Goal: Task Accomplishment & Management: Manage account settings

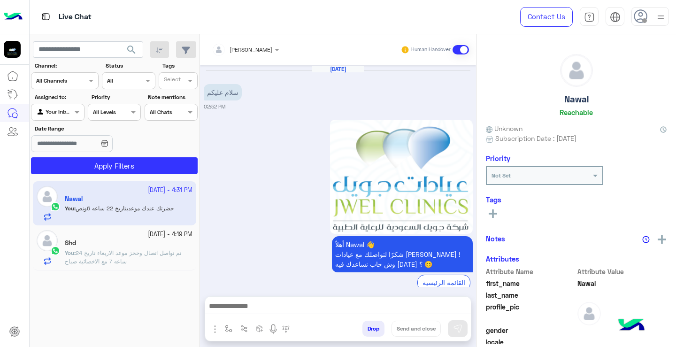
scroll to position [1416, 0]
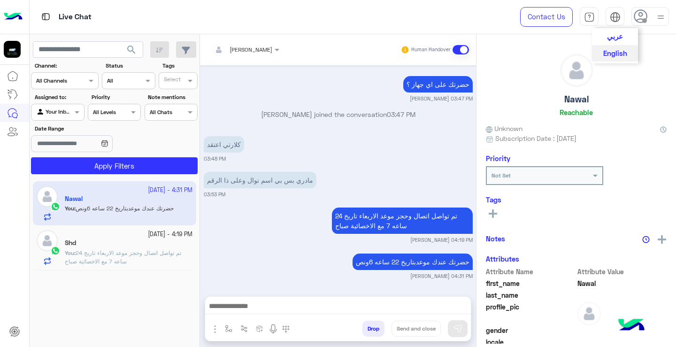
click at [619, 25] on div at bounding box center [614, 18] width 11 height 15
click at [620, 20] on div "عربي English" at bounding box center [614, 16] width 19 height 19
click at [624, 38] on button "عربي" at bounding box center [615, 36] width 46 height 16
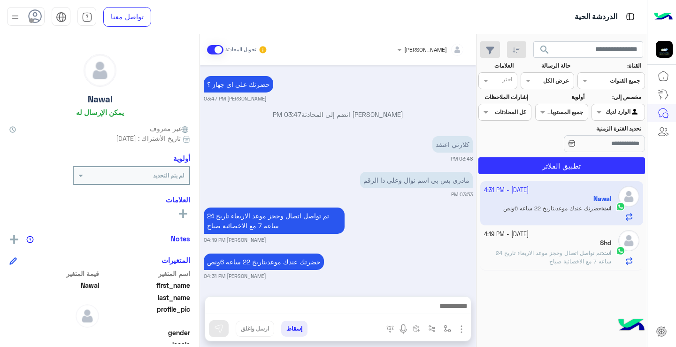
click at [599, 88] on div "القناه جميع القنوات" at bounding box center [611, 80] width 68 height 17
click at [616, 114] on b "واتساب" at bounding box center [615, 117] width 21 height 8
click at [410, 52] on span "[PERSON_NAME]" at bounding box center [425, 49] width 43 height 7
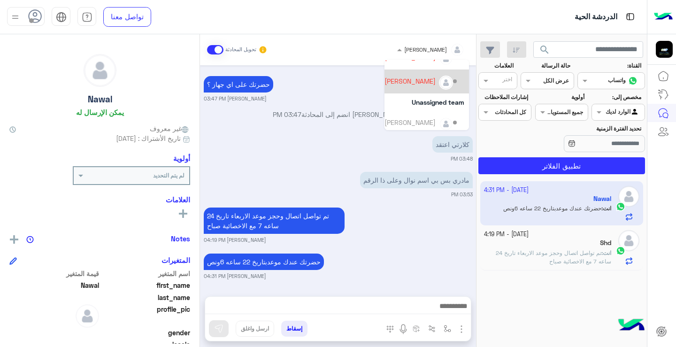
scroll to position [84, 0]
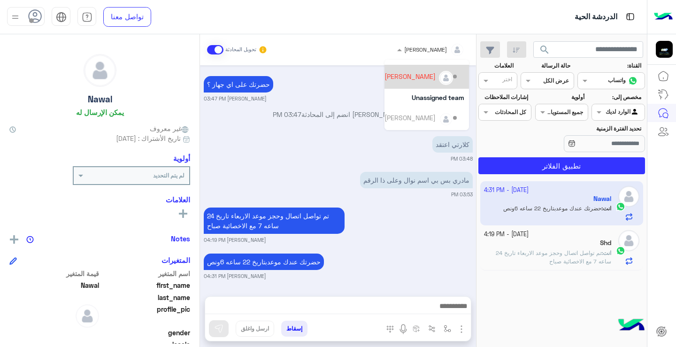
click at [402, 75] on div "[PERSON_NAME]" at bounding box center [409, 76] width 51 height 10
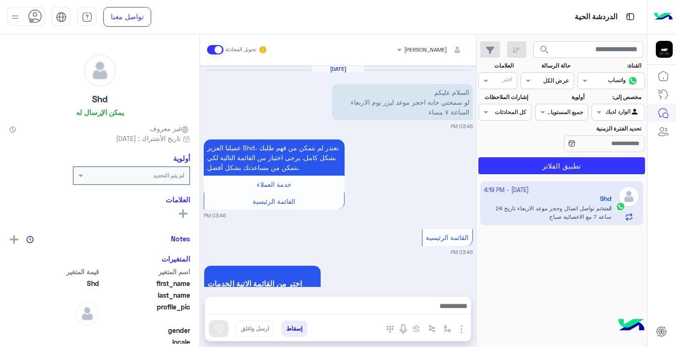
scroll to position [589, 0]
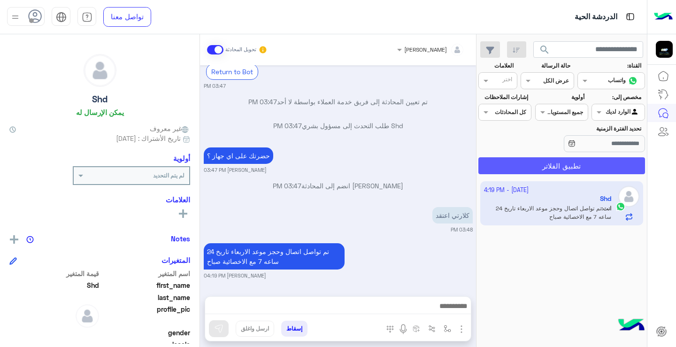
click at [552, 171] on button "تطبيق الفلاتر" at bounding box center [561, 165] width 167 height 17
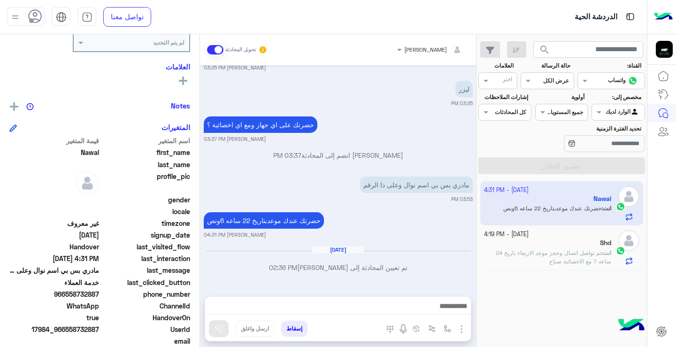
scroll to position [141, 0]
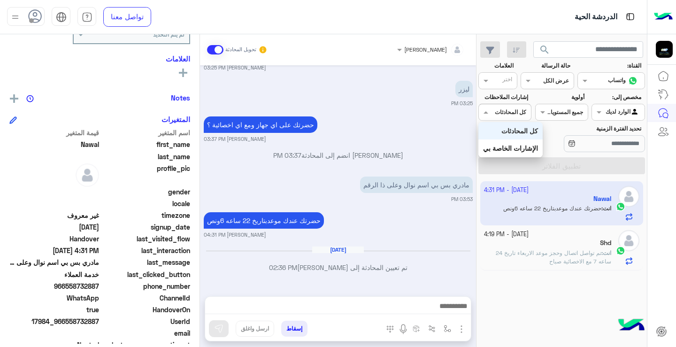
click at [523, 112] on input "text" at bounding box center [515, 111] width 22 height 8
click at [542, 109] on span at bounding box center [541, 112] width 12 height 10
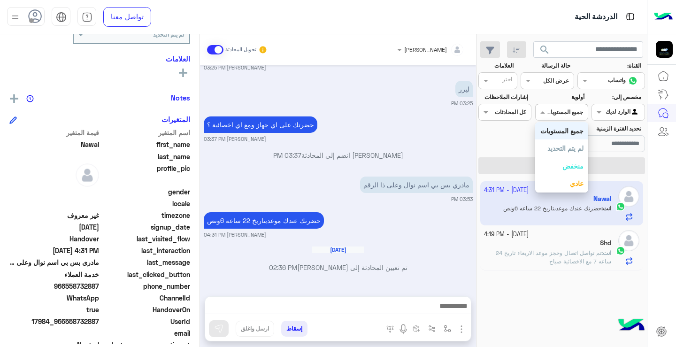
click at [557, 80] on input "text" at bounding box center [558, 80] width 22 height 8
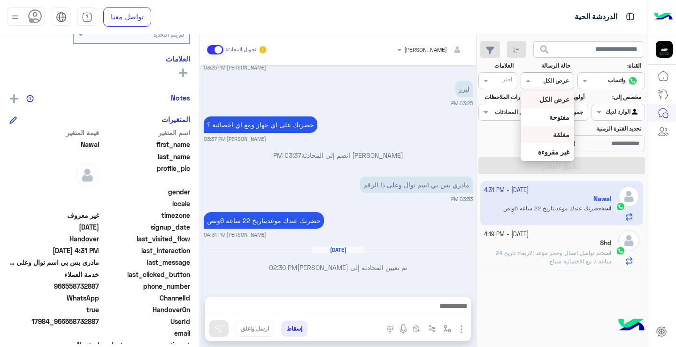
click at [561, 138] on div "مغلقة" at bounding box center [546, 134] width 53 height 17
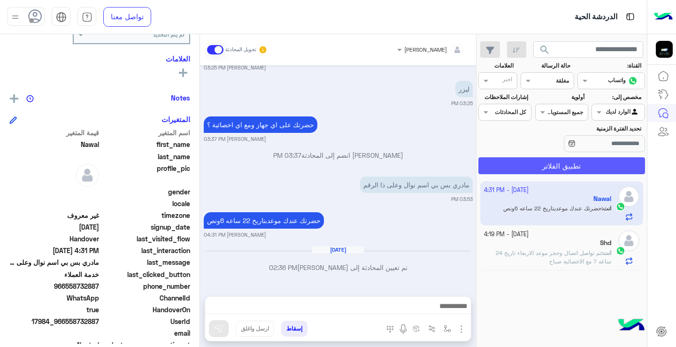
click at [571, 164] on button "تطبيق الفلاتر" at bounding box center [561, 165] width 167 height 17
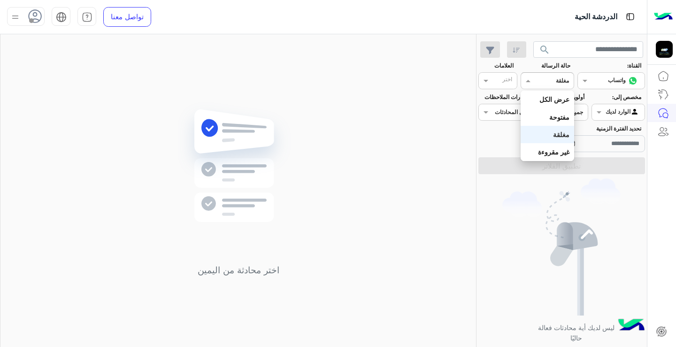
click at [546, 80] on div at bounding box center [547, 79] width 52 height 9
click at [555, 153] on b "غير مقروءة" at bounding box center [553, 152] width 31 height 8
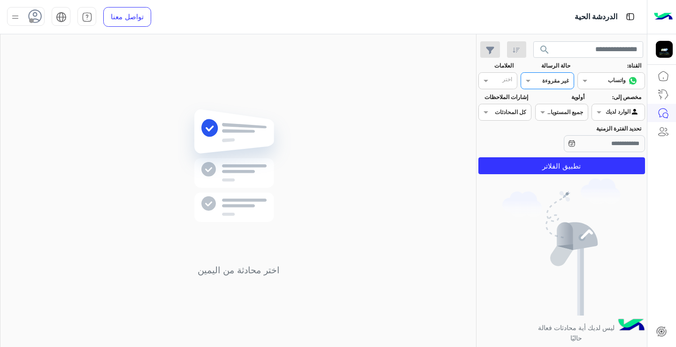
click at [532, 184] on img at bounding box center [561, 246] width 118 height 137
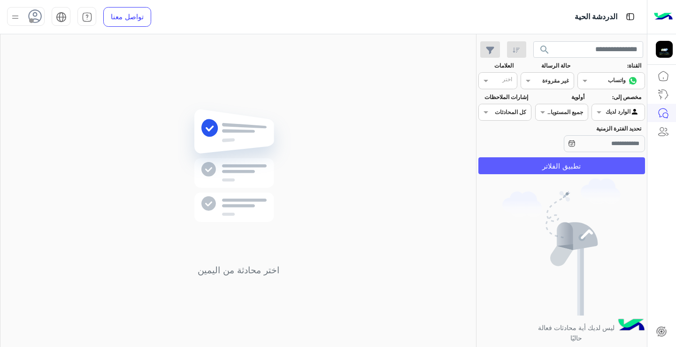
click at [527, 174] on button "تطبيق الفلاتر" at bounding box center [561, 165] width 167 height 17
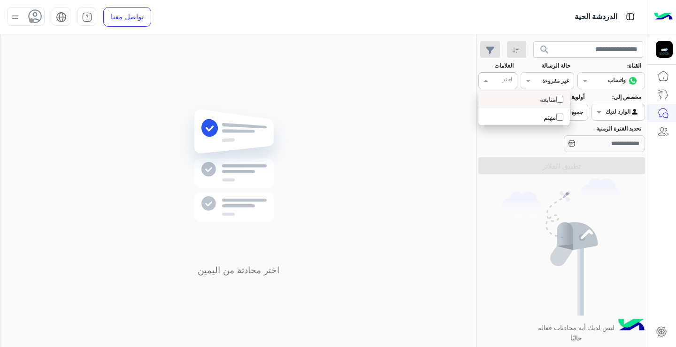
click at [505, 82] on input "text" at bounding box center [502, 81] width 19 height 8
click at [461, 129] on div "اختر محادثة من اليمين" at bounding box center [237, 192] width 475 height 316
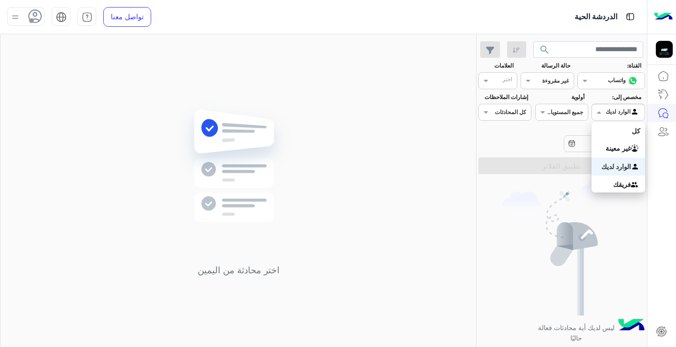
click at [598, 113] on span at bounding box center [598, 112] width 12 height 10
click at [583, 115] on div "جميع المستويات جميع المستويات" at bounding box center [567, 112] width 40 height 8
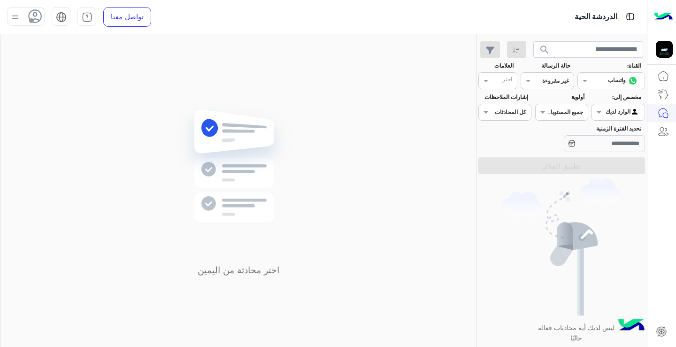
click at [511, 135] on div "تحديد الفترة الزمنية" at bounding box center [561, 139] width 170 height 30
click at [547, 115] on div "جميع المستويات" at bounding box center [565, 112] width 36 height 8
click at [509, 142] on div "تحديد الفترة الزمنية" at bounding box center [561, 139] width 170 height 30
click at [497, 108] on div at bounding box center [505, 110] width 52 height 9
click at [535, 130] on b "كل المحادثات" at bounding box center [519, 131] width 37 height 8
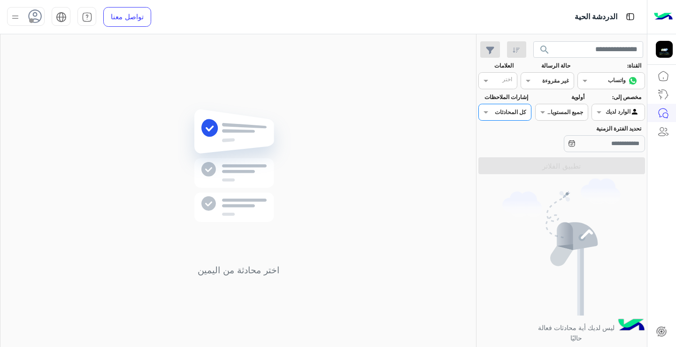
click at [593, 81] on div at bounding box center [611, 79] width 67 height 9
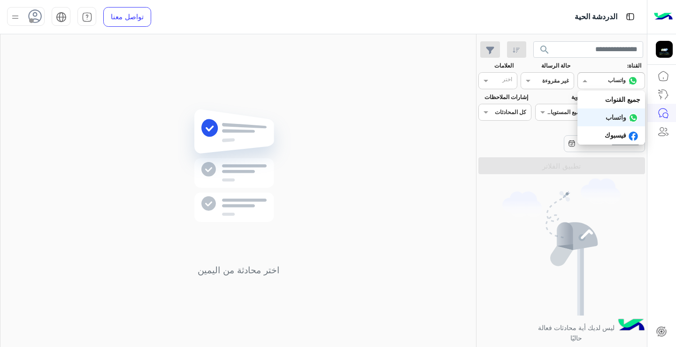
click at [616, 117] on b "واتساب" at bounding box center [615, 117] width 21 height 8
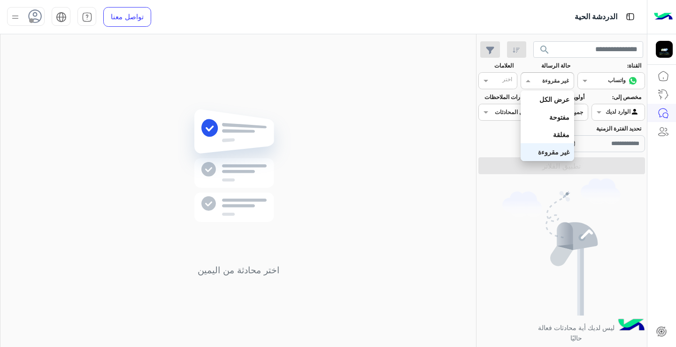
click at [554, 84] on input "text" at bounding box center [558, 80] width 22 height 8
click at [552, 94] on div "عرض الكل" at bounding box center [546, 99] width 53 height 17
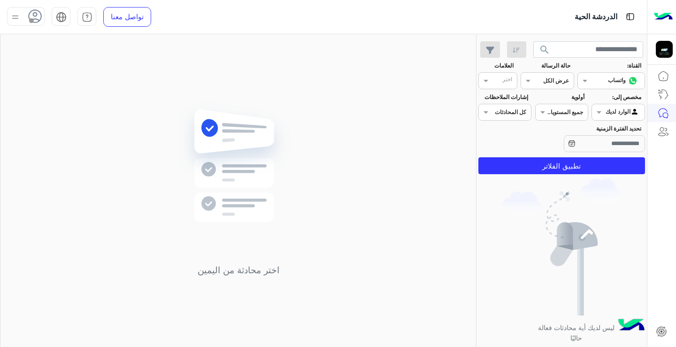
click at [573, 156] on section "القناة: القناه واتساب حالة الرسالة القناه عرض الكل العلامات اختر مخصص إلى: Agen…" at bounding box center [561, 117] width 156 height 113
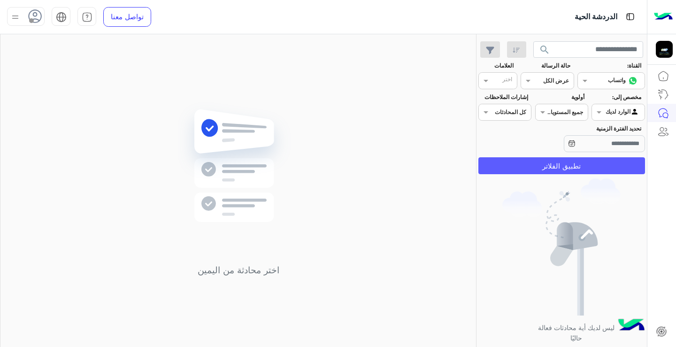
click at [575, 162] on button "تطبيق الفلاتر" at bounding box center [561, 165] width 167 height 17
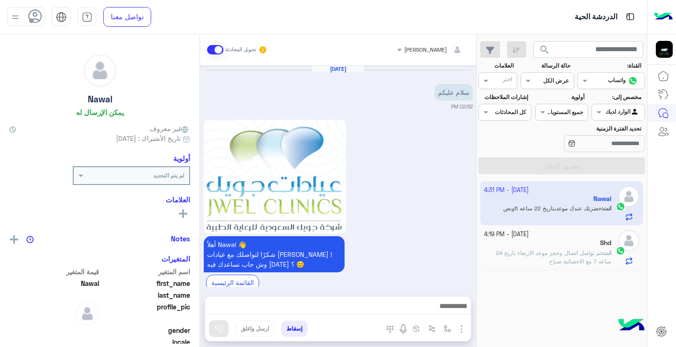
scroll to position [663, 0]
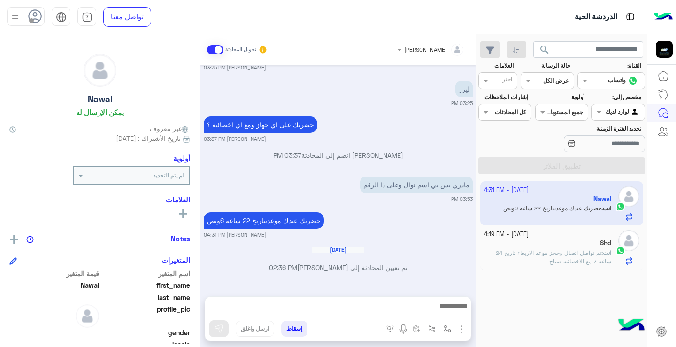
click at [445, 55] on div "ريمان احمد العيسى تحويل المحادثة" at bounding box center [338, 49] width 276 height 31
click at [445, 52] on span "[PERSON_NAME]" at bounding box center [425, 49] width 43 height 7
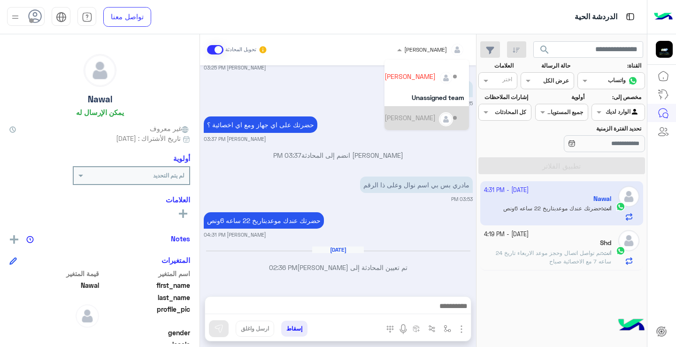
scroll to position [0, 0]
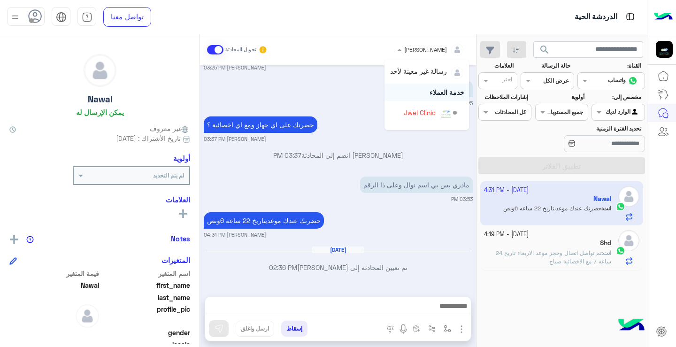
click at [430, 94] on div "خدمة العملاء" at bounding box center [426, 92] width 84 height 17
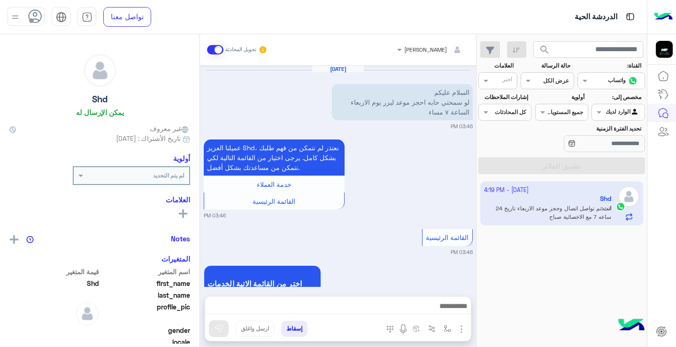
scroll to position [589, 0]
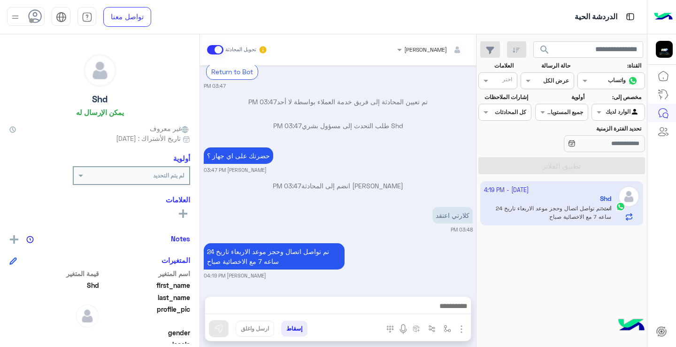
click at [590, 190] on app-inbox-user "20 September - 4:19 PM Shd انت : تم تواصل اتصال وحجز موعد الاربعاء تاريخ 24 ساع…" at bounding box center [561, 203] width 163 height 44
click at [214, 50] on span at bounding box center [215, 49] width 16 height 9
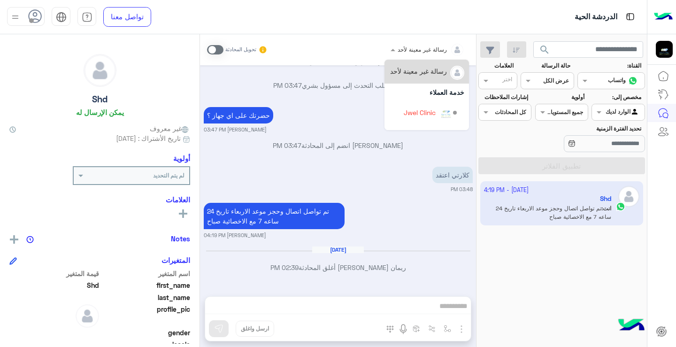
click at [409, 54] on div "رسالة غير معينة لأحد" at bounding box center [430, 49] width 67 height 19
click at [428, 97] on div "خدمة العملاء" at bounding box center [426, 92] width 84 height 17
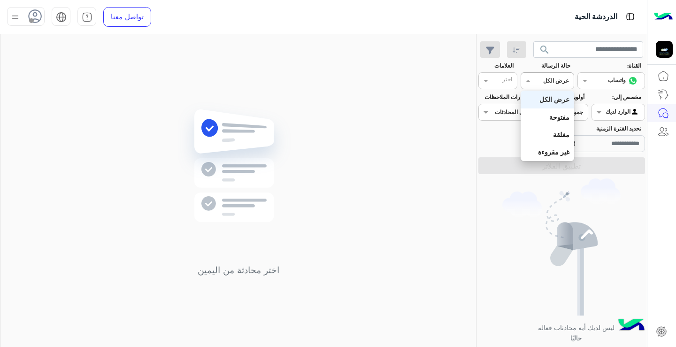
click at [559, 74] on div "القناه عرض الكل" at bounding box center [546, 80] width 53 height 17
click at [565, 138] on div "مغلقة" at bounding box center [546, 134] width 53 height 17
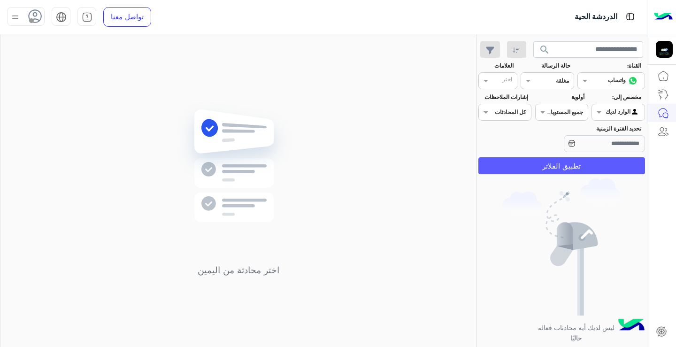
click at [575, 166] on button "تطبيق الفلاتر" at bounding box center [561, 165] width 167 height 17
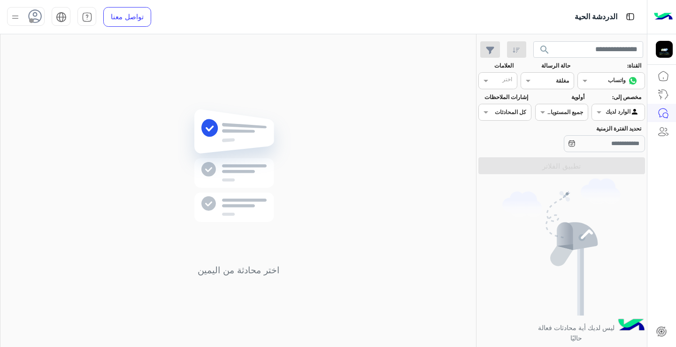
click at [545, 84] on div "القناه مغلقة" at bounding box center [552, 80] width 40 height 8
drag, startPoint x: 564, startPoint y: 152, endPoint x: 542, endPoint y: 145, distance: 23.5
click at [546, 147] on div "غير مقروءة" at bounding box center [546, 151] width 53 height 17
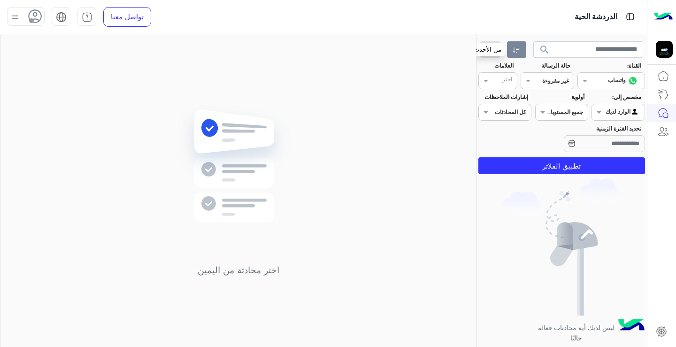
click at [515, 53] on icon "button" at bounding box center [516, 50] width 8 height 8
click at [551, 88] on div "القناه غير مقروءة" at bounding box center [546, 80] width 53 height 17
click at [559, 117] on b "مفتوحة" at bounding box center [559, 117] width 20 height 8
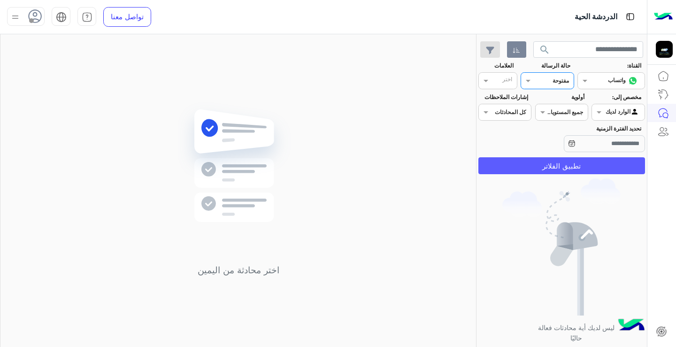
click at [578, 166] on button "تطبيق الفلاتر" at bounding box center [561, 165] width 167 height 17
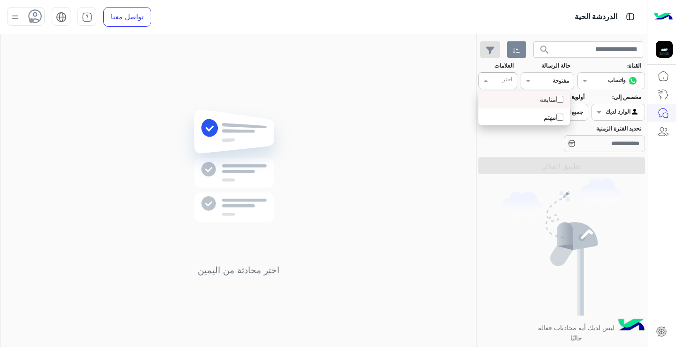
click at [500, 84] on input "text" at bounding box center [502, 81] width 19 height 8
click at [520, 153] on section "القناة: القناه واتساب حالة الرسالة القناه مفتوحة العلامات اختر مخصص إلى: Agent …" at bounding box center [561, 117] width 156 height 113
click at [502, 117] on div "اختر كل المحادثات" at bounding box center [504, 112] width 53 height 17
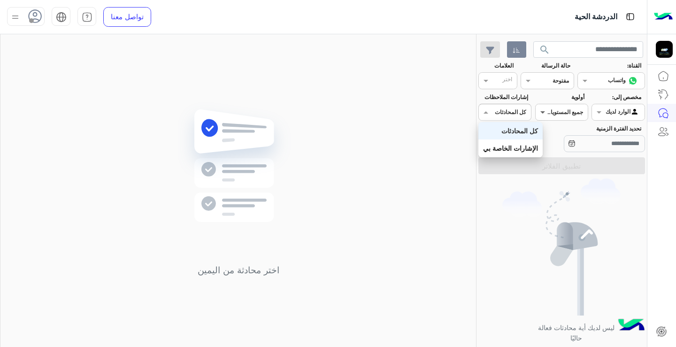
click at [541, 111] on span at bounding box center [541, 112] width 12 height 10
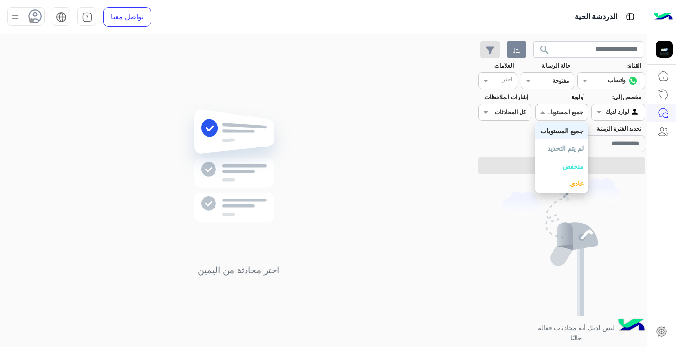
click at [539, 73] on div "القناه مفتوحة" at bounding box center [546, 80] width 53 height 17
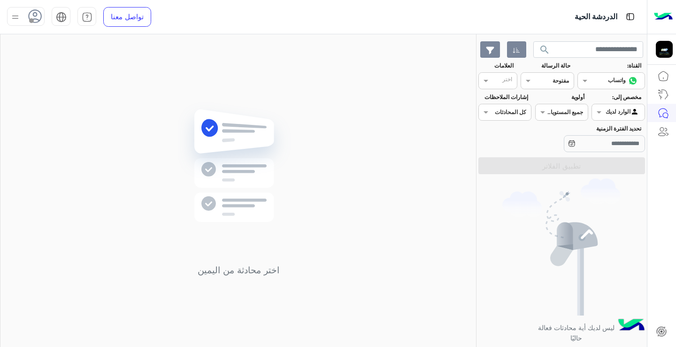
click at [486, 55] on button "button" at bounding box center [490, 49] width 20 height 17
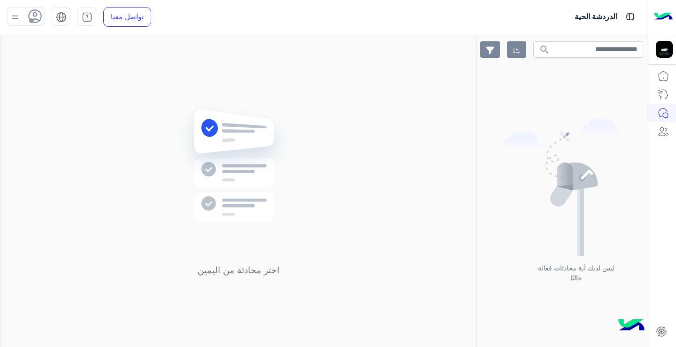
click at [486, 55] on button "button" at bounding box center [490, 49] width 20 height 17
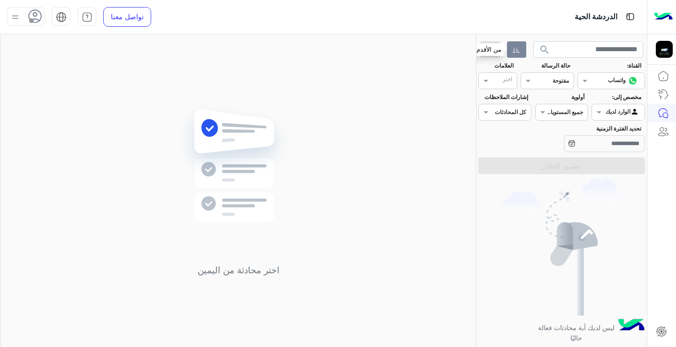
click at [522, 54] on button "button" at bounding box center [516, 49] width 19 height 17
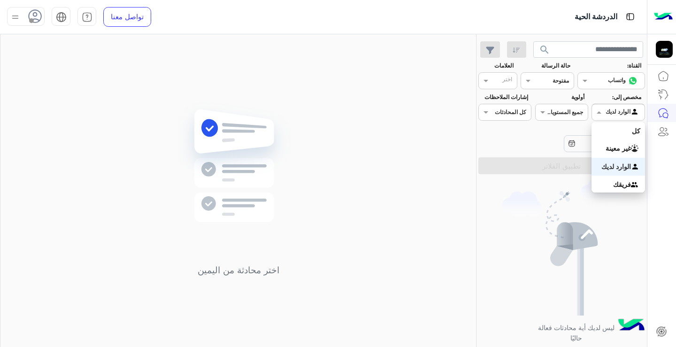
click at [618, 111] on input "text" at bounding box center [629, 111] width 22 height 8
click at [637, 168] on img "Options list" at bounding box center [635, 166] width 9 height 9
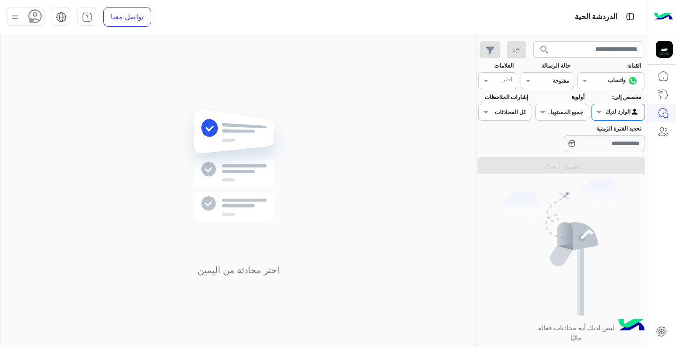
click at [614, 114] on div at bounding box center [618, 110] width 52 height 9
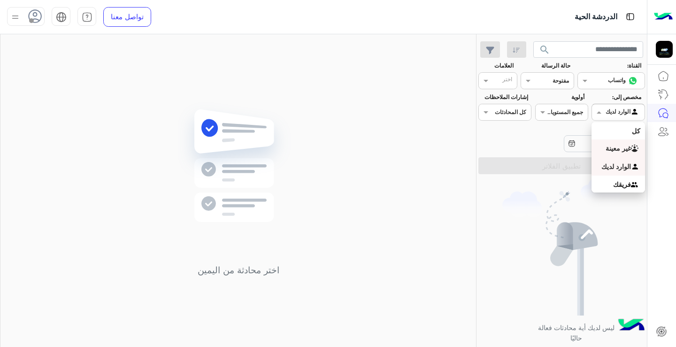
click at [628, 151] on b "غير معينة" at bounding box center [617, 148] width 25 height 8
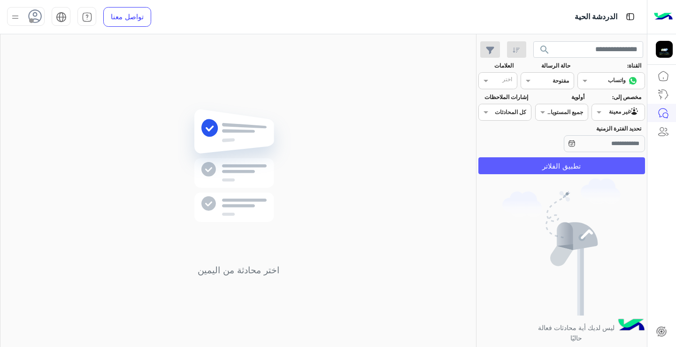
click at [625, 165] on button "تطبيق الفلاتر" at bounding box center [561, 165] width 167 height 17
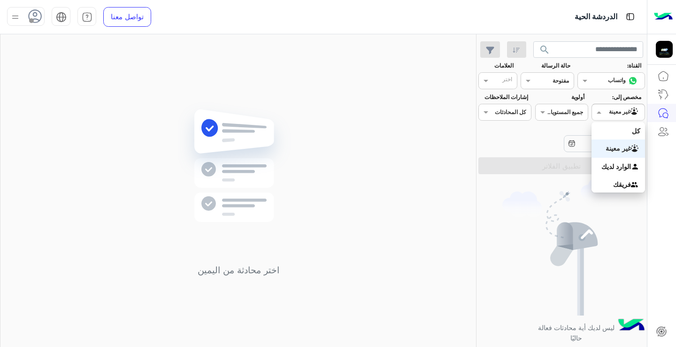
click at [616, 115] on div "غير معينة" at bounding box center [623, 111] width 31 height 9
drag, startPoint x: 633, startPoint y: 175, endPoint x: 629, endPoint y: 167, distance: 8.6
click at [630, 172] on div "الوارد لديك" at bounding box center [617, 167] width 53 height 18
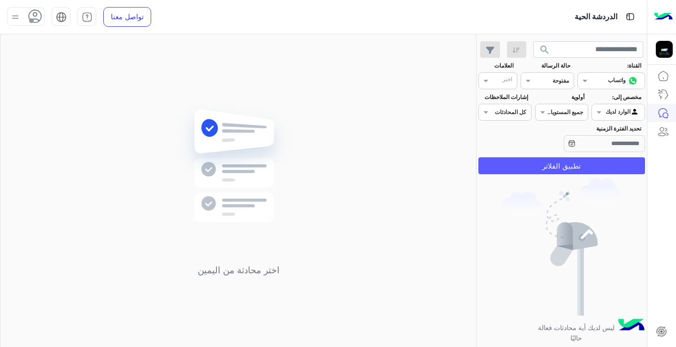
click at [619, 171] on button "تطبيق الفلاتر" at bounding box center [561, 165] width 167 height 17
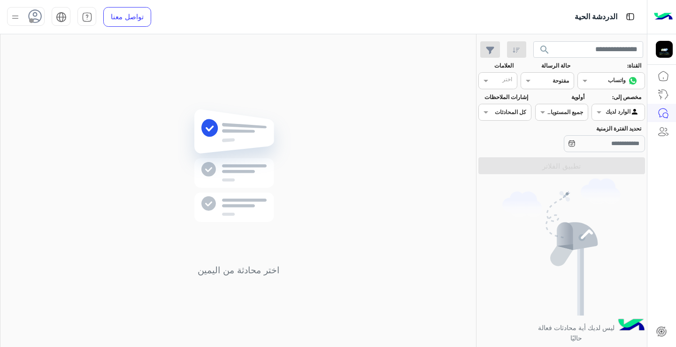
drag, startPoint x: 569, startPoint y: 113, endPoint x: 575, endPoint y: 119, distance: 8.7
click at [570, 114] on input "text" at bounding box center [572, 111] width 22 height 8
click at [540, 88] on div "القناه مفتوحة" at bounding box center [546, 80] width 53 height 17
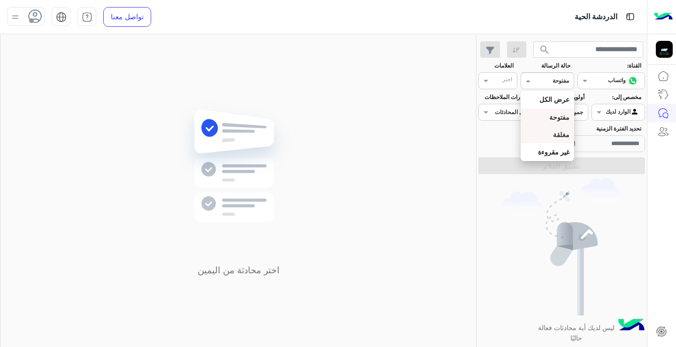
click at [561, 136] on b "مغلقة" at bounding box center [561, 134] width 16 height 8
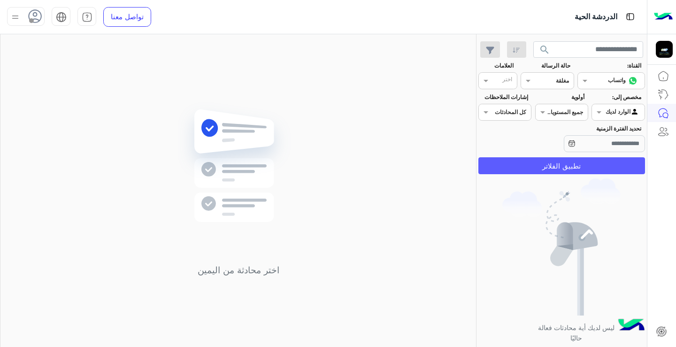
click at [537, 159] on button "تطبيق الفلاتر" at bounding box center [561, 165] width 167 height 17
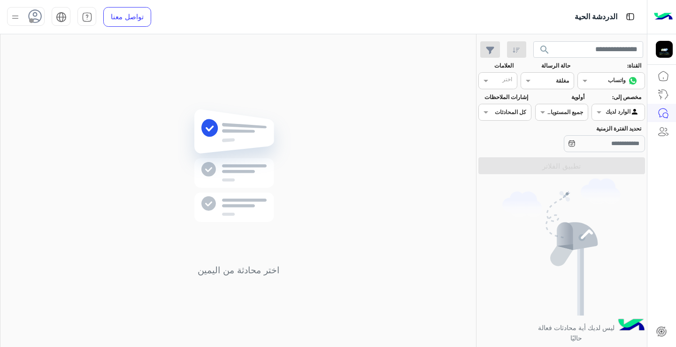
click at [549, 77] on input "text" at bounding box center [558, 80] width 22 height 8
click at [559, 134] on b "مغلقة" at bounding box center [561, 134] width 16 height 8
click at [569, 147] on input "تحديد الفترة الزمنية" at bounding box center [603, 143] width 81 height 17
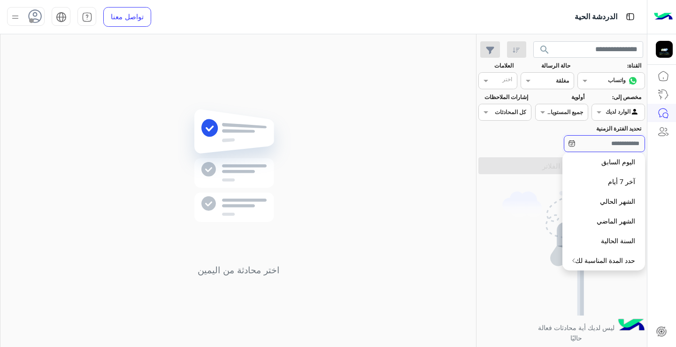
click at [585, 145] on input "تحديد الفترة الزمنية" at bounding box center [603, 143] width 81 height 17
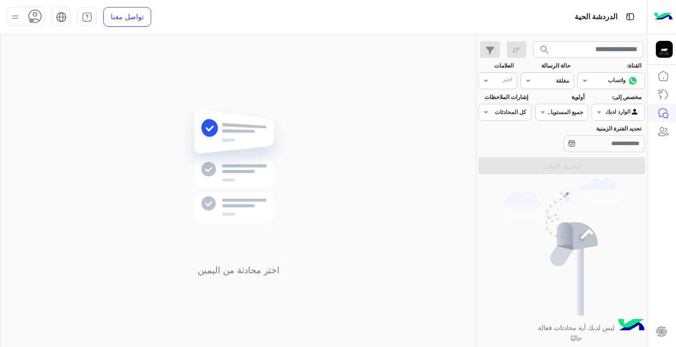
click at [514, 110] on input "text" at bounding box center [515, 111] width 22 height 8
click at [606, 76] on input "text" at bounding box center [622, 80] width 34 height 8
click at [626, 122] on div "Options list" at bounding box center [633, 117] width 14 height 11
click at [627, 126] on label "تحديد الفترة الزمنية" at bounding box center [588, 128] width 105 height 8
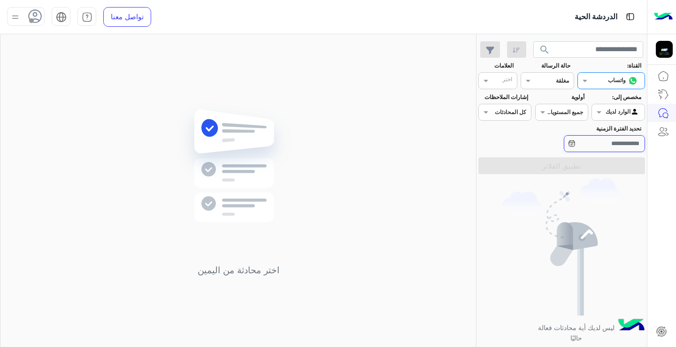
click at [627, 135] on input "تحديد الفترة الزمنية" at bounding box center [603, 143] width 81 height 17
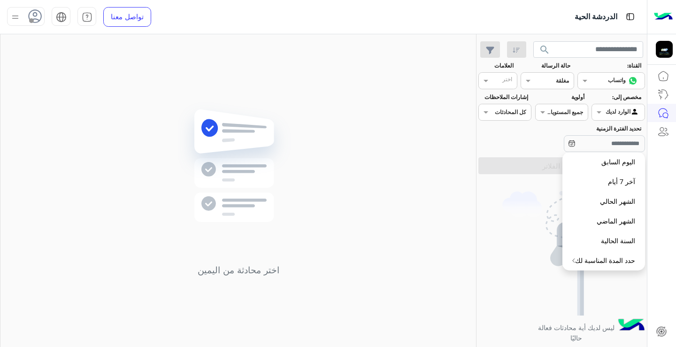
click at [622, 116] on div "الوارد لديك" at bounding box center [622, 111] width 34 height 9
click at [624, 126] on div "غير معينة" at bounding box center [617, 131] width 53 height 18
click at [536, 178] on div "ليس لديك أية محادثات فعالة حاليًا" at bounding box center [561, 264] width 170 height 173
click at [540, 169] on button "تطبيق الفلاتر" at bounding box center [561, 165] width 167 height 17
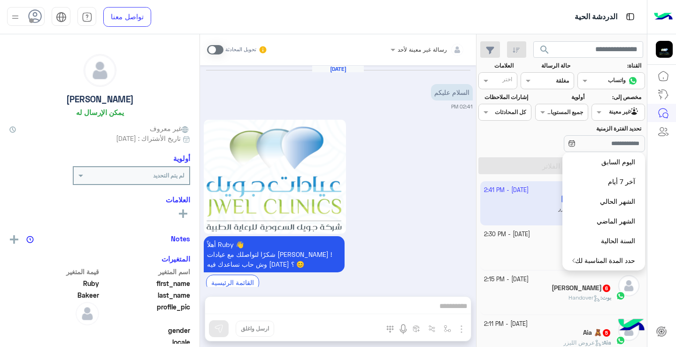
scroll to position [377, 0]
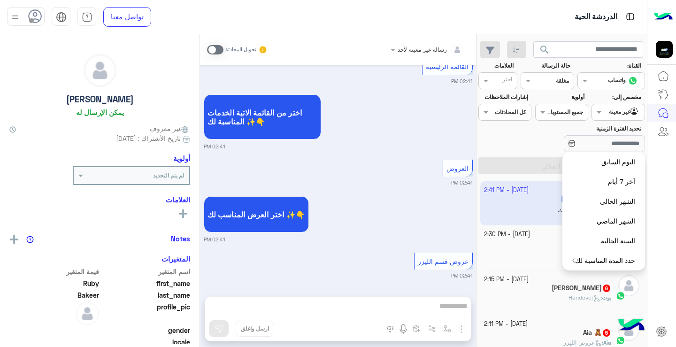
click at [503, 144] on div "تحديد الفترة الزمنية" at bounding box center [561, 139] width 170 height 30
click at [675, 222] on div at bounding box center [661, 207] width 29 height 281
click at [504, 143] on div "تحديد الفترة الزمنية" at bounding box center [561, 139] width 170 height 30
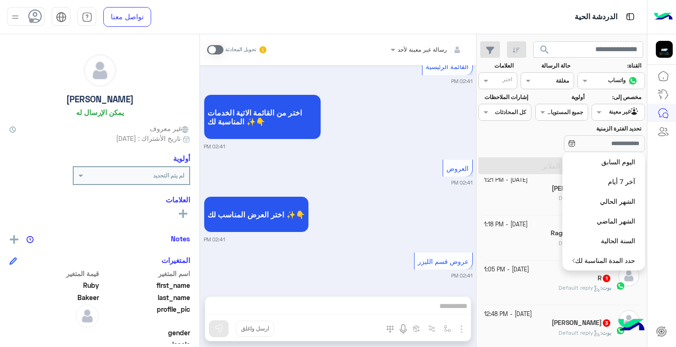
scroll to position [573, 0]
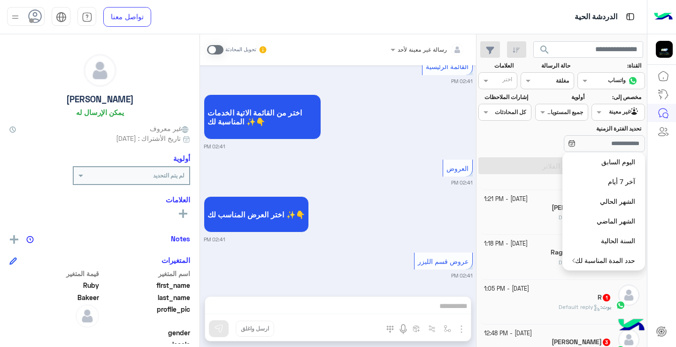
click at [673, 242] on div at bounding box center [661, 207] width 29 height 281
click at [593, 148] on input "تحديد الفترة الزمنية" at bounding box center [603, 143] width 81 height 17
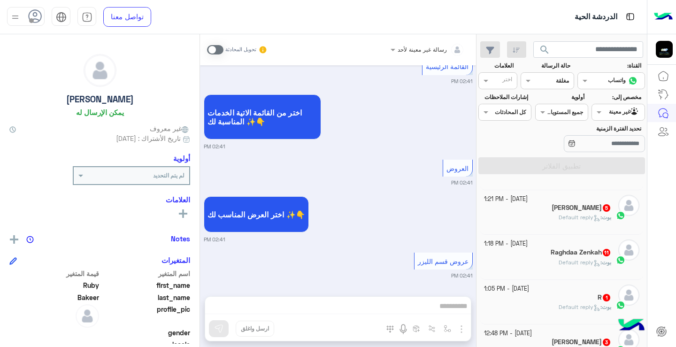
click at [571, 219] on span "Default reply" at bounding box center [579, 216] width 42 height 7
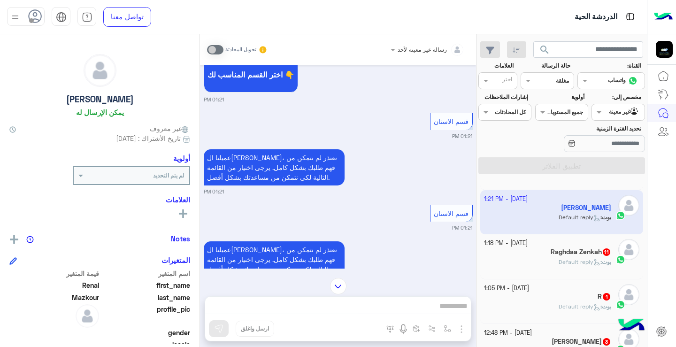
scroll to position [526, 0]
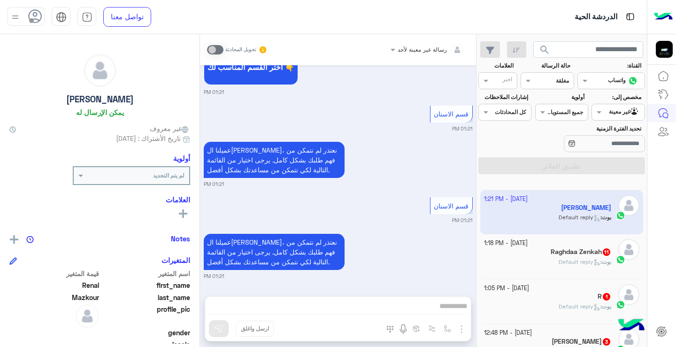
click at [382, 311] on div "رسالة غير معينة لأحد تحويل المحادثة [DATE] السلام عليكم ممكن اسأل مين موجود دكت…" at bounding box center [338, 192] width 276 height 316
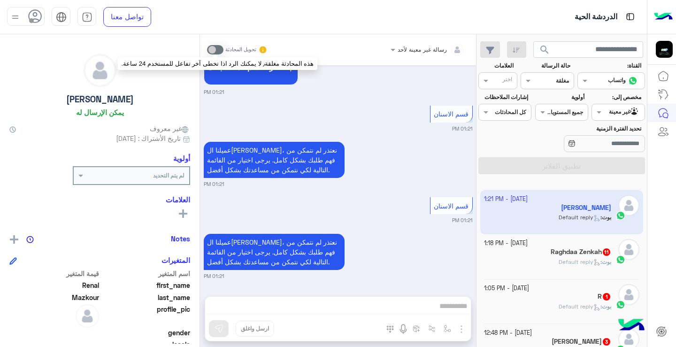
click at [220, 48] on span at bounding box center [215, 49] width 16 height 9
click at [218, 47] on span at bounding box center [215, 49] width 16 height 9
click at [212, 49] on span at bounding box center [215, 49] width 16 height 9
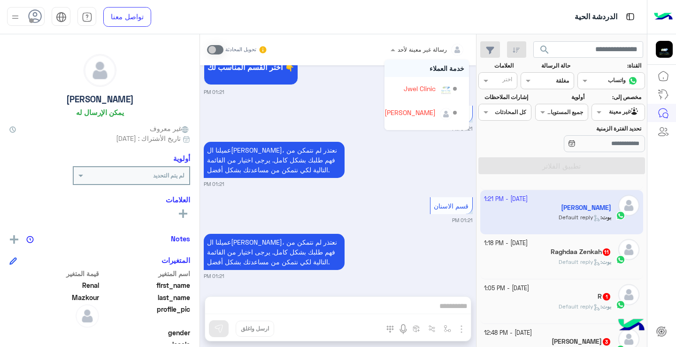
click at [424, 49] on input "text" at bounding box center [439, 48] width 50 height 8
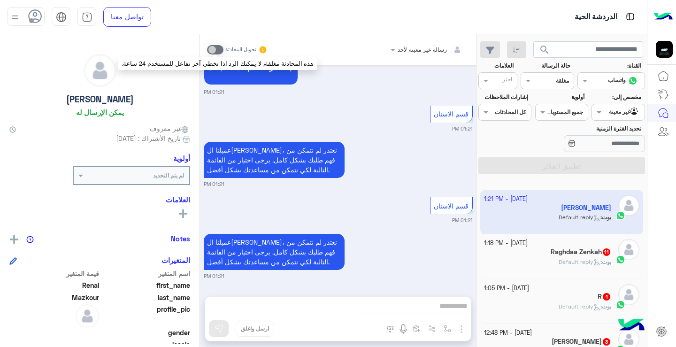
click at [223, 53] on label at bounding box center [215, 49] width 16 height 9
click at [213, 52] on span at bounding box center [215, 49] width 16 height 9
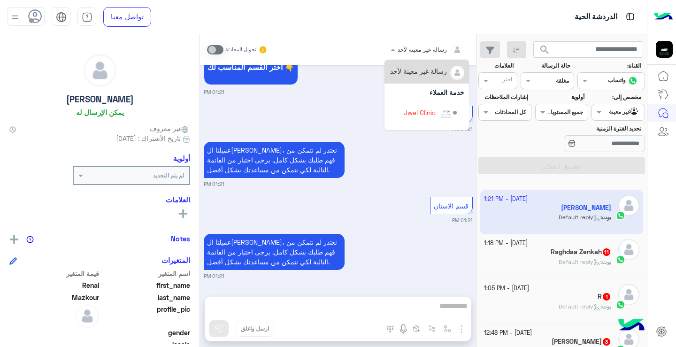
click at [415, 51] on div at bounding box center [428, 48] width 84 height 9
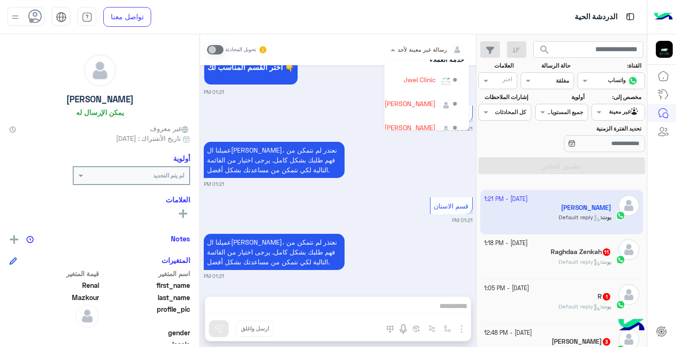
scroll to position [53, 0]
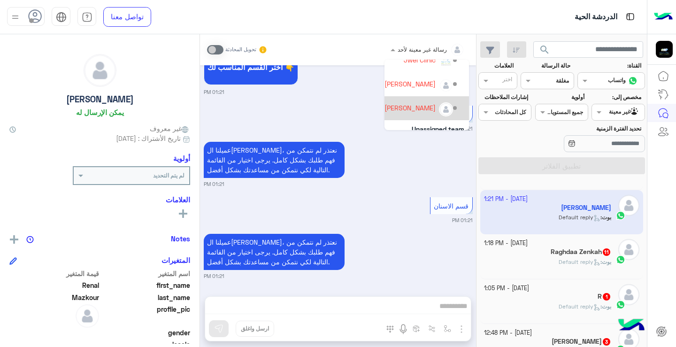
click at [391, 107] on div "[PERSON_NAME]" at bounding box center [409, 108] width 51 height 10
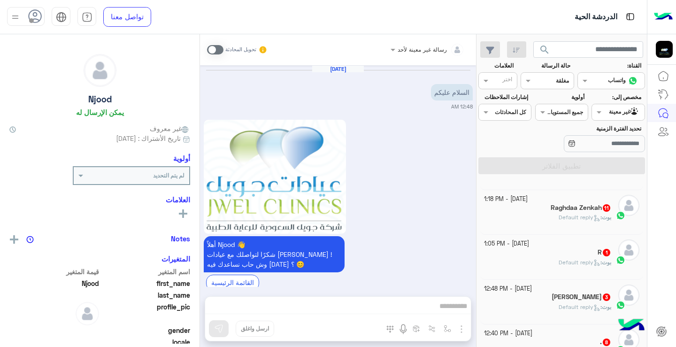
scroll to position [809, 0]
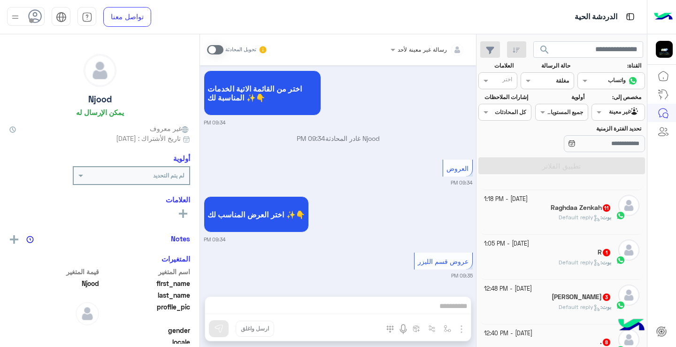
click at [219, 47] on span at bounding box center [215, 49] width 16 height 9
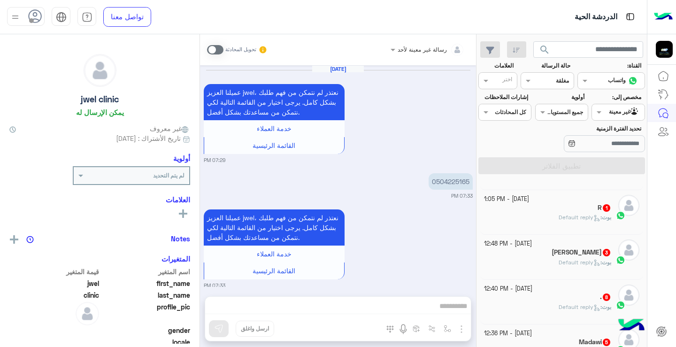
scroll to position [1011, 0]
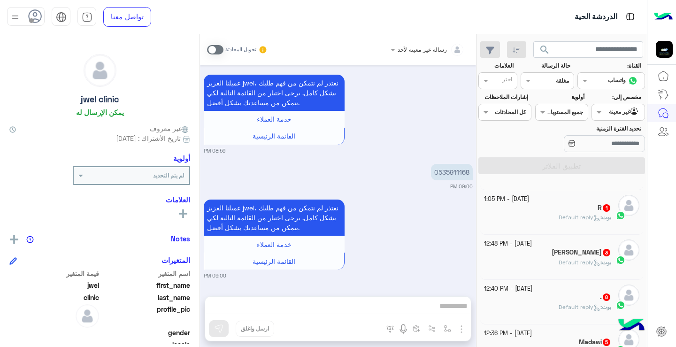
click at [211, 47] on span at bounding box center [215, 49] width 16 height 9
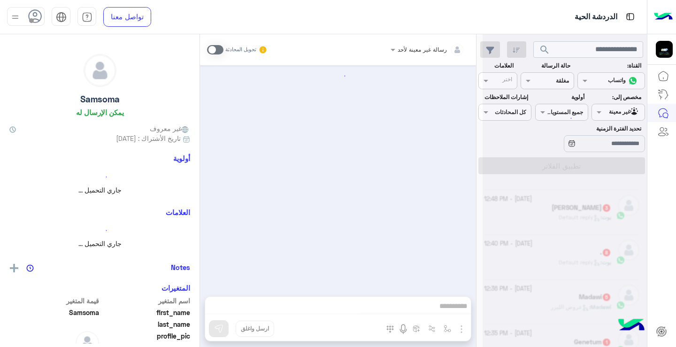
click at [211, 48] on span at bounding box center [215, 49] width 16 height 9
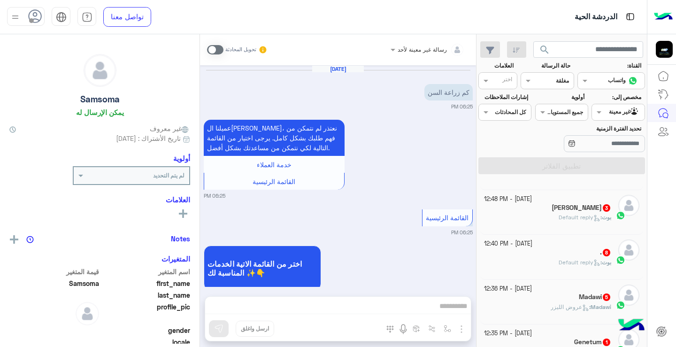
scroll to position [592, 0]
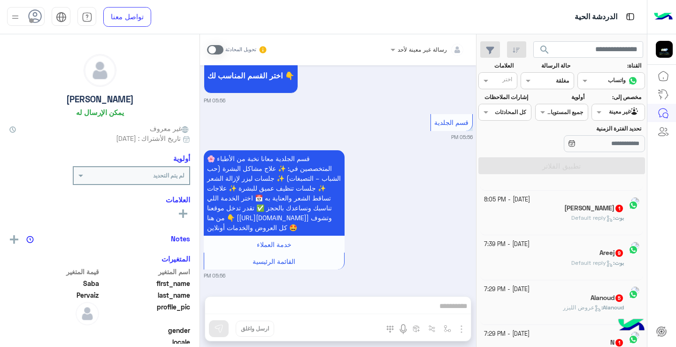
scroll to position [5, 0]
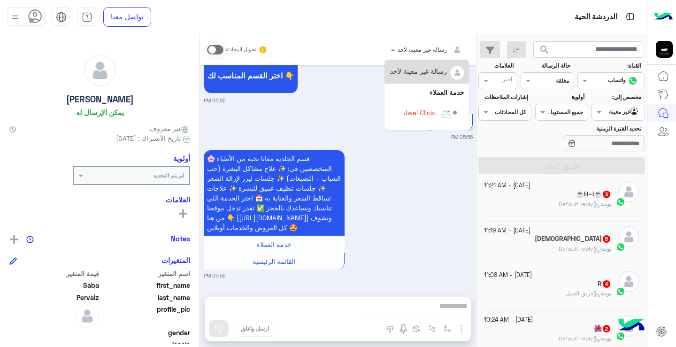
click at [435, 55] on div "رسالة غير معينة لأحد" at bounding box center [430, 49] width 67 height 19
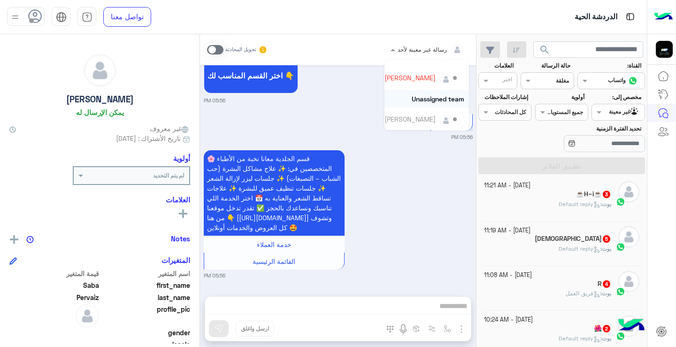
scroll to position [84, 0]
click at [422, 77] on div "[PERSON_NAME]" at bounding box center [409, 76] width 51 height 10
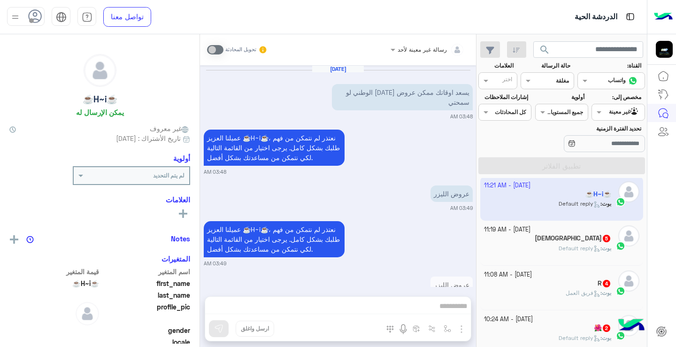
scroll to position [96, 0]
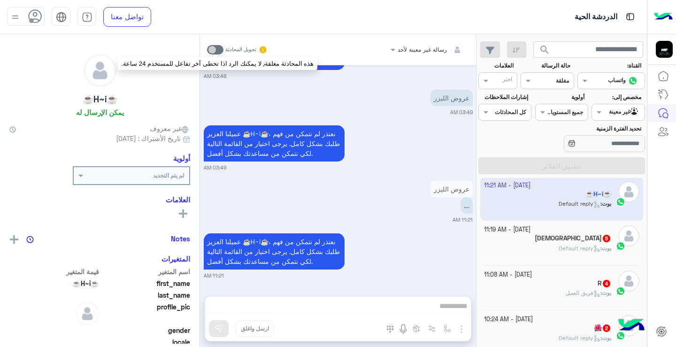
click at [216, 50] on span at bounding box center [215, 49] width 16 height 9
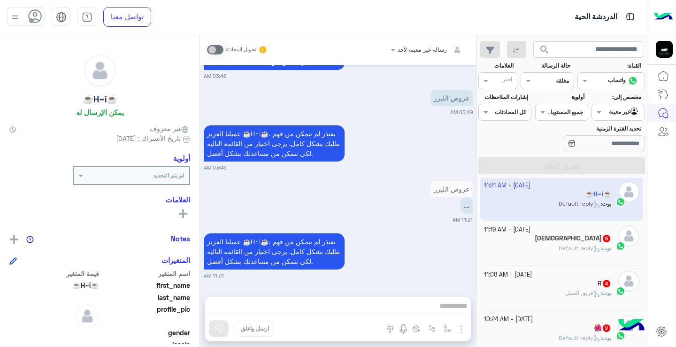
drag, startPoint x: 430, startPoint y: 309, endPoint x: 417, endPoint y: 288, distance: 25.0
click at [429, 308] on div "رسالة غير معينة لأحد تحويل المحادثة [DATE] يسعد اوقاتك ممكن عروض [DATE] الوطني …" at bounding box center [338, 192] width 276 height 316
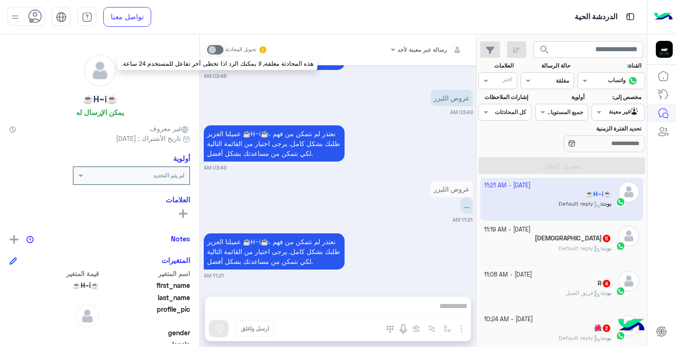
click at [222, 53] on span at bounding box center [215, 49] width 16 height 9
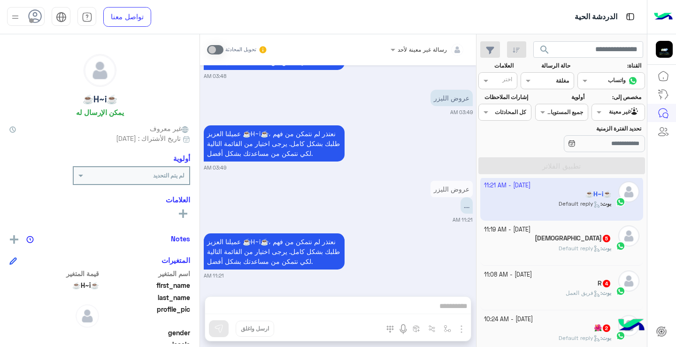
click at [190, 51] on div "☕️H~i☕️ يمكن الإرسال له غير معروف تاريخ الأشتراك : [DATE] أولوية لم يتم التحديد…" at bounding box center [99, 188] width 199 height 309
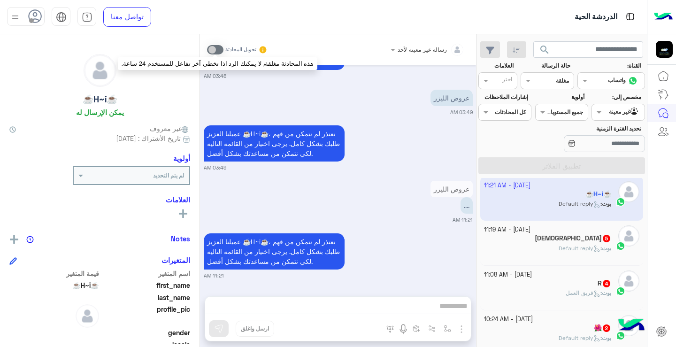
click at [219, 50] on span at bounding box center [215, 49] width 16 height 9
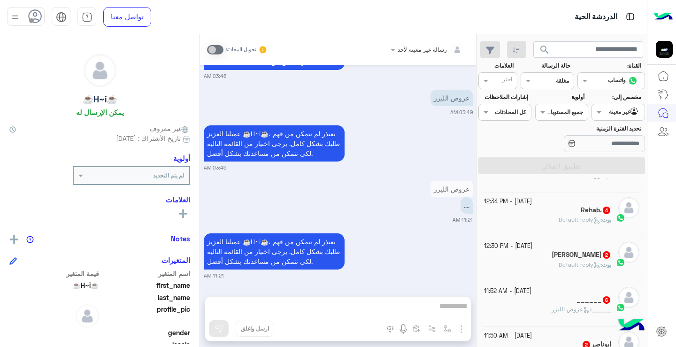
scroll to position [663, 0]
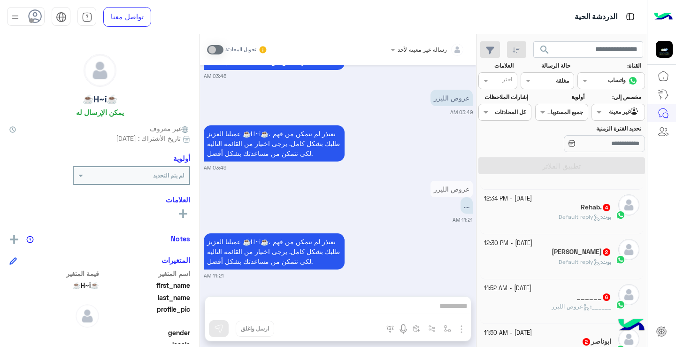
click at [582, 259] on span "Default reply" at bounding box center [579, 261] width 42 height 7
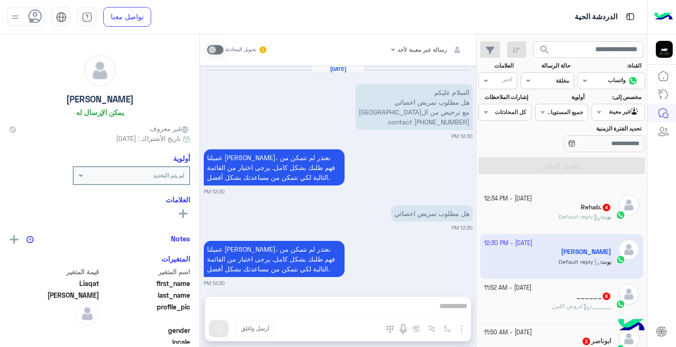
scroll to position [8, 0]
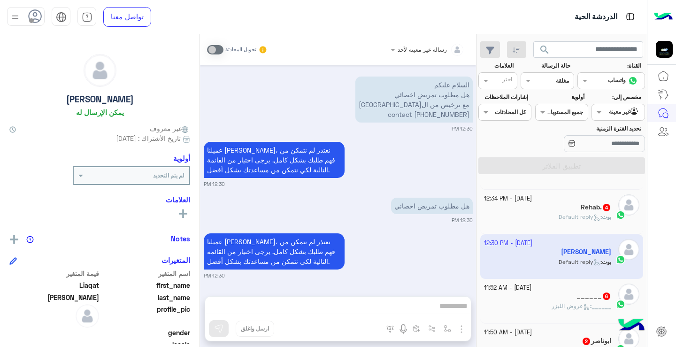
click at [563, 301] on div "______ 6" at bounding box center [548, 297] width 128 height 10
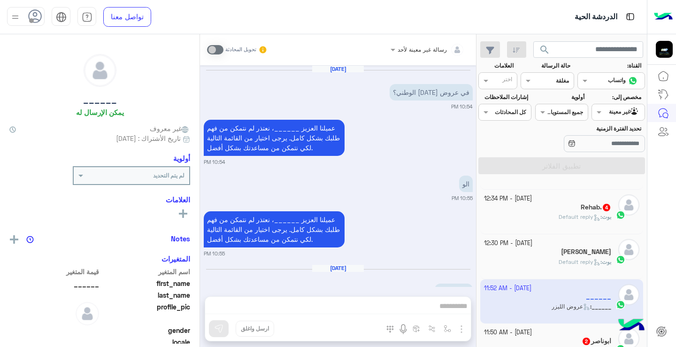
scroll to position [451, 0]
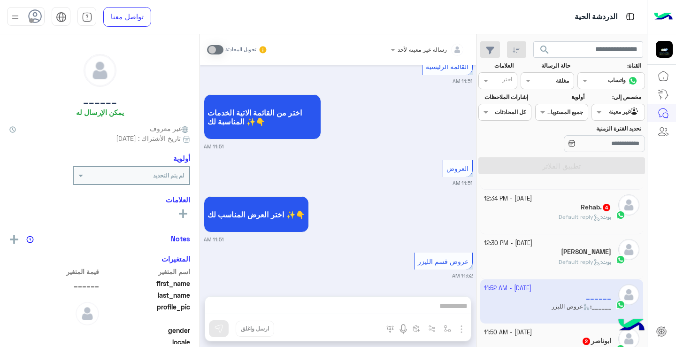
click at [434, 305] on div "رسالة غير معينة لأحد تحويل المحادثة [DATE] في عروض [DATE] الوطني؟ 10:54 PM عميل…" at bounding box center [338, 192] width 276 height 316
click at [425, 307] on div "رسالة غير معينة لأحد تحويل المحادثة [DATE] في عروض [DATE] الوطني؟ 10:54 PM عميل…" at bounding box center [338, 192] width 276 height 316
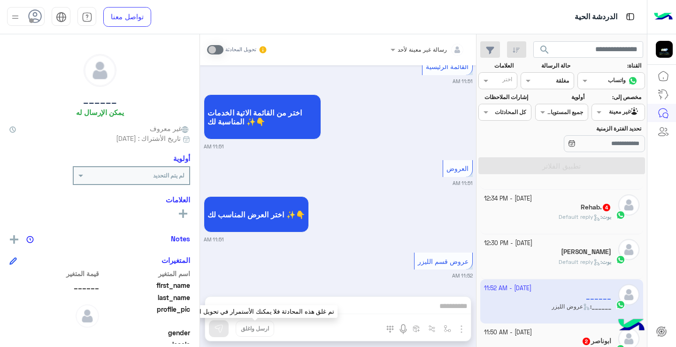
click at [244, 337] on div "رسالة غير معينة لأحد تحويل المحادثة [DATE] في عروض [DATE] الوطني؟ 10:54 PM عميل…" at bounding box center [338, 192] width 276 height 316
click at [268, 309] on div "رسالة غير معينة لأحد تحويل المحادثة [DATE] في عروض [DATE] الوطني؟ 10:54 PM عميل…" at bounding box center [338, 192] width 276 height 316
click at [227, 56] on div "تحويل المحادثة" at bounding box center [237, 49] width 61 height 17
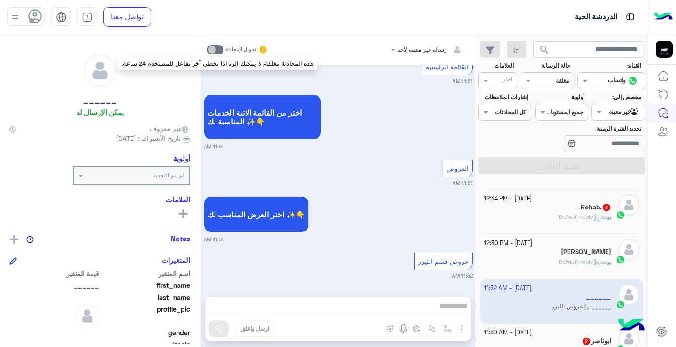
click at [216, 51] on span at bounding box center [215, 49] width 16 height 9
click at [216, 48] on span at bounding box center [215, 49] width 16 height 9
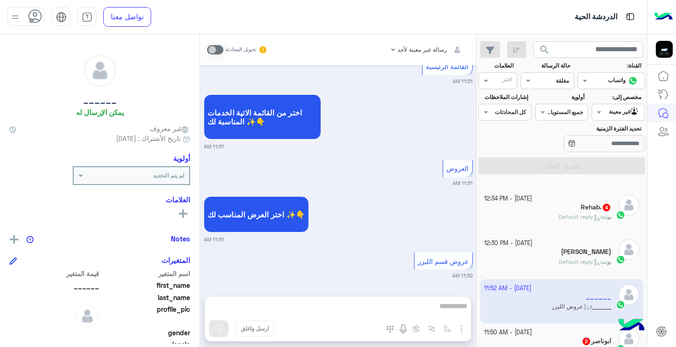
click at [239, 55] on div "تحويل المحادثة" at bounding box center [237, 49] width 61 height 17
click at [396, 46] on span at bounding box center [392, 50] width 12 height 10
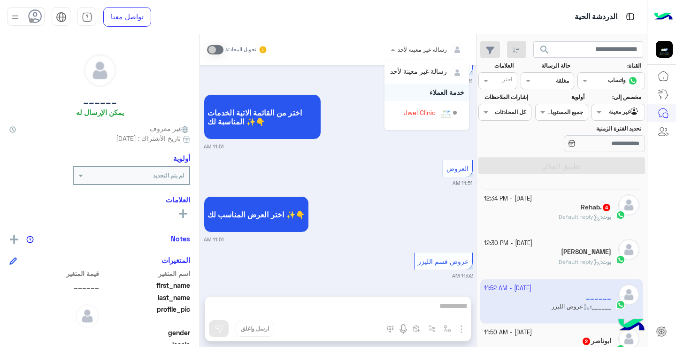
click at [428, 93] on div "خدمة العملاء" at bounding box center [426, 92] width 84 height 17
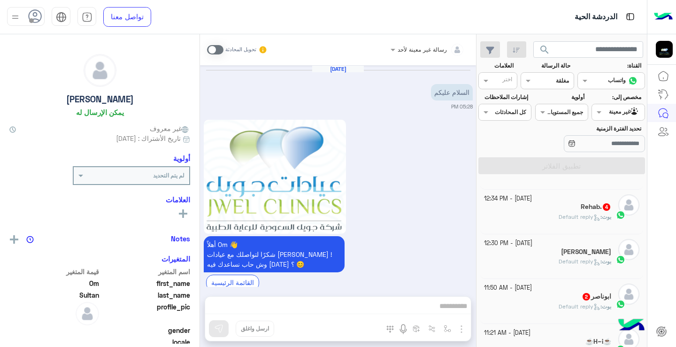
scroll to position [377, 0]
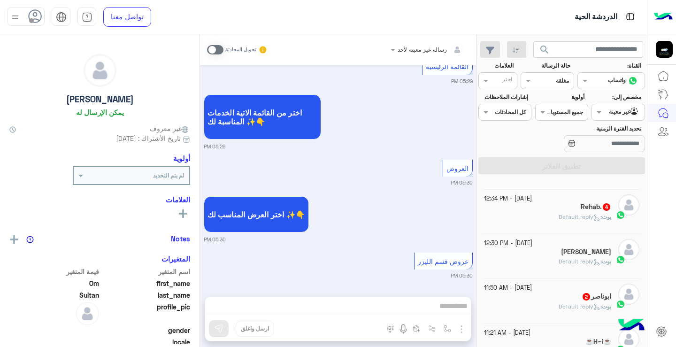
click at [223, 47] on label at bounding box center [215, 49] width 16 height 9
click at [216, 48] on span at bounding box center [215, 49] width 16 height 9
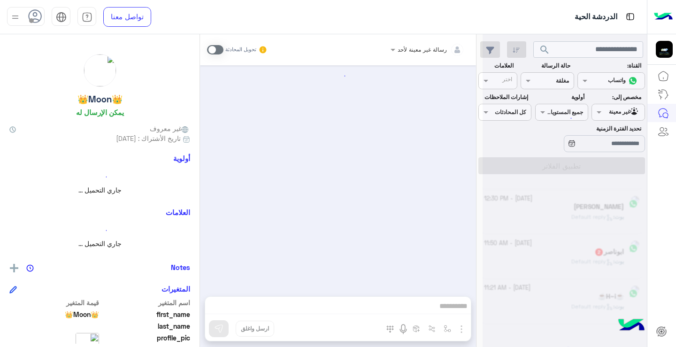
click at [216, 48] on span at bounding box center [215, 49] width 16 height 9
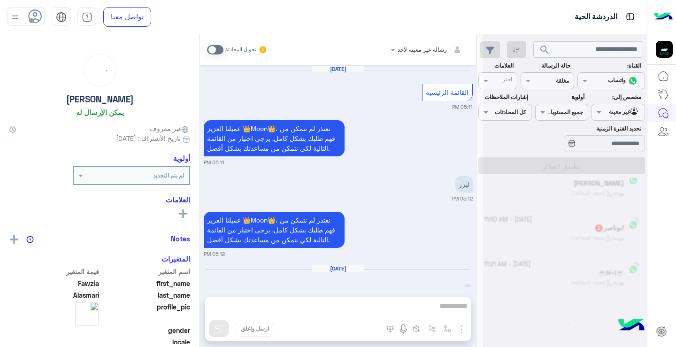
scroll to position [636, 0]
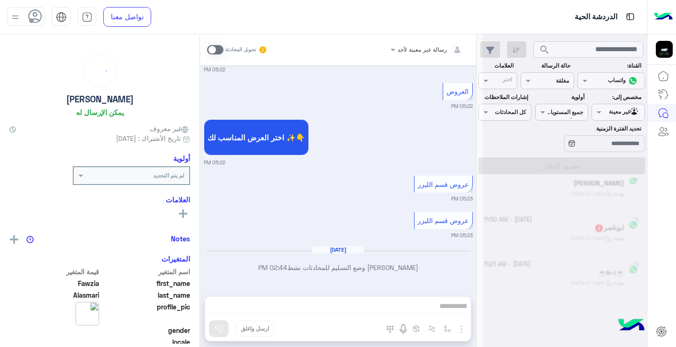
click at [216, 48] on span at bounding box center [215, 49] width 16 height 9
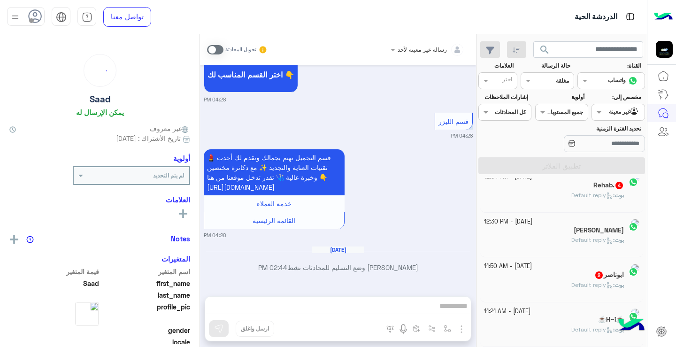
scroll to position [512, 0]
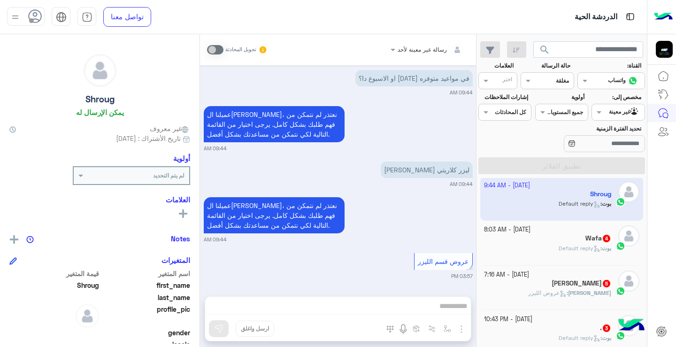
click at [408, 49] on div at bounding box center [428, 48] width 84 height 9
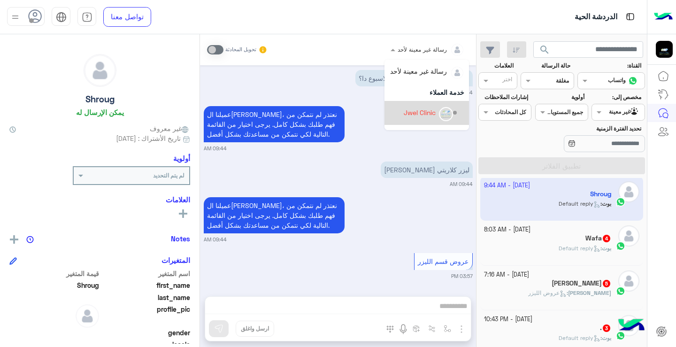
click at [445, 113] on img "Options list" at bounding box center [446, 114] width 12 height 12
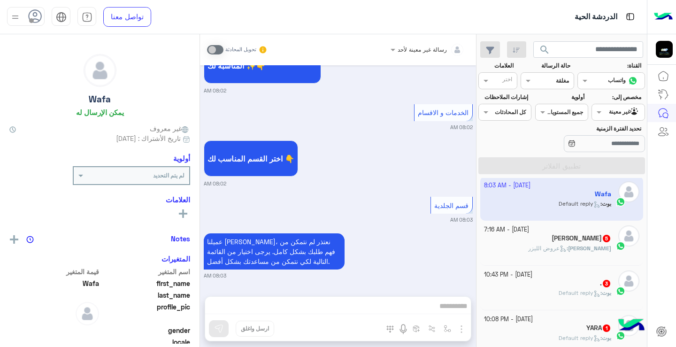
click at [227, 45] on div "تحويل المحادثة" at bounding box center [237, 49] width 61 height 17
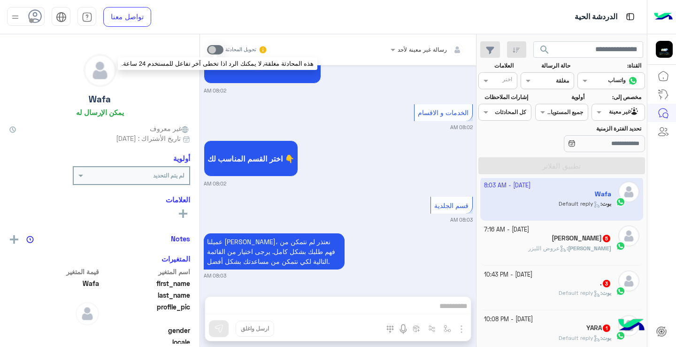
click at [219, 48] on span at bounding box center [215, 49] width 16 height 9
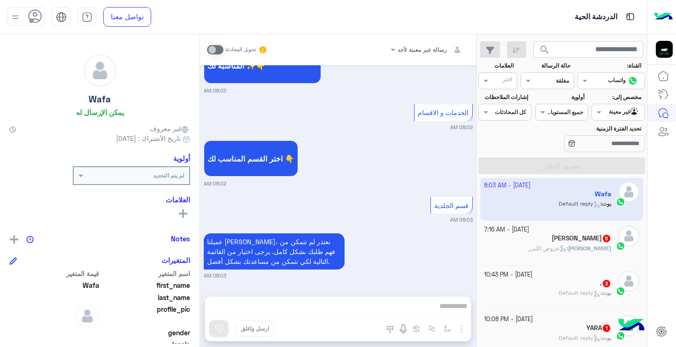
click at [433, 58] on div "رسالة غير معينة لأحد تحويل المحادثة" at bounding box center [338, 49] width 276 height 31
click at [433, 55] on div "رسالة غير معينة لأحد" at bounding box center [430, 49] width 67 height 19
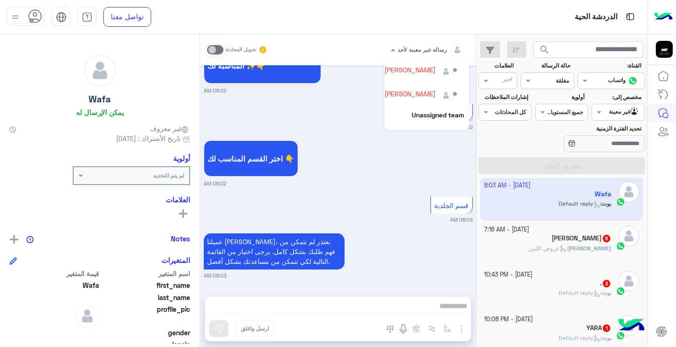
scroll to position [84, 0]
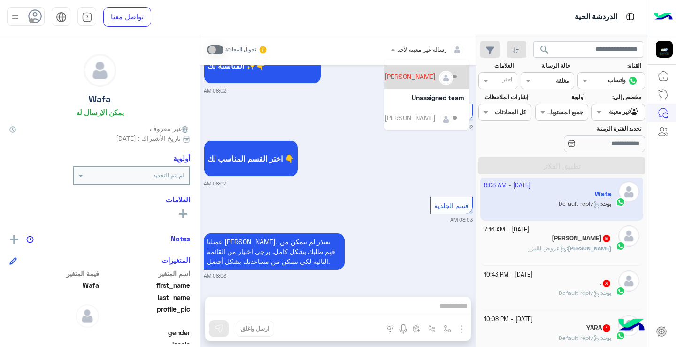
click at [399, 76] on div "[PERSON_NAME]" at bounding box center [409, 76] width 51 height 10
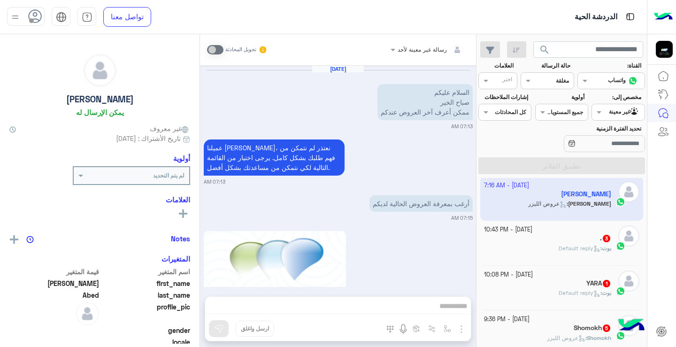
scroll to position [363, 0]
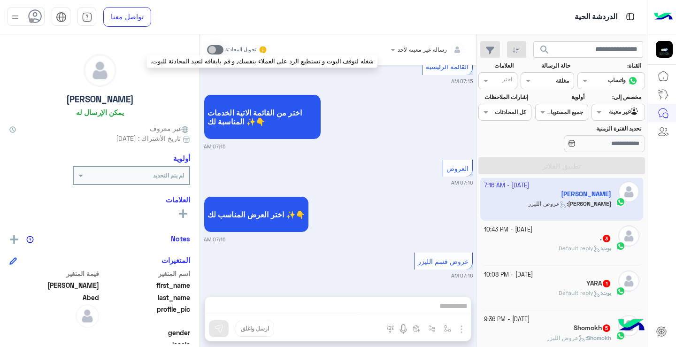
click at [266, 53] on icon at bounding box center [262, 49] width 9 height 9
click at [265, 51] on icon at bounding box center [262, 50] width 8 height 8
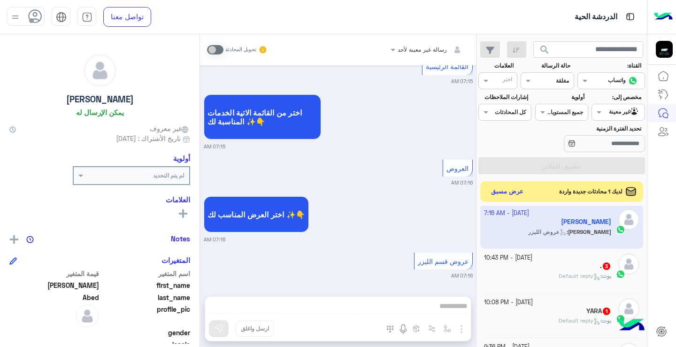
click at [606, 194] on span "لديك 1 محادثات جديدة واردة" at bounding box center [590, 191] width 63 height 8
click at [509, 194] on button "عرض مسبق" at bounding box center [506, 191] width 39 height 13
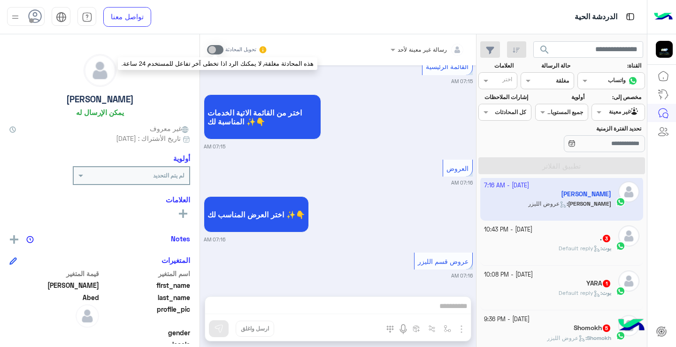
click at [219, 52] on span at bounding box center [215, 49] width 16 height 9
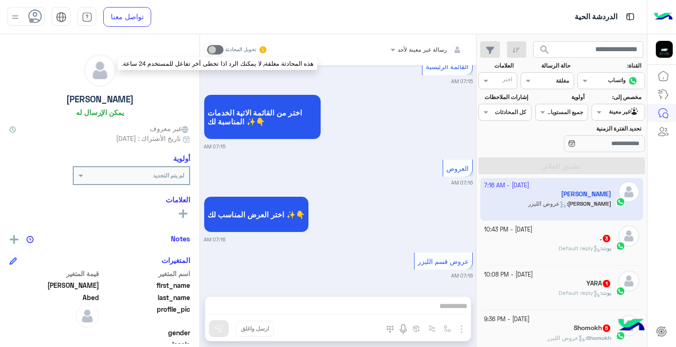
click at [219, 52] on span at bounding box center [215, 49] width 16 height 9
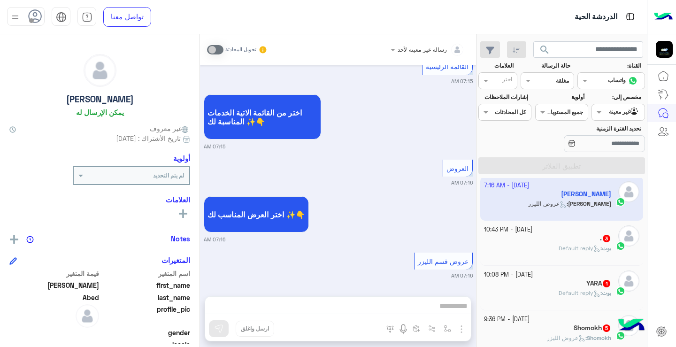
click at [410, 60] on div "رسالة غير معينة لأحد تحويل المحادثة" at bounding box center [338, 49] width 276 height 31
click at [437, 48] on input "text" at bounding box center [439, 48] width 50 height 8
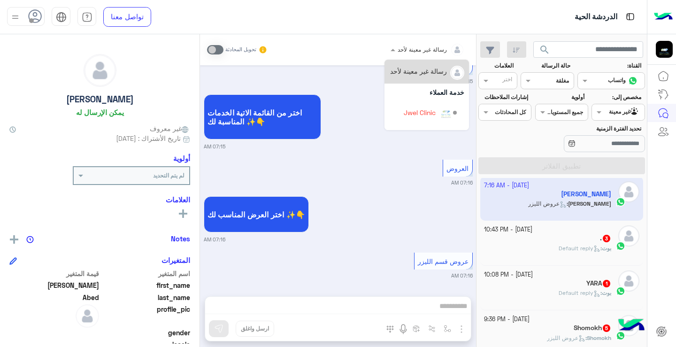
click at [384, 79] on div "رسالة غير معينة لأحد" at bounding box center [426, 72] width 84 height 24
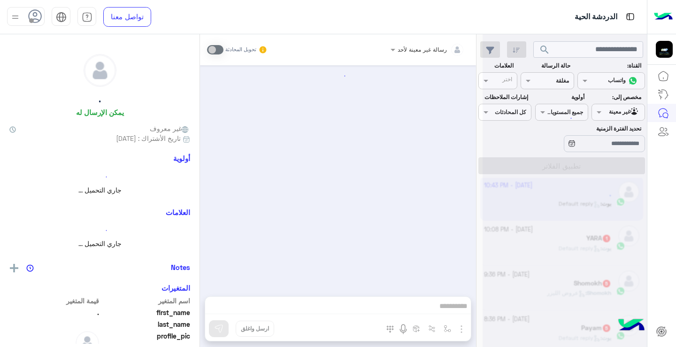
click at [448, 53] on div at bounding box center [456, 49] width 18 height 19
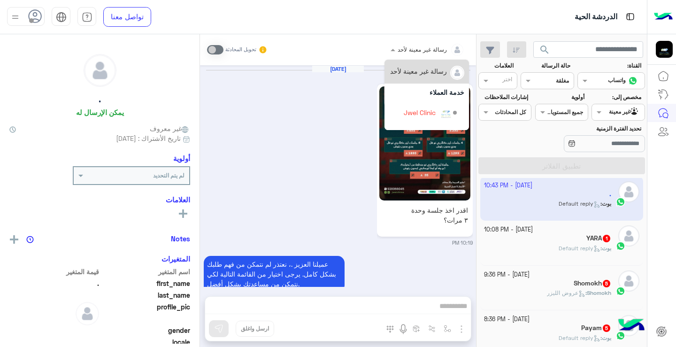
scroll to position [332, 0]
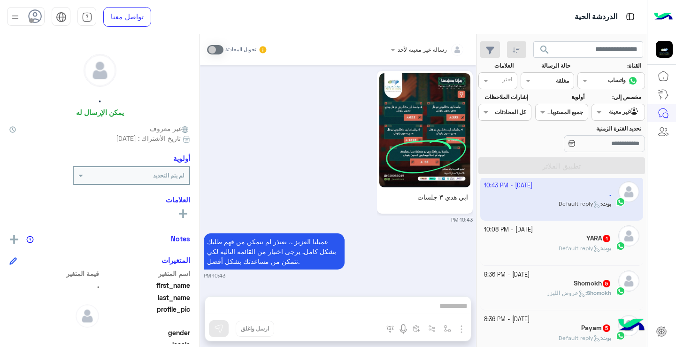
drag, startPoint x: 376, startPoint y: 74, endPoint x: 382, endPoint y: 104, distance: 30.3
click at [382, 104] on div "ابي هذي ٣ جلسات 10:43 PM" at bounding box center [338, 145] width 269 height 155
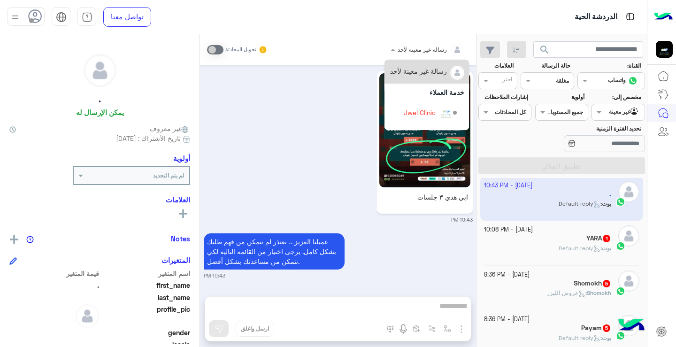
click at [394, 51] on span at bounding box center [392, 50] width 12 height 10
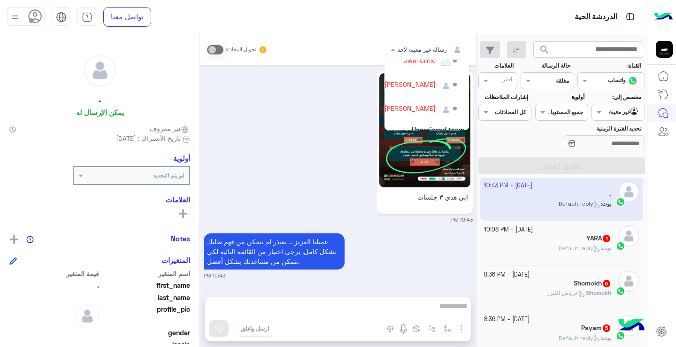
scroll to position [68, 0]
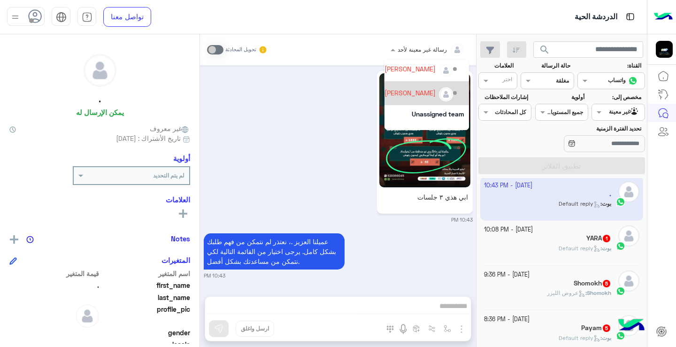
click at [402, 99] on div "[PERSON_NAME]" at bounding box center [421, 93] width 74 height 16
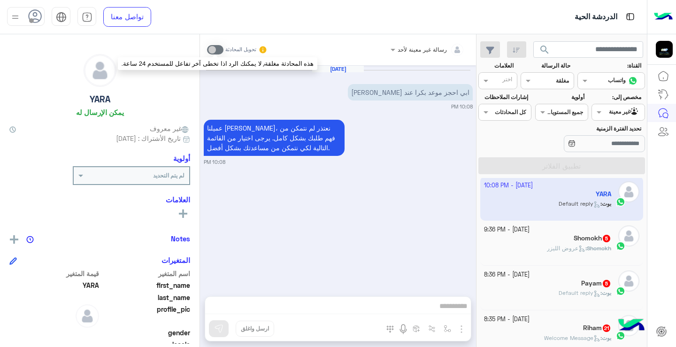
click at [216, 52] on span at bounding box center [215, 49] width 16 height 9
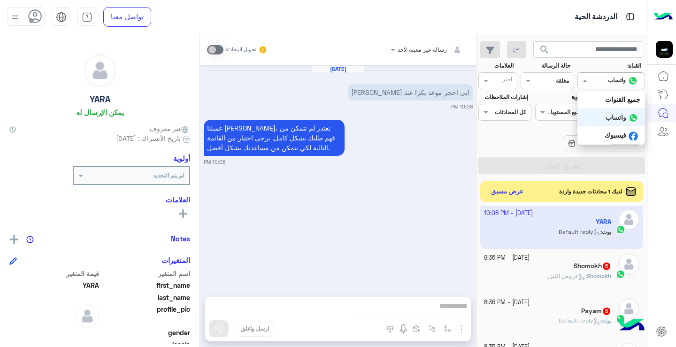
click at [608, 78] on input "text" at bounding box center [622, 80] width 34 height 8
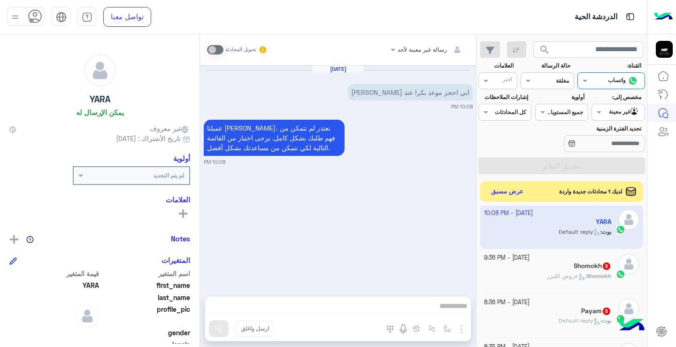
click at [608, 78] on input "text" at bounding box center [622, 80] width 34 height 8
click at [435, 62] on div "رسالة غير معينة لأحد تحويل المحادثة" at bounding box center [338, 49] width 276 height 31
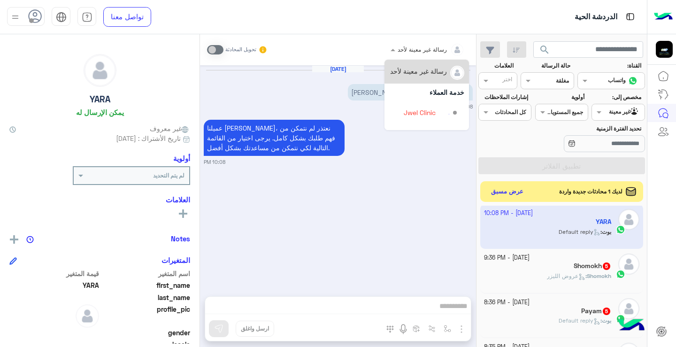
click at [436, 54] on div "رسالة غير معينة لأحد" at bounding box center [430, 49] width 67 height 19
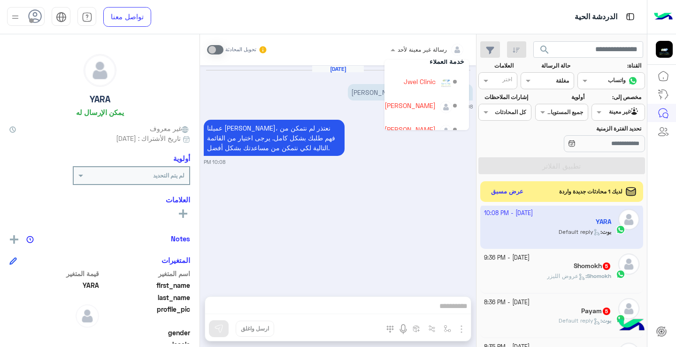
scroll to position [54, 0]
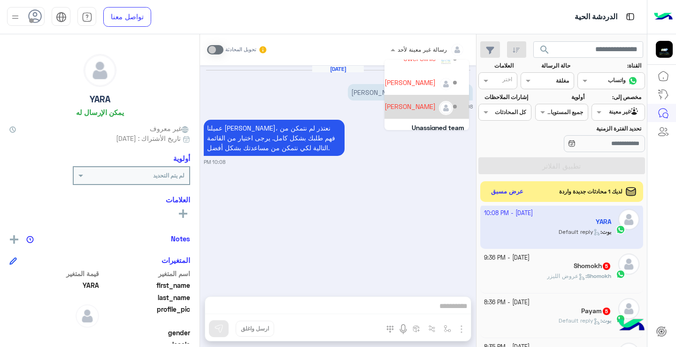
click at [403, 112] on div "[PERSON_NAME]" at bounding box center [421, 107] width 74 height 16
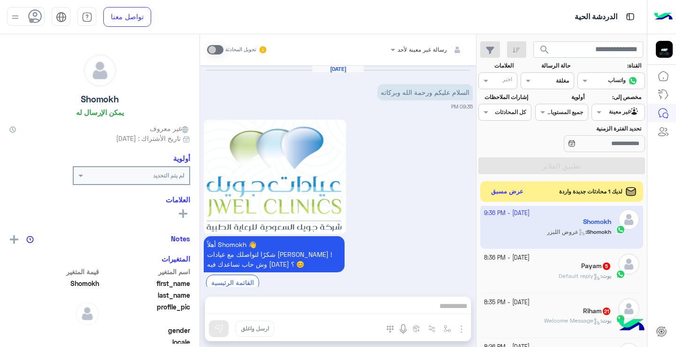
scroll to position [288, 0]
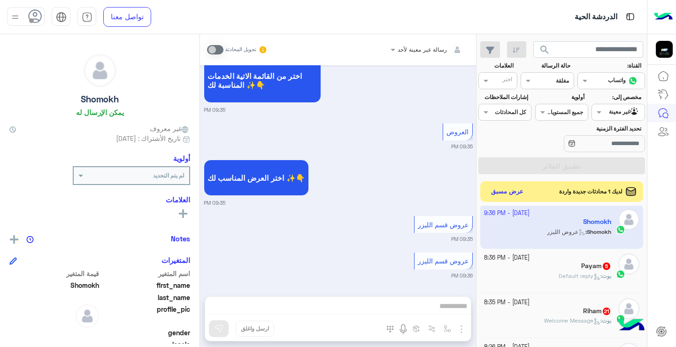
click at [440, 313] on div "رسالة غير معينة لأحد تحويل المحادثة [DATE] السلام عليكم ورحمة الله وبركاته 09:3…" at bounding box center [338, 192] width 276 height 316
click at [443, 310] on div "رسالة غير معينة لأحد تحويل المحادثة [DATE] السلام عليكم ورحمة الله وبركاته 09:3…" at bounding box center [338, 192] width 276 height 316
click at [443, 309] on div "رسالة غير معينة لأحد تحويل المحادثة [DATE] السلام عليكم ورحمة الله وبركاته 09:3…" at bounding box center [338, 192] width 276 height 316
click at [208, 43] on div "تحويل المحادثة" at bounding box center [237, 49] width 61 height 17
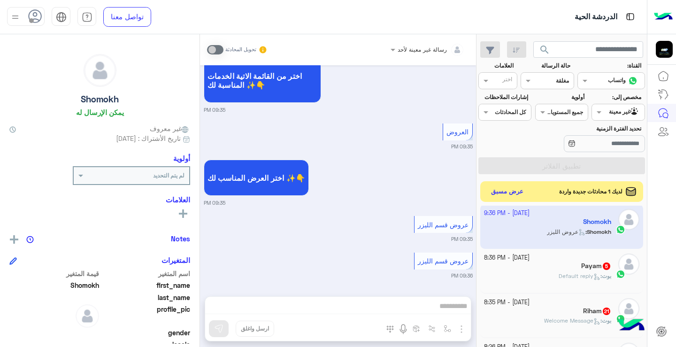
click at [210, 46] on span at bounding box center [215, 49] width 16 height 9
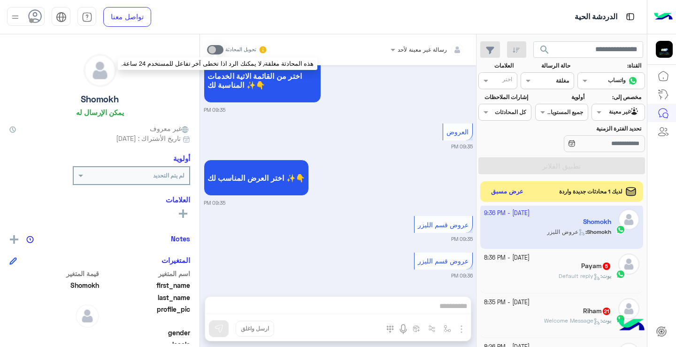
click at [210, 46] on span at bounding box center [215, 49] width 16 height 9
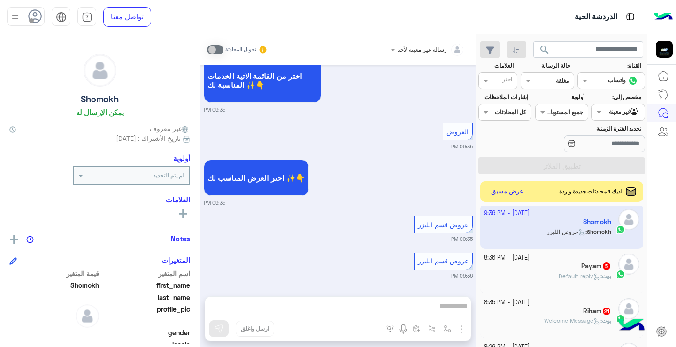
click at [23, 15] on div at bounding box center [26, 16] width 38 height 19
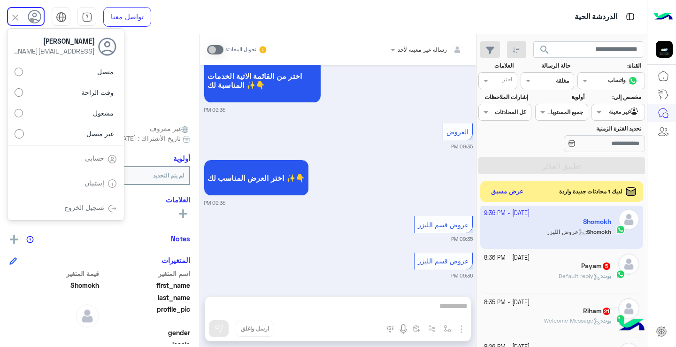
click at [49, 70] on label "متصل" at bounding box center [66, 71] width 102 height 17
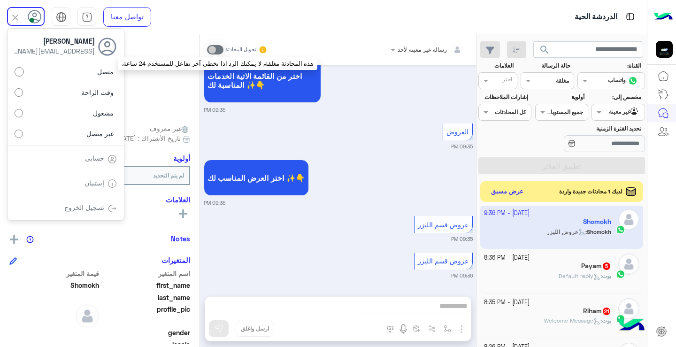
click at [218, 48] on span at bounding box center [215, 49] width 16 height 9
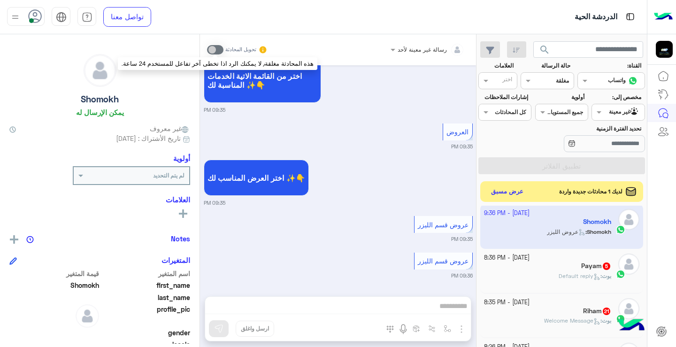
click at [218, 48] on span at bounding box center [215, 49] width 16 height 9
click at [208, 51] on span at bounding box center [215, 49] width 16 height 9
click at [219, 50] on span at bounding box center [215, 49] width 16 height 9
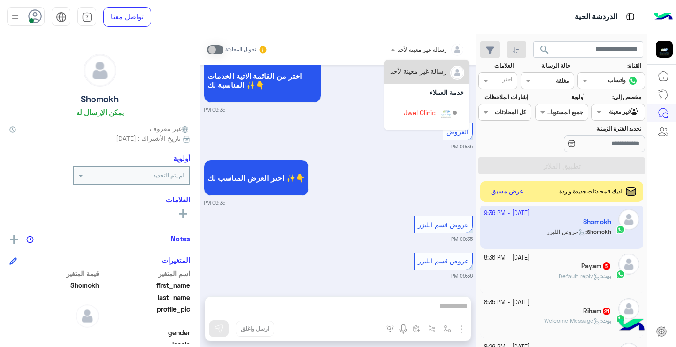
click at [440, 51] on input "text" at bounding box center [439, 48] width 50 height 8
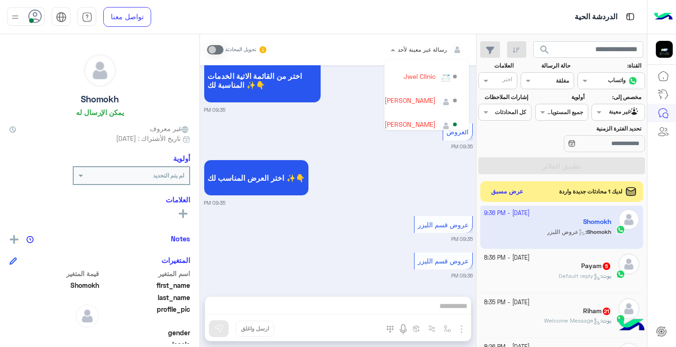
scroll to position [45, 0]
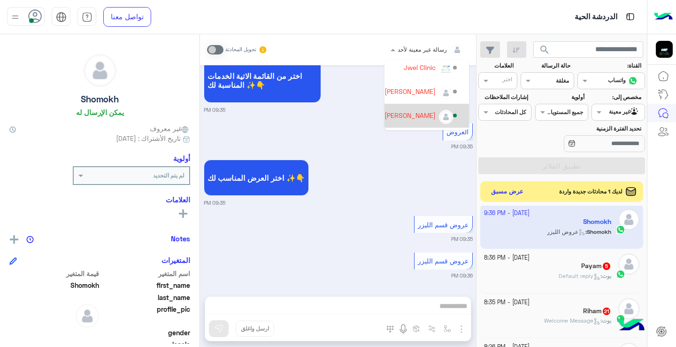
click at [392, 110] on div "[PERSON_NAME]" at bounding box center [409, 115] width 51 height 10
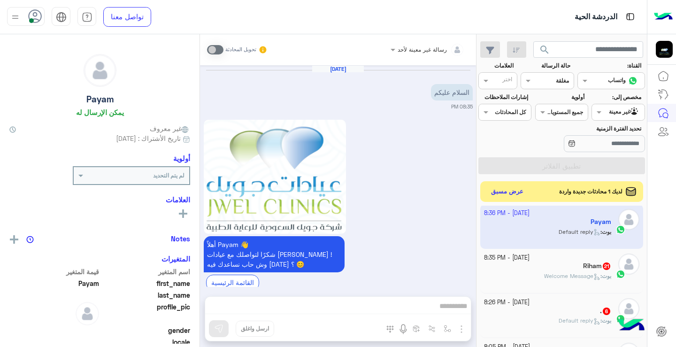
scroll to position [399, 0]
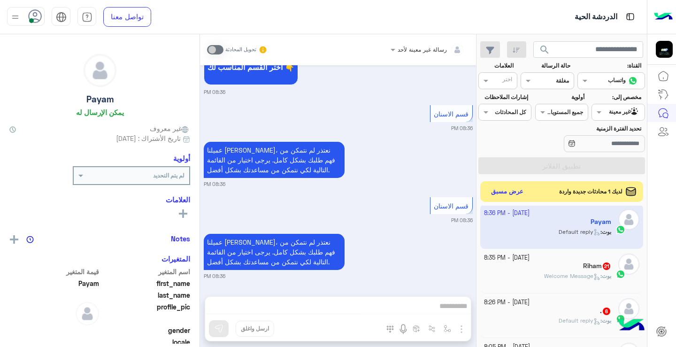
click at [225, 52] on small "تحويل المحادثة" at bounding box center [240, 50] width 31 height 8
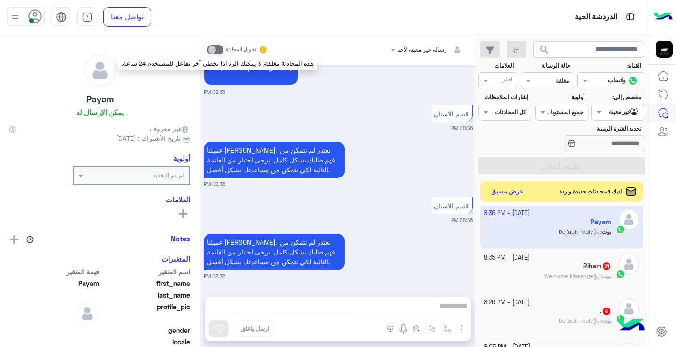
click at [221, 50] on span at bounding box center [215, 49] width 16 height 9
click at [217, 49] on span at bounding box center [215, 49] width 16 height 9
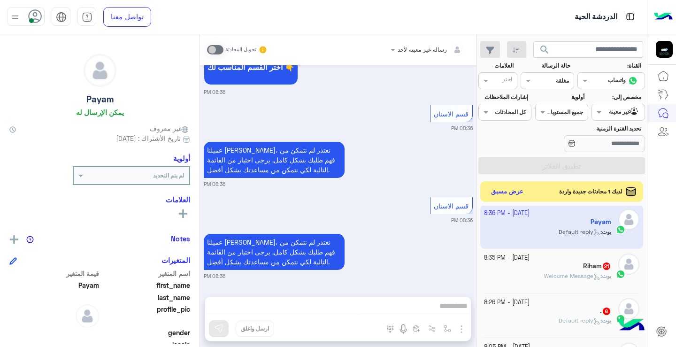
click at [528, 116] on div "اختر كل المحادثات" at bounding box center [504, 112] width 53 height 17
click at [506, 82] on input "text" at bounding box center [502, 81] width 19 height 8
click at [540, 84] on div "القناه مغلقة" at bounding box center [552, 80] width 40 height 8
click at [555, 153] on b "غير مقروءة" at bounding box center [553, 152] width 31 height 8
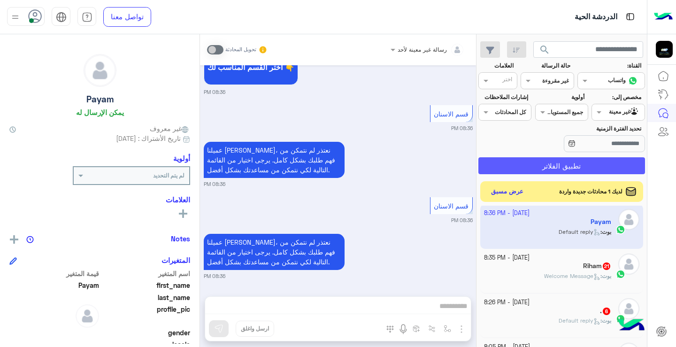
click at [562, 166] on button "تطبيق الفلاتر" at bounding box center [561, 165] width 167 height 17
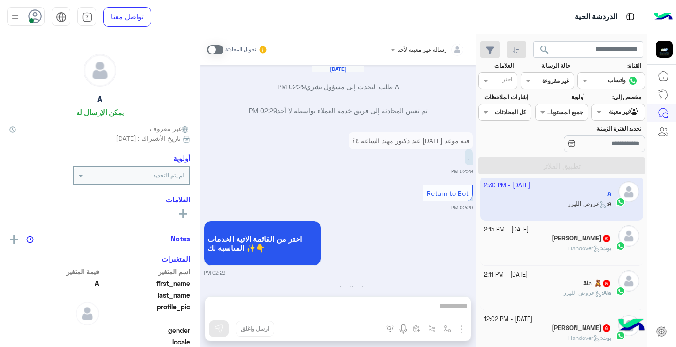
scroll to position [722, 0]
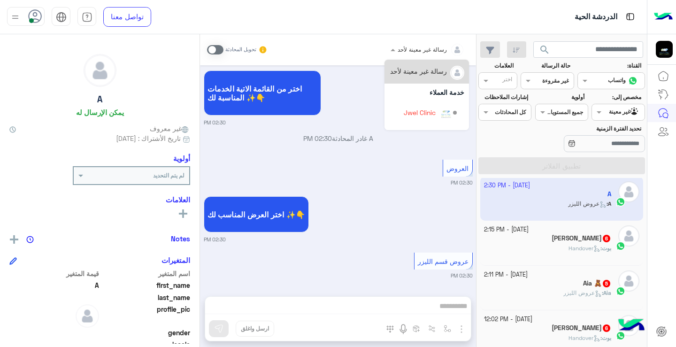
click at [413, 46] on div at bounding box center [428, 48] width 84 height 9
click at [221, 53] on span at bounding box center [215, 49] width 16 height 9
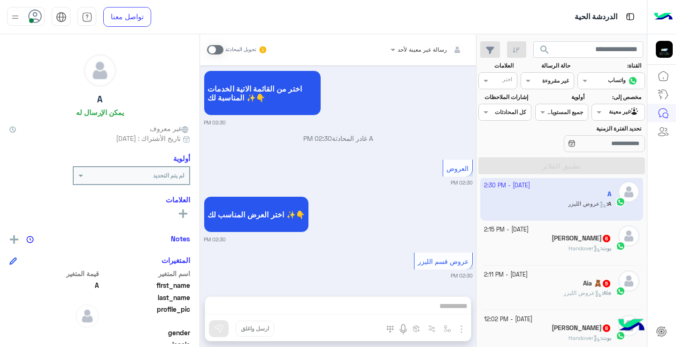
click at [218, 51] on span at bounding box center [215, 49] width 16 height 9
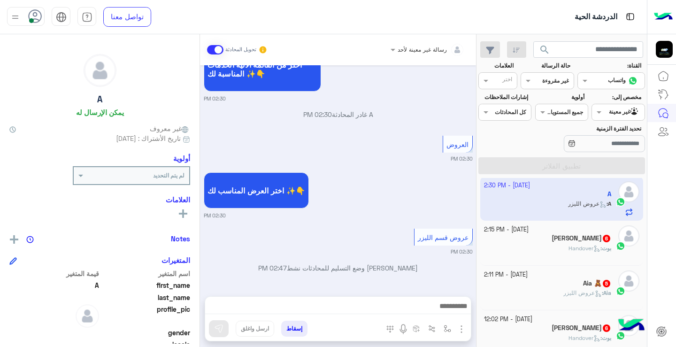
click at [218, 51] on span at bounding box center [215, 49] width 16 height 9
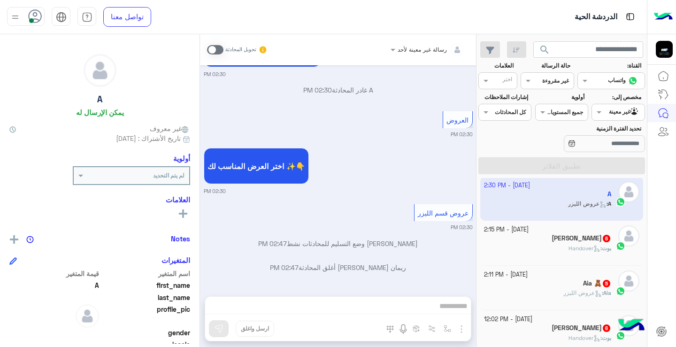
click at [218, 51] on span at bounding box center [215, 49] width 16 height 9
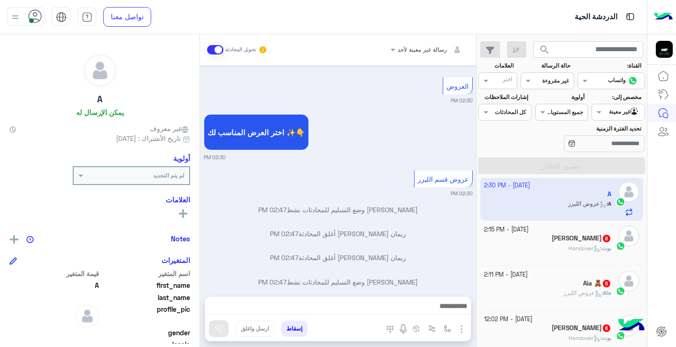
scroll to position [818, 0]
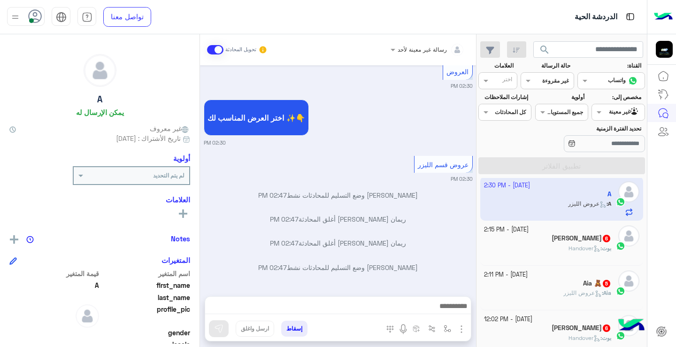
click at [218, 51] on span at bounding box center [215, 49] width 16 height 9
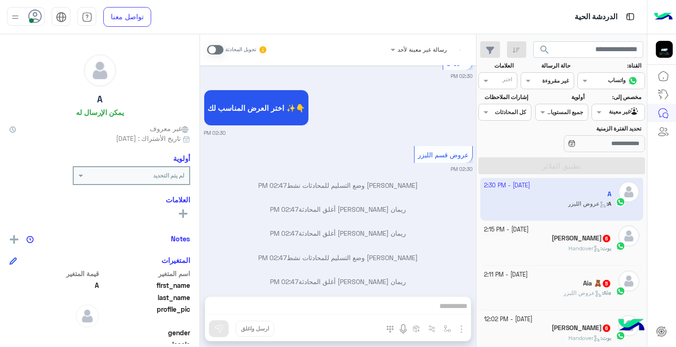
scroll to position [842, 0]
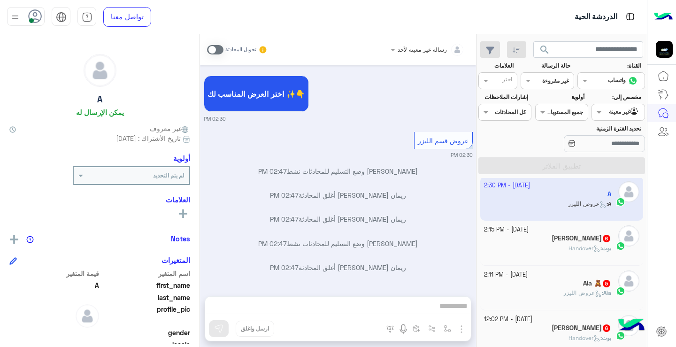
click at [218, 51] on span at bounding box center [215, 49] width 16 height 9
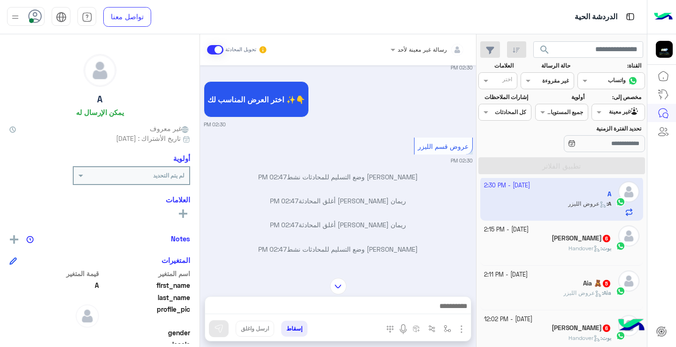
scroll to position [772, 0]
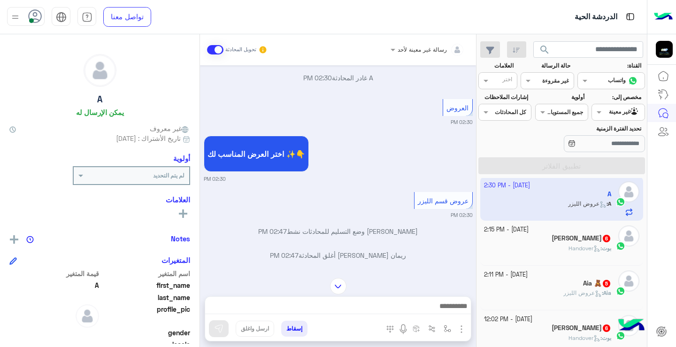
click at [579, 248] on span "Handover" at bounding box center [584, 247] width 32 height 7
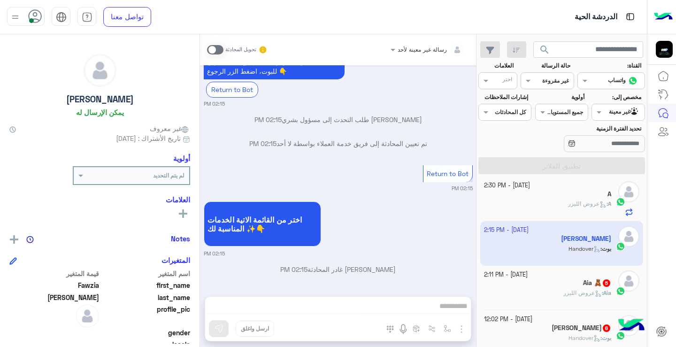
scroll to position [554, 0]
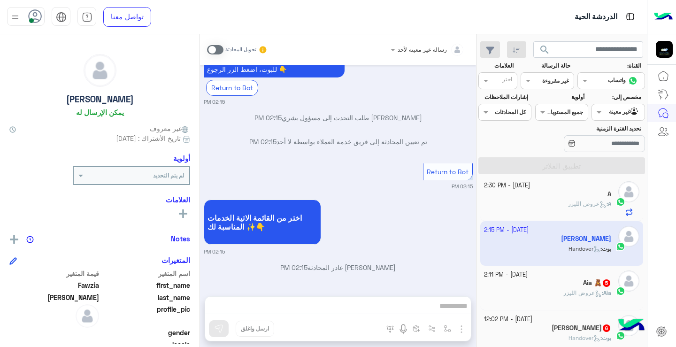
click at [444, 310] on div "رسالة غير معينة لأحد تحويل المحادثة [DATE] القائمة الرئيسية 02:14 PM عميلنا [PE…" at bounding box center [338, 192] width 276 height 316
click at [215, 51] on span at bounding box center [215, 49] width 16 height 9
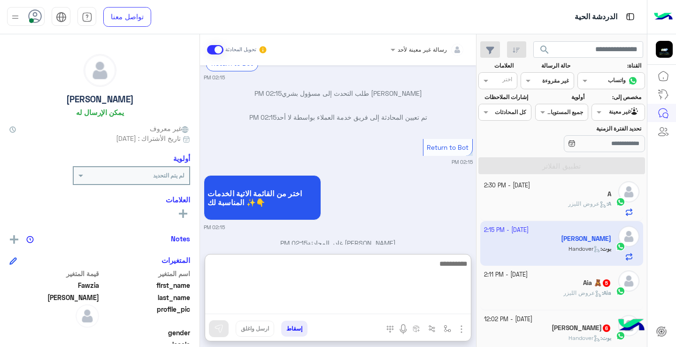
click at [379, 301] on textarea at bounding box center [338, 286] width 266 height 56
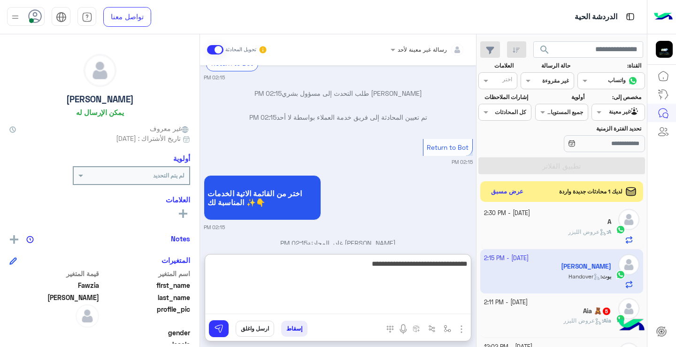
type textarea "**********"
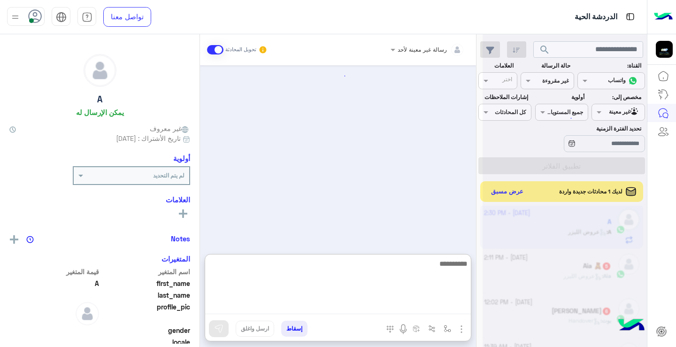
scroll to position [682, 0]
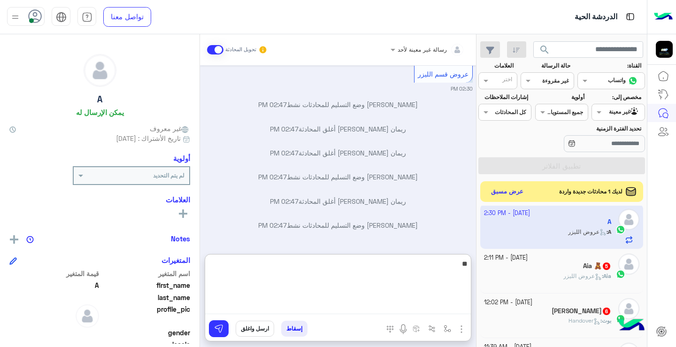
type textarea "**"
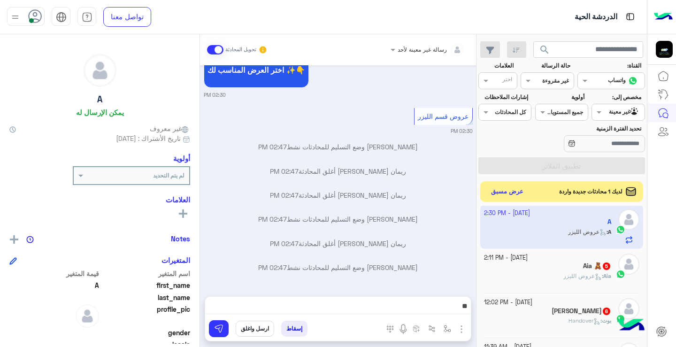
scroll to position [640, 0]
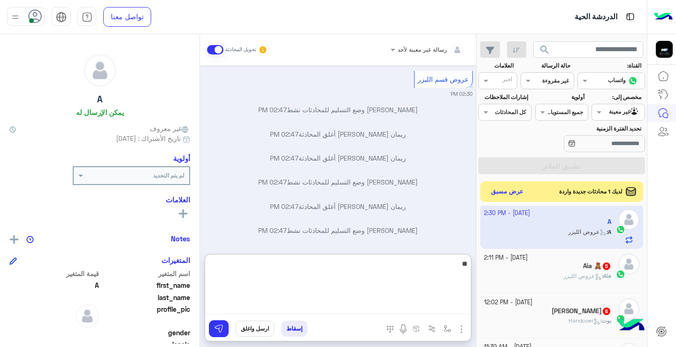
click at [462, 310] on textarea "**" at bounding box center [338, 286] width 266 height 56
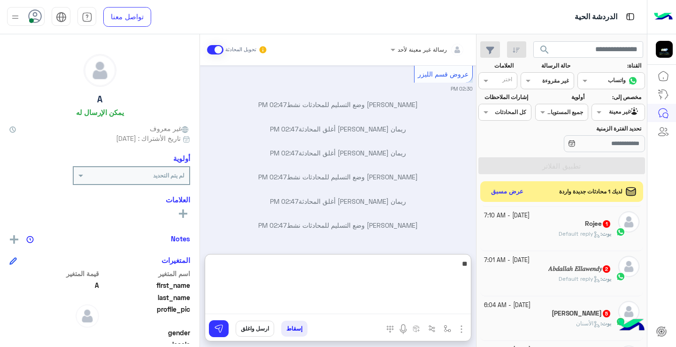
scroll to position [365, 0]
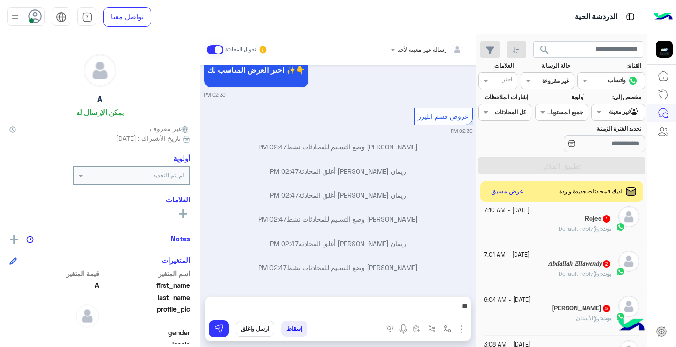
click at [576, 318] on span "الأسنان" at bounding box center [588, 317] width 24 height 7
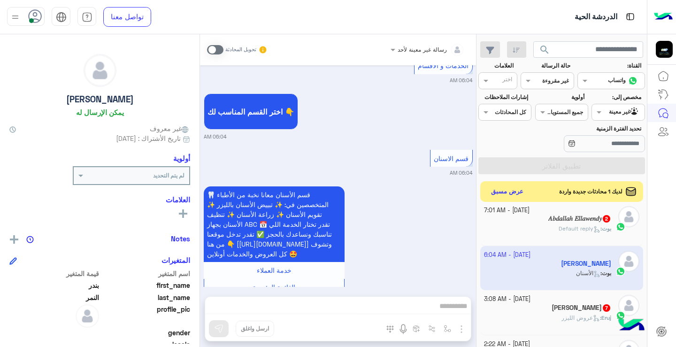
scroll to position [511, 0]
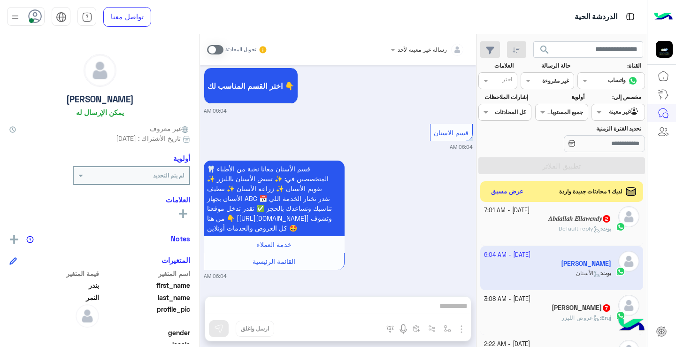
click at [372, 310] on div "رسالة غير معينة لأحد تحويل المحادثة [DATE] السلام عليكم ورحمة الله.. بودي آخذ م…" at bounding box center [338, 192] width 276 height 316
click at [211, 46] on span at bounding box center [215, 49] width 16 height 9
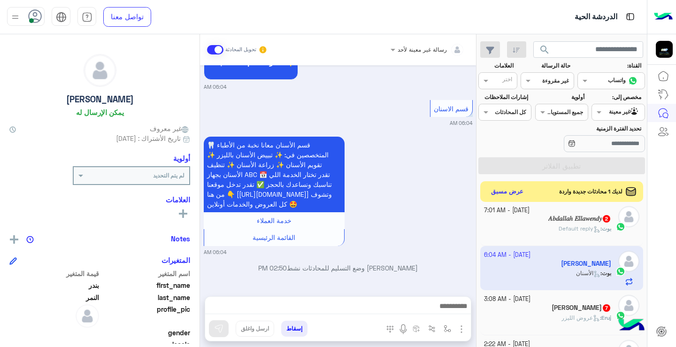
scroll to position [170, 0]
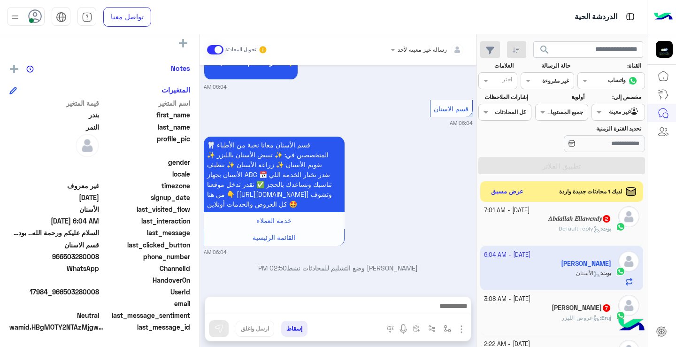
drag, startPoint x: 65, startPoint y: 258, endPoint x: 99, endPoint y: 255, distance: 34.9
click at [99, 255] on span "966503280008" at bounding box center [54, 256] width 90 height 10
copy span "503280008"
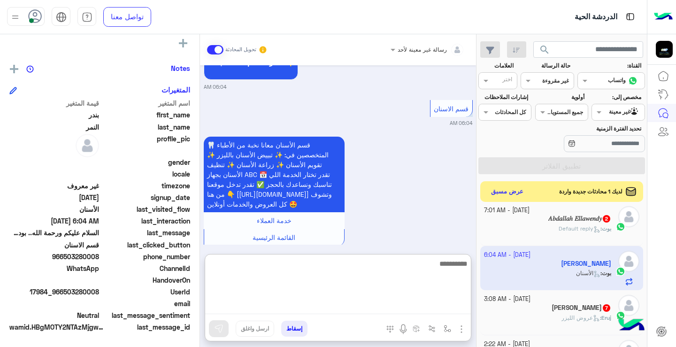
click at [356, 300] on textarea at bounding box center [338, 286] width 266 height 56
type textarea "**********"
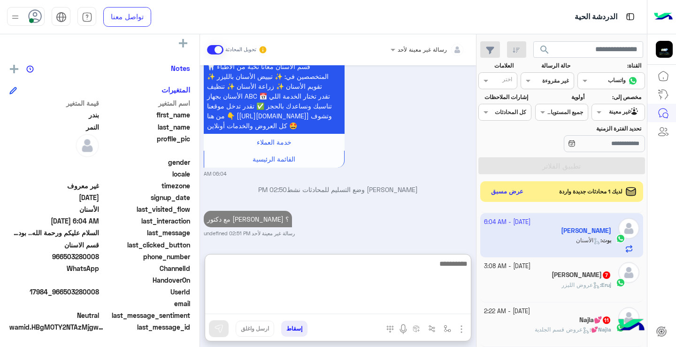
scroll to position [413, 0]
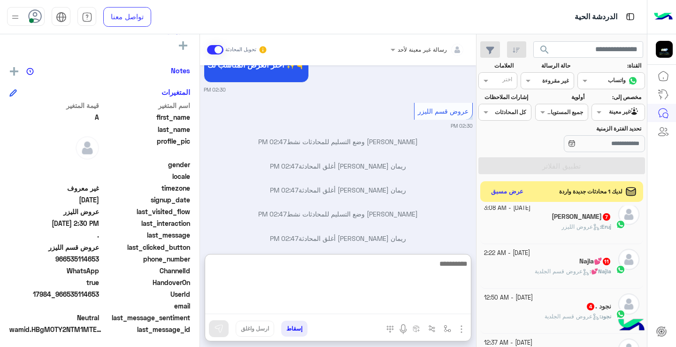
scroll to position [682, 0]
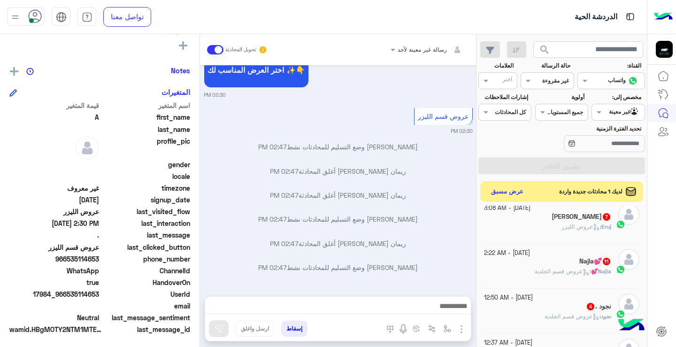
drag, startPoint x: 204, startPoint y: 235, endPoint x: 201, endPoint y: 230, distance: 5.5
click at [201, 230] on div "[DATE] الخدمات و الاقسام 02:29 PM اختر القسم المناسب لك 👇 02:29 PM قسم الاسنان …" at bounding box center [338, 175] width 276 height 221
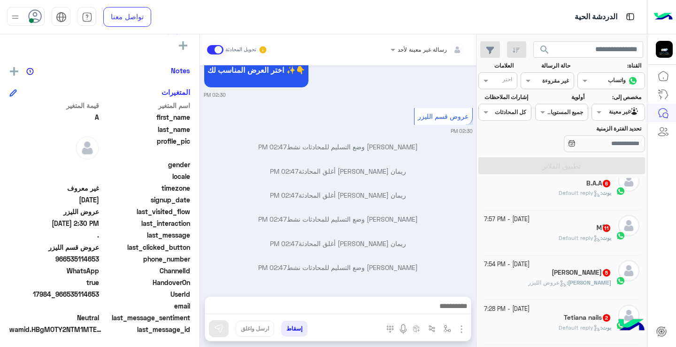
scroll to position [5, 0]
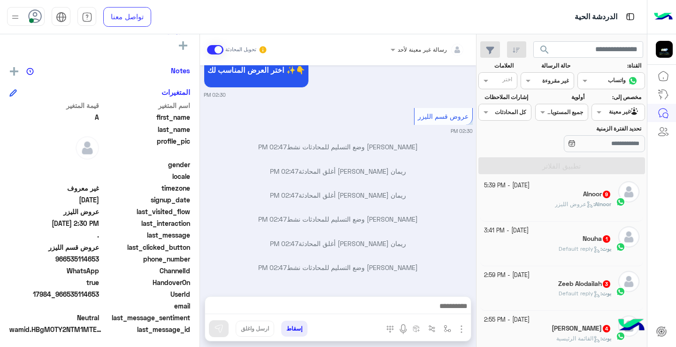
click at [540, 298] on div "[PERSON_NAME] : Default reply" at bounding box center [548, 297] width 128 height 16
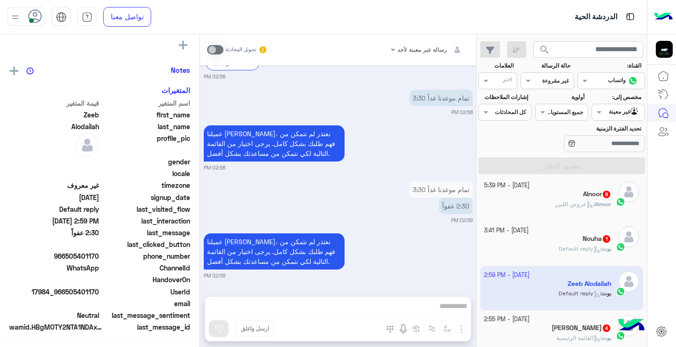
scroll to position [170, 0]
drag, startPoint x: 198, startPoint y: 243, endPoint x: 195, endPoint y: 219, distance: 23.7
click at [195, 219] on div "Zeeb Alodailah يمكن الإرسال له غير معروف تاريخ الأشتراك : [DATE] أولوية لم يتم …" at bounding box center [99, 188] width 199 height 309
drag, startPoint x: 204, startPoint y: 224, endPoint x: 200, endPoint y: 221, distance: 5.1
click at [203, 223] on div "[DATE] مساء الخير 02:58 PM أهلاً Zeeb 👋 شكرًا لتواصلك مع عيادات جويل ! وش حاب ن…" at bounding box center [338, 175] width 276 height 221
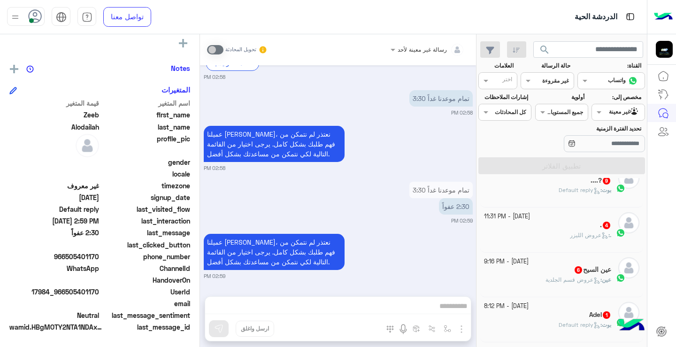
scroll to position [630, 0]
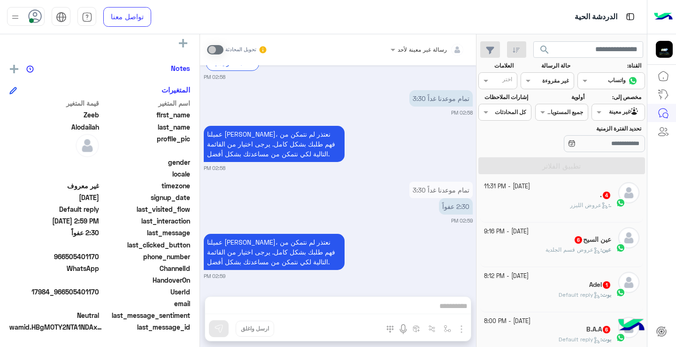
click at [563, 294] on span "Default reply" at bounding box center [579, 294] width 42 height 7
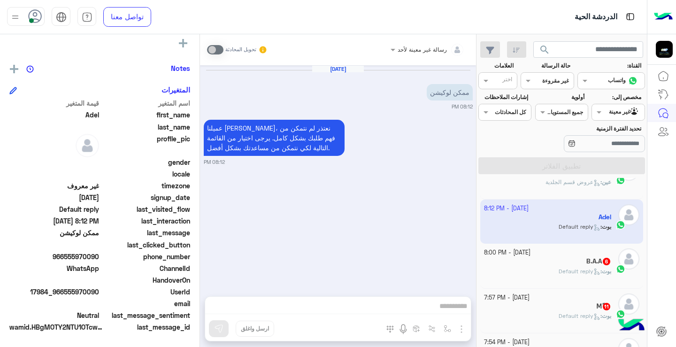
scroll to position [740, 0]
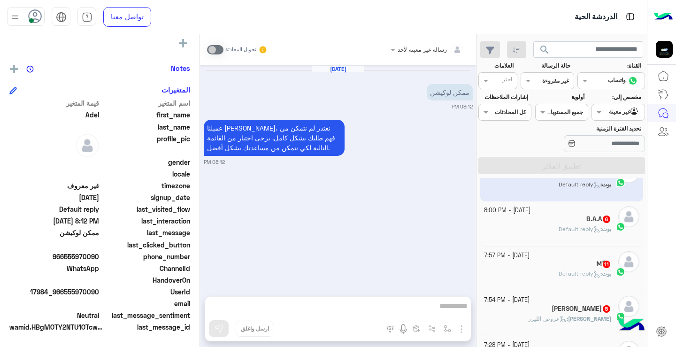
click at [524, 261] on div "Mً 11" at bounding box center [548, 265] width 128 height 10
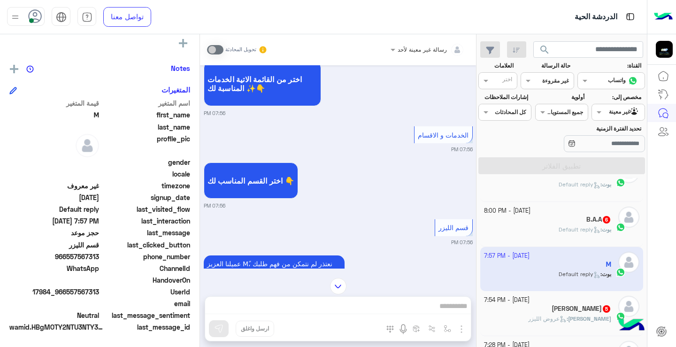
scroll to position [825, 0]
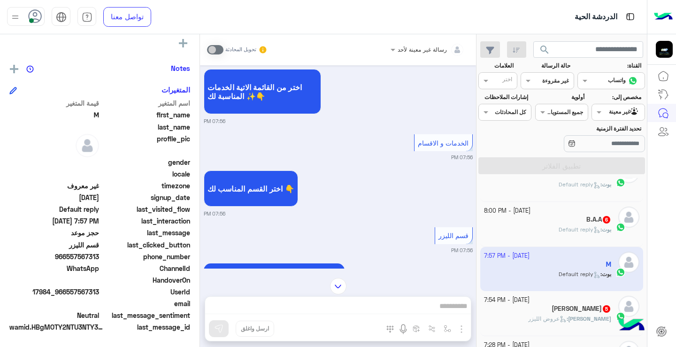
drag, startPoint x: 69, startPoint y: 295, endPoint x: 100, endPoint y: 289, distance: 32.0
click at [100, 289] on div "UserId 17984_966557567313" at bounding box center [99, 293] width 181 height 12
copy span "557567313"
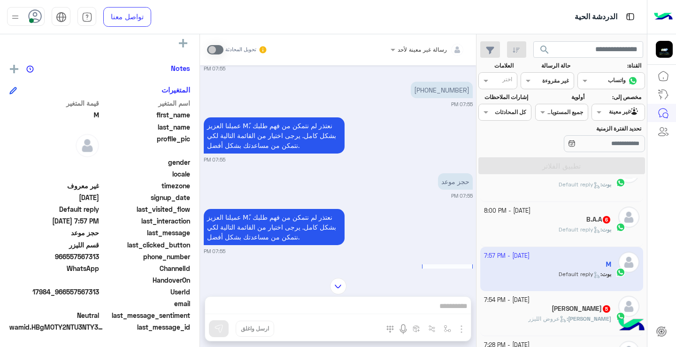
scroll to position [591, 0]
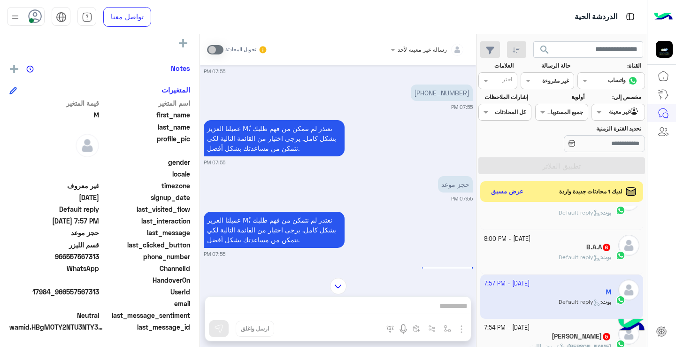
click at [361, 298] on div "رسالة غير معينة لأحد تحويل المحادثة [DATE] السلام عليكم 07:55 PM أهلاً Mً 👋 شكر…" at bounding box center [338, 192] width 276 height 316
click at [368, 307] on div "رسالة غير معينة لأحد تحويل المحادثة [DATE] السلام عليكم 07:55 PM أهلاً Mً 👋 شكر…" at bounding box center [338, 192] width 276 height 316
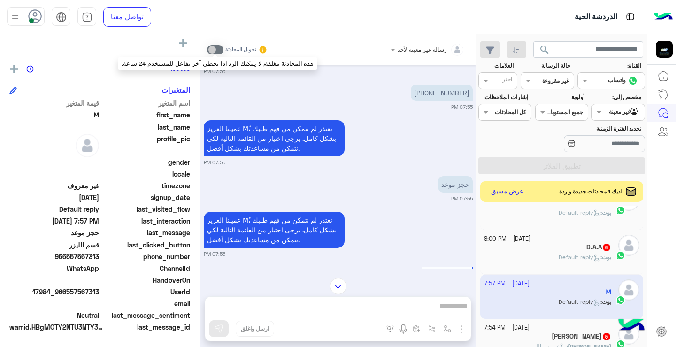
click at [219, 46] on span at bounding box center [215, 49] width 16 height 9
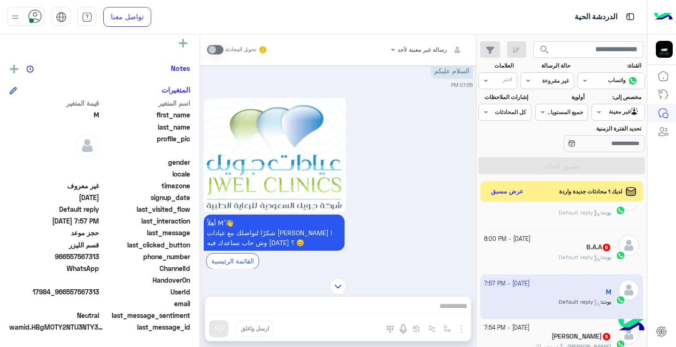
scroll to position [0, 0]
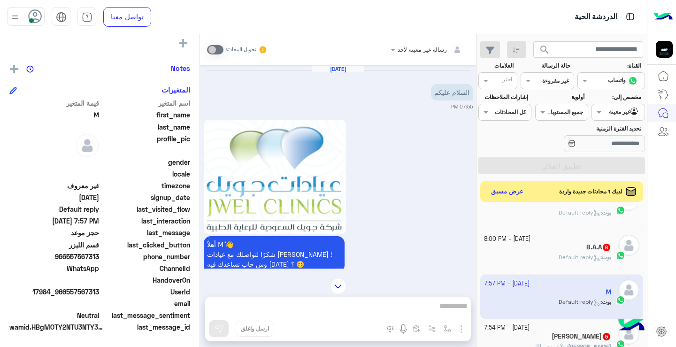
click at [198, 85] on div "Mً يمكن الإرسال له غير معروف تاريخ الأشتراك : [DATE] أولوية لم يتم التحديد العل…" at bounding box center [99, 188] width 199 height 309
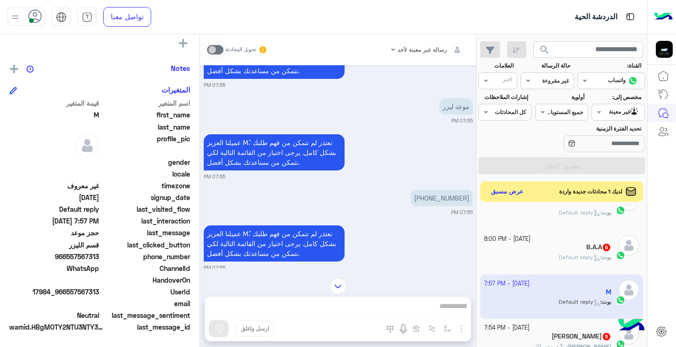
scroll to position [531, 0]
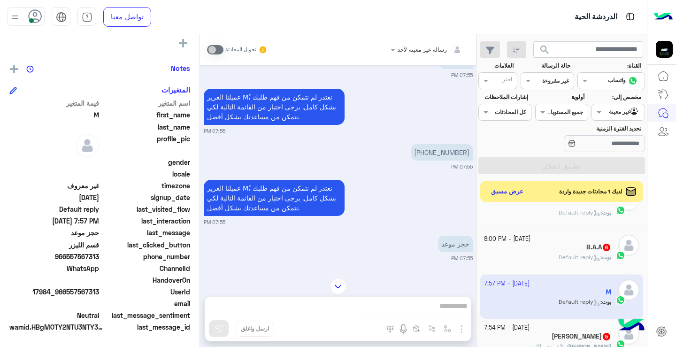
click at [455, 151] on p "[PHONE_NUMBER]" at bounding box center [441, 152] width 62 height 16
drag, startPoint x: 449, startPoint y: 154, endPoint x: 421, endPoint y: 157, distance: 28.2
click at [421, 157] on p "[PHONE_NUMBER]" at bounding box center [441, 152] width 62 height 16
drag, startPoint x: 414, startPoint y: 152, endPoint x: 450, endPoint y: 157, distance: 36.4
click at [450, 157] on p "[PHONE_NUMBER]" at bounding box center [441, 152] width 62 height 16
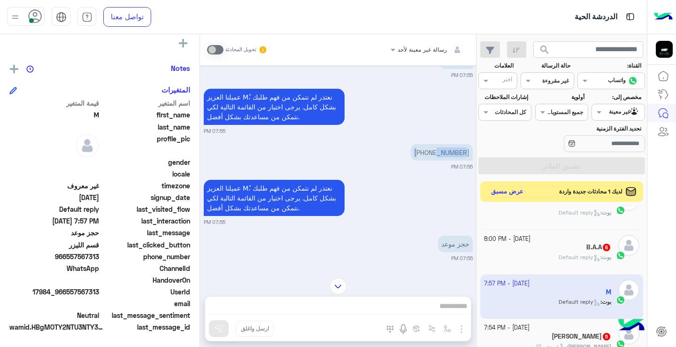
copy p "56 833 5552"
click at [452, 155] on p "[PHONE_NUMBER]" at bounding box center [441, 152] width 62 height 16
click at [467, 153] on p "[PHONE_NUMBER]" at bounding box center [441, 152] width 62 height 16
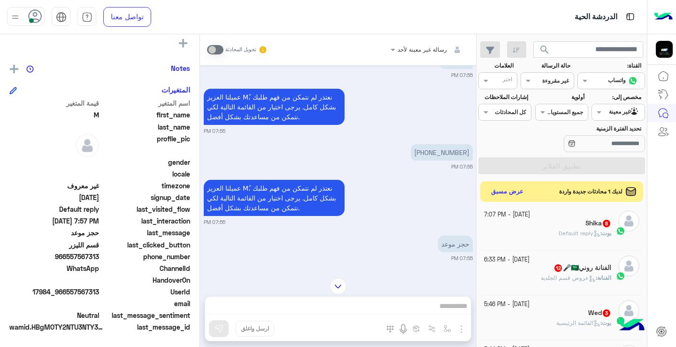
scroll to position [938, 0]
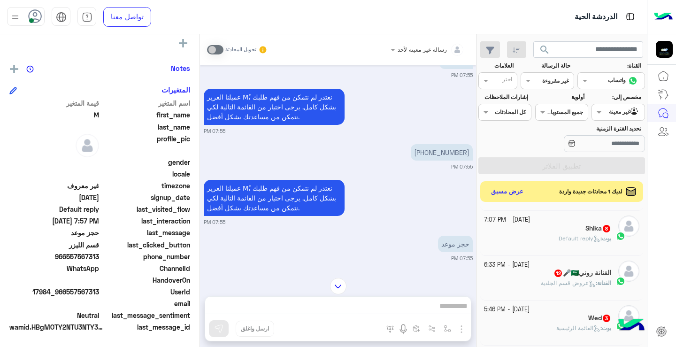
click at [530, 285] on div "الفنانة : عروض قسم الجلدية" at bounding box center [548, 287] width 128 height 16
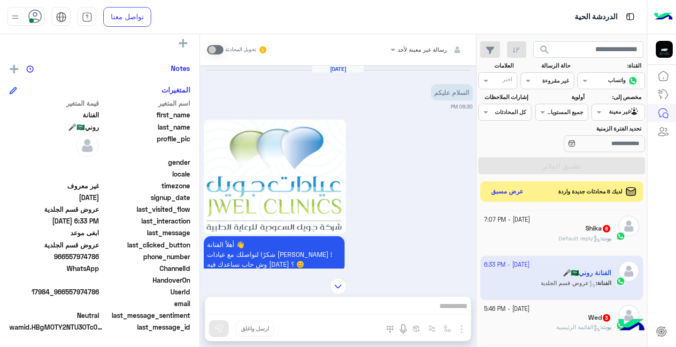
drag, startPoint x: 222, startPoint y: 56, endPoint x: 222, endPoint y: 51, distance: 5.2
click at [222, 54] on div "تحويل المحادثة" at bounding box center [237, 49] width 61 height 17
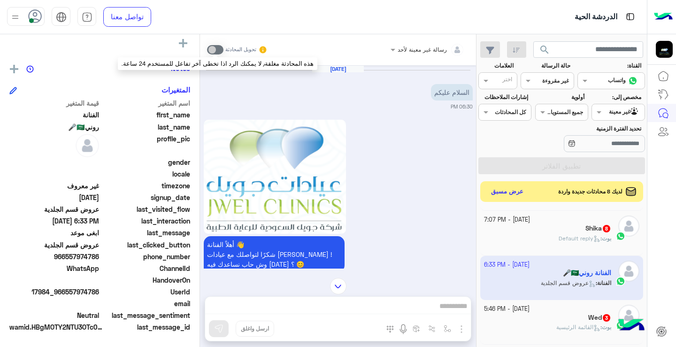
click at [220, 50] on span at bounding box center [215, 49] width 16 height 9
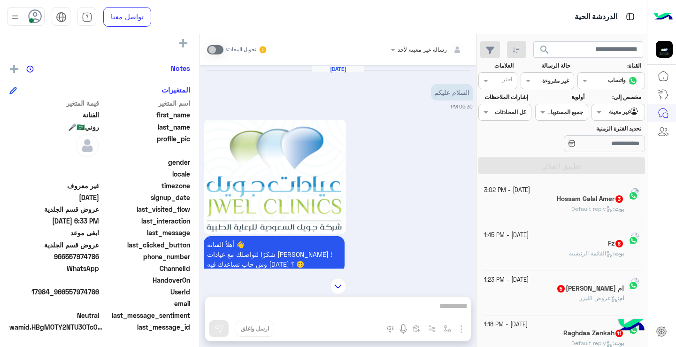
scroll to position [5, 0]
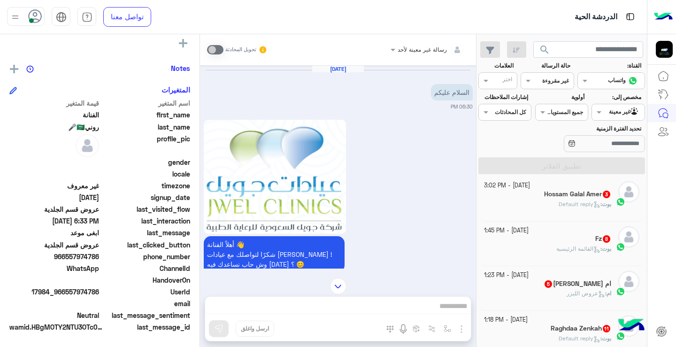
click at [203, 85] on div "[DATE] السلام عليكم 06:30 PM أهلاً الفنانة 👋 شكرًا لتواصلك مع عيادات [PERSON_NA…" at bounding box center [338, 166] width 276 height 203
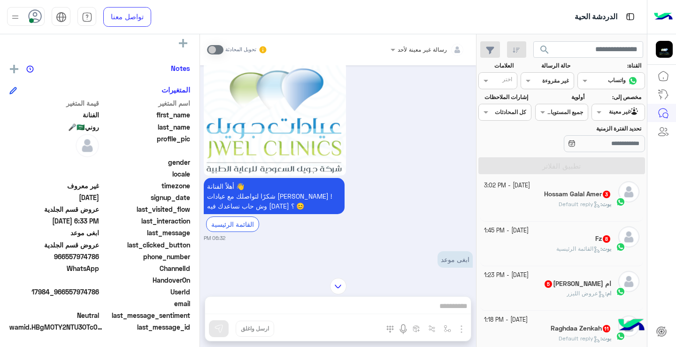
scroll to position [1129, 0]
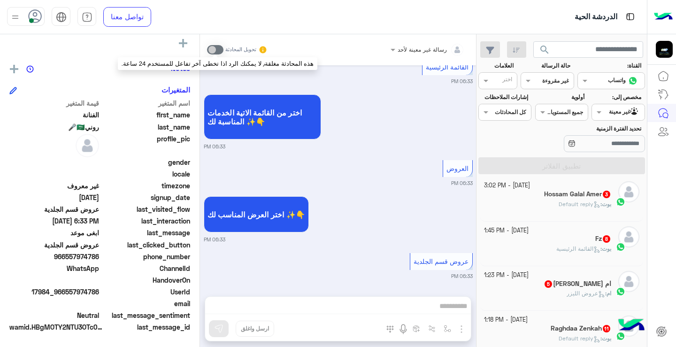
click at [212, 50] on span at bounding box center [215, 49] width 16 height 9
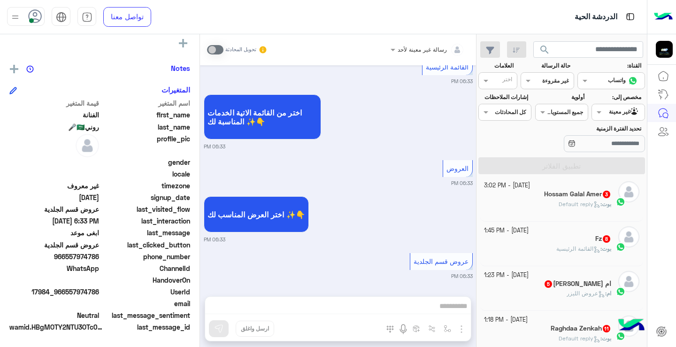
click at [220, 54] on div "تحويل المحادثة" at bounding box center [237, 49] width 61 height 17
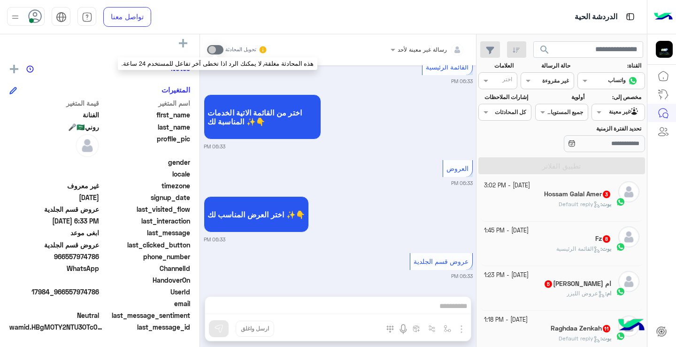
click at [219, 47] on span at bounding box center [215, 49] width 16 height 9
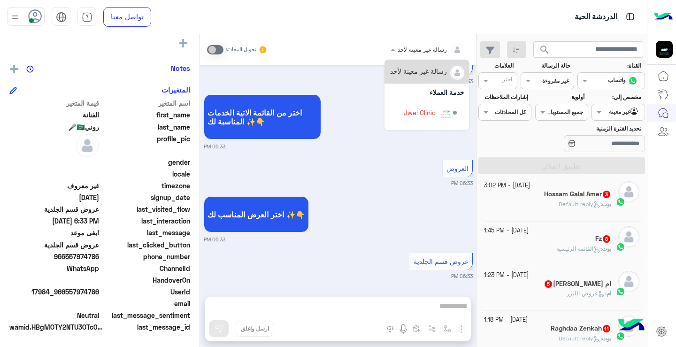
click at [403, 56] on div "رسالة غير معينة لأحد" at bounding box center [430, 49] width 67 height 19
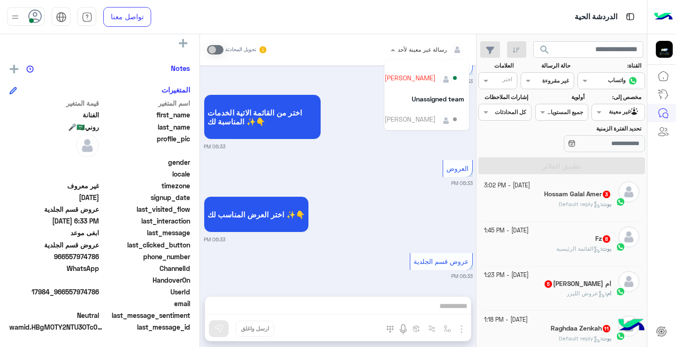
scroll to position [84, 0]
click at [413, 80] on div "[PERSON_NAME]" at bounding box center [409, 76] width 51 height 10
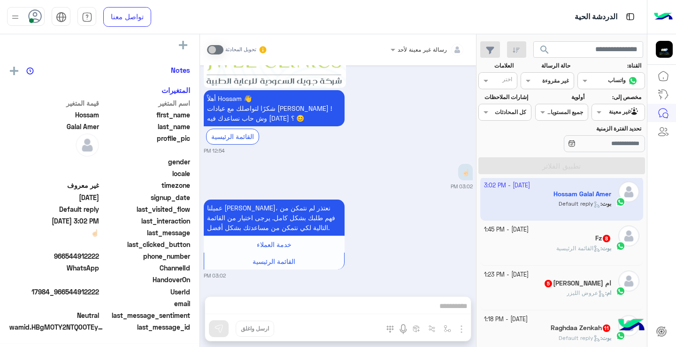
scroll to position [170, 0]
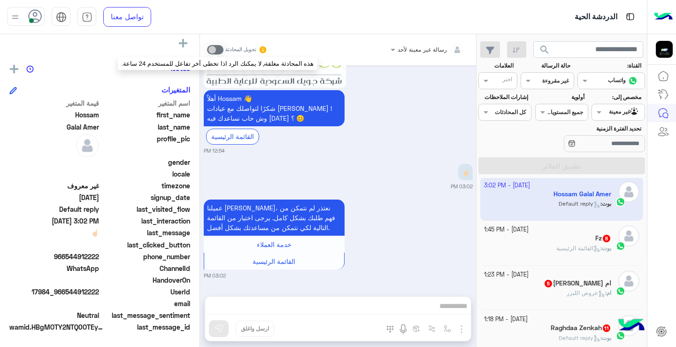
click at [217, 45] on span at bounding box center [215, 49] width 16 height 9
click at [220, 51] on span at bounding box center [215, 49] width 16 height 9
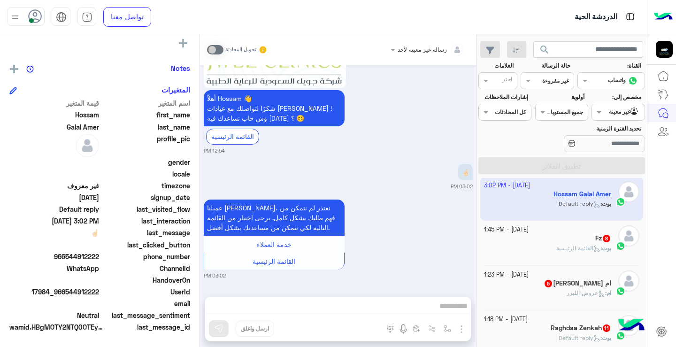
click at [257, 50] on div "تحويل المحادثة" at bounding box center [237, 49] width 61 height 17
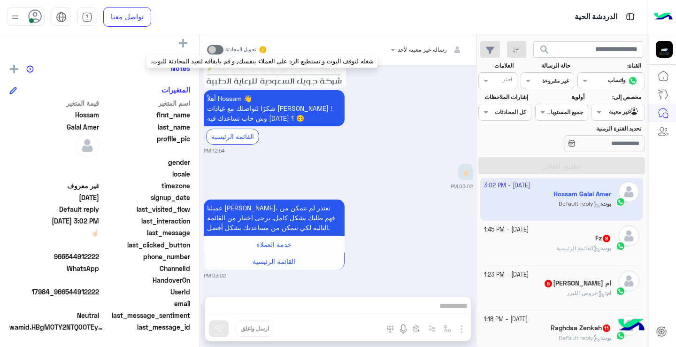
click at [261, 51] on icon at bounding box center [262, 50] width 8 height 8
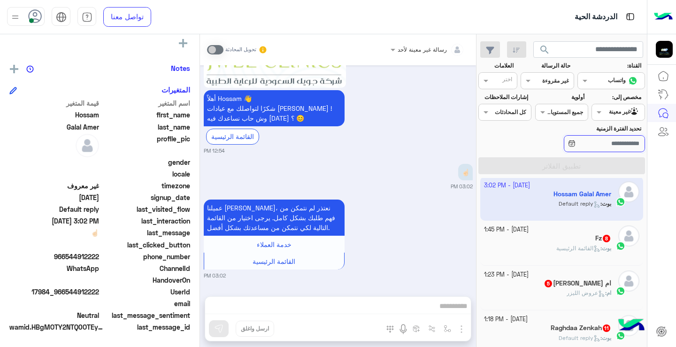
click at [602, 150] on input "تحديد الفترة الزمنية" at bounding box center [603, 143] width 81 height 17
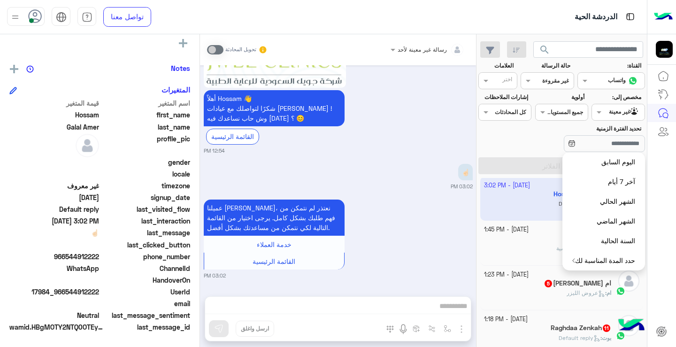
click at [597, 181] on button "آخر 7 أيام" at bounding box center [603, 182] width 83 height 20
type input "**********"
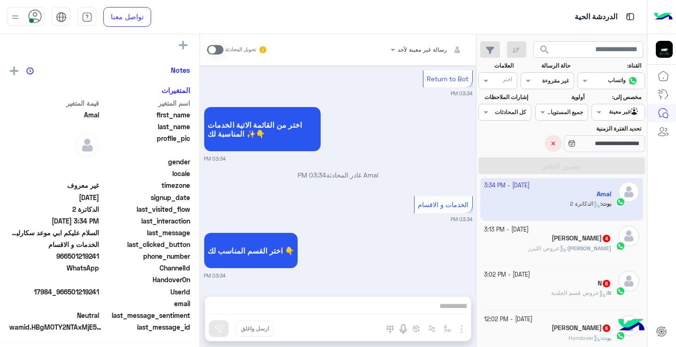
scroll to position [170, 0]
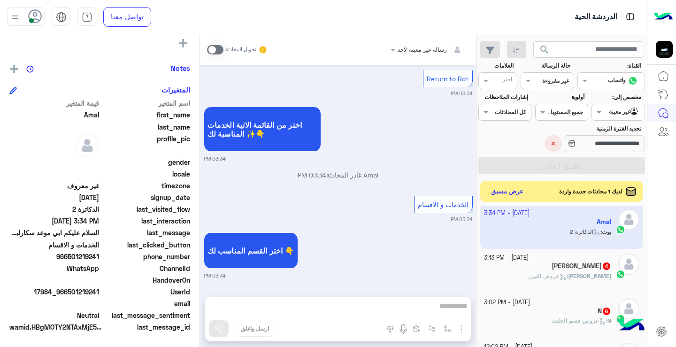
click at [220, 53] on span at bounding box center [215, 49] width 16 height 9
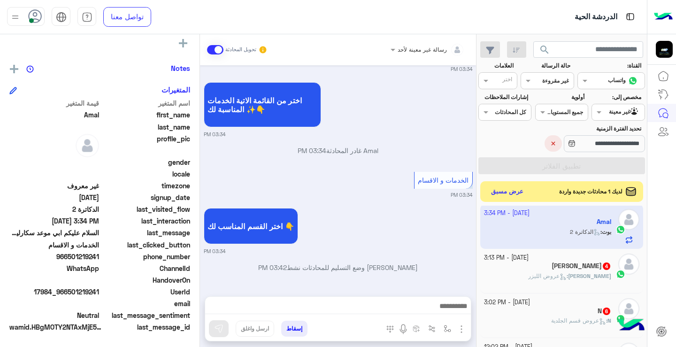
click at [544, 145] on button "×" at bounding box center [552, 143] width 17 height 16
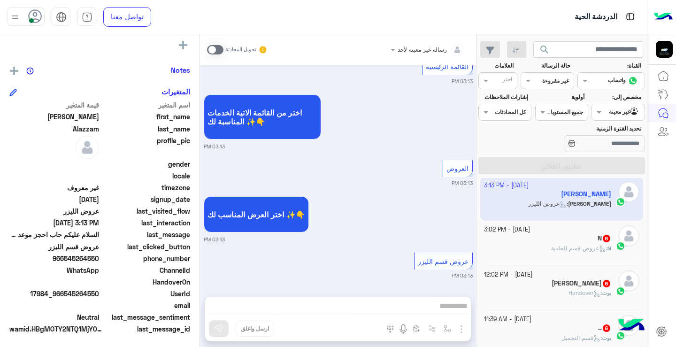
scroll to position [170, 0]
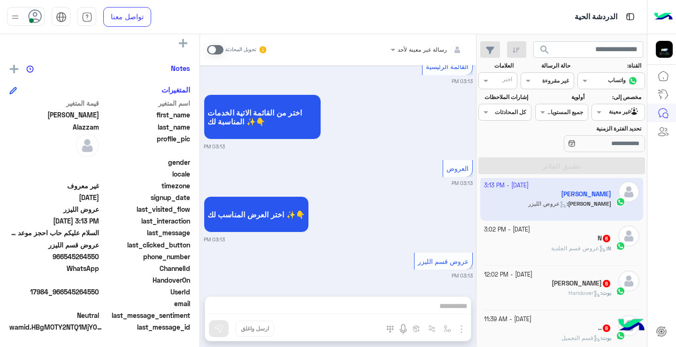
click at [215, 48] on span at bounding box center [215, 49] width 16 height 9
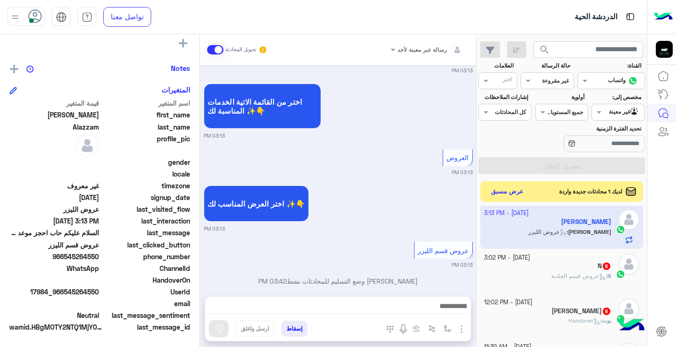
scroll to position [232, 0]
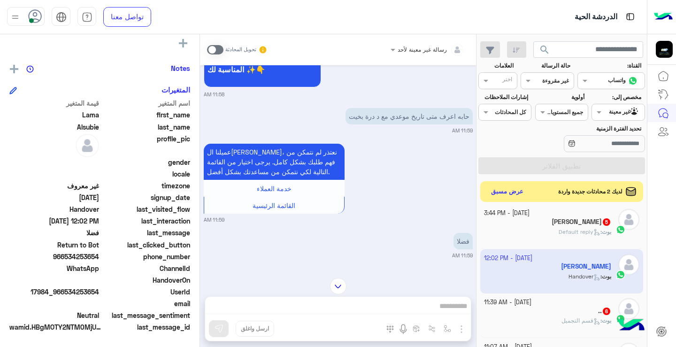
scroll to position [1304, 0]
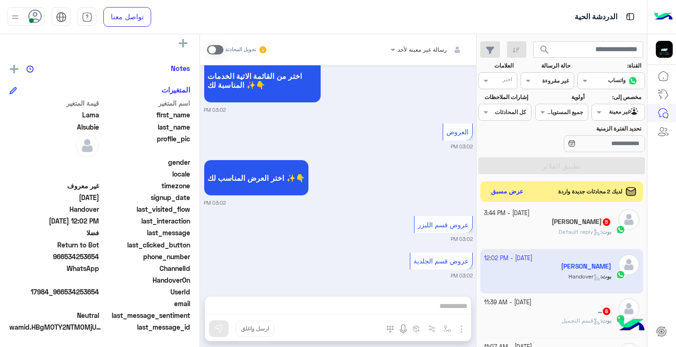
click at [220, 48] on span at bounding box center [215, 49] width 16 height 9
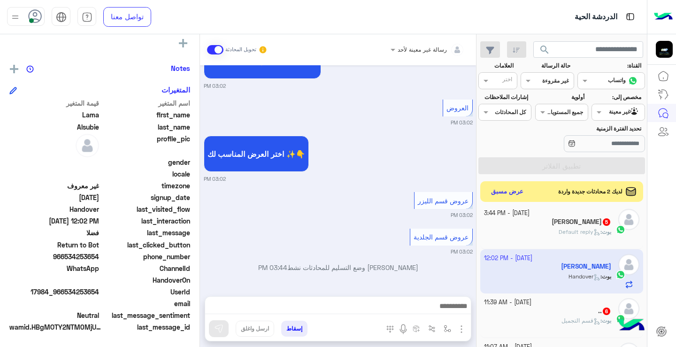
click at [462, 331] on img "button" at bounding box center [461, 328] width 11 height 11
click at [449, 291] on span "المرفقات" at bounding box center [438, 289] width 28 height 11
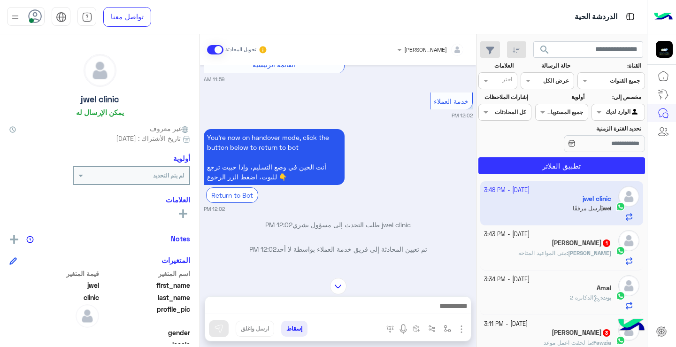
scroll to position [1586, 0]
drag, startPoint x: 199, startPoint y: 228, endPoint x: 199, endPoint y: 192, distance: 36.1
click at [199, 192] on mat-drawer "jwel clinic يمكن الإرسال له غير معروف تاريخ الأشتراك : 09/18/2025 أولوية لم يتم…" at bounding box center [100, 192] width 200 height 316
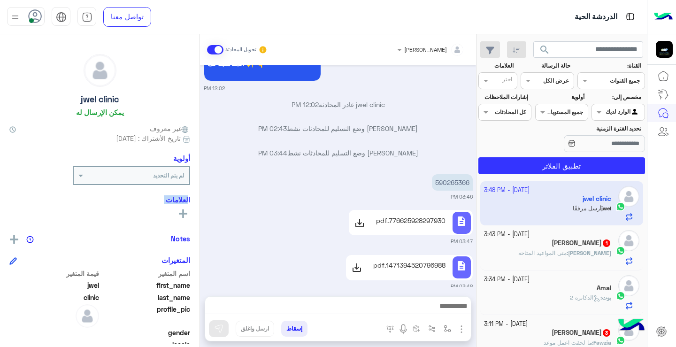
scroll to position [1867, 0]
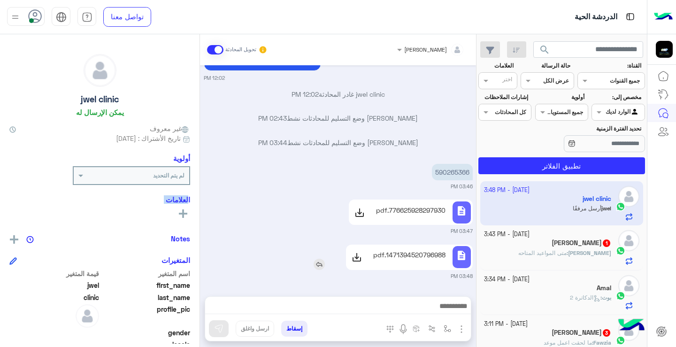
click at [389, 258] on p "1471394520796988.pdf" at bounding box center [409, 255] width 72 height 10
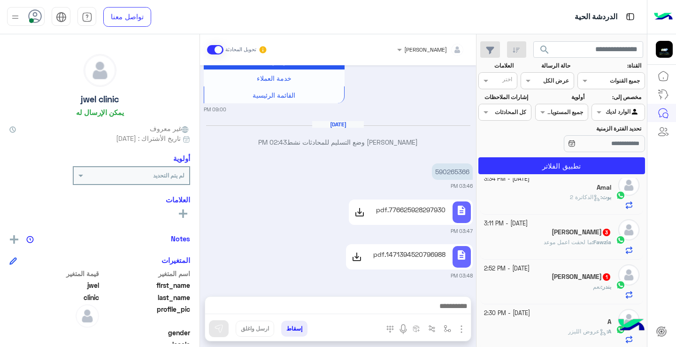
scroll to position [120, 0]
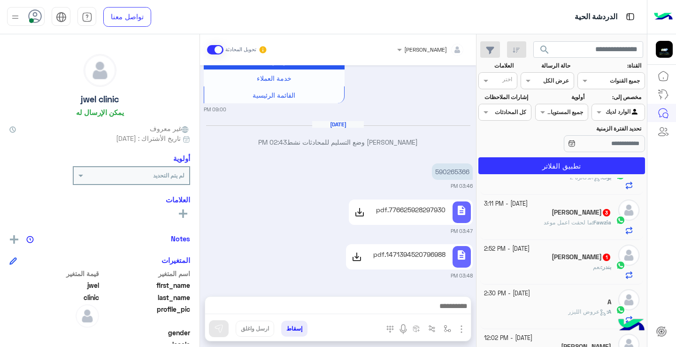
click at [573, 220] on span "ما لحقت اعمل موعد" at bounding box center [567, 222] width 48 height 7
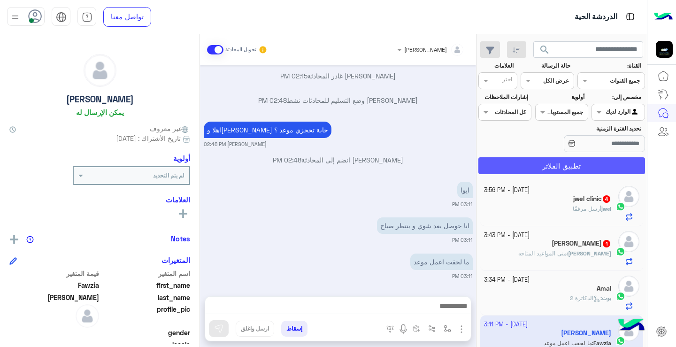
click at [579, 171] on button "تطبيق الفلاتر" at bounding box center [561, 165] width 167 height 17
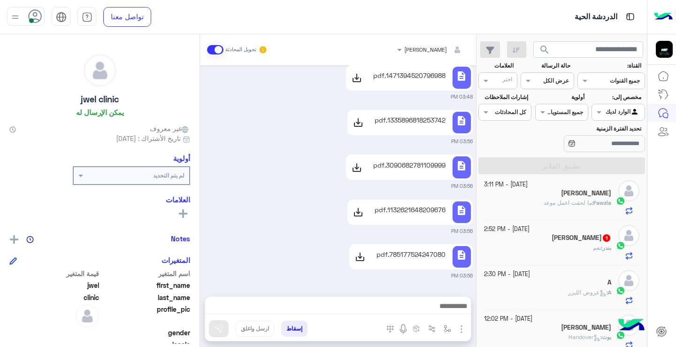
scroll to position [172, 0]
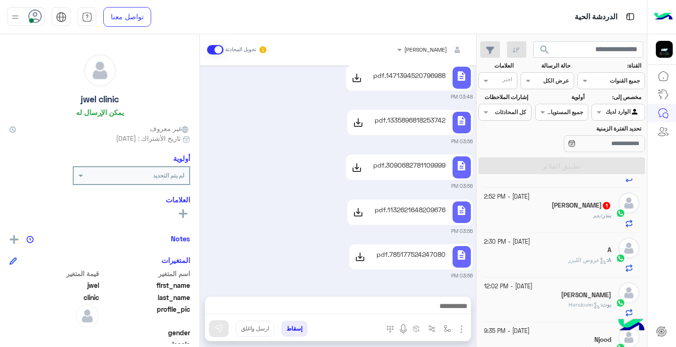
click at [568, 251] on div "A" at bounding box center [548, 251] width 128 height 10
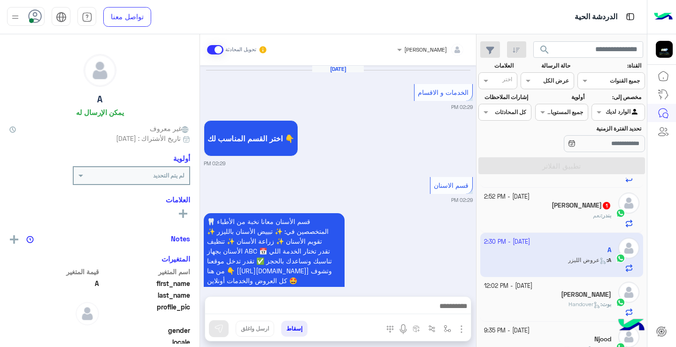
scroll to position [640, 0]
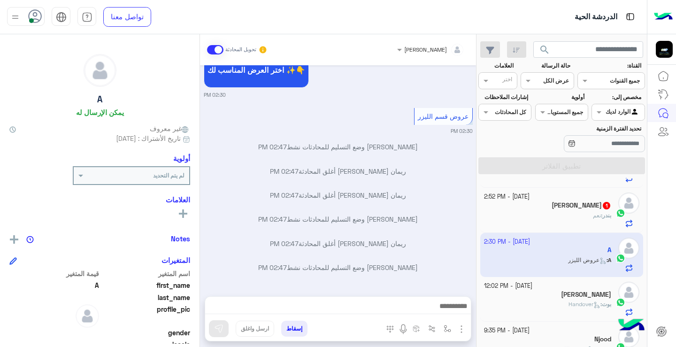
click at [467, 330] on button "button" at bounding box center [461, 328] width 12 height 13
click at [436, 290] on span "المرفقات" at bounding box center [438, 289] width 28 height 11
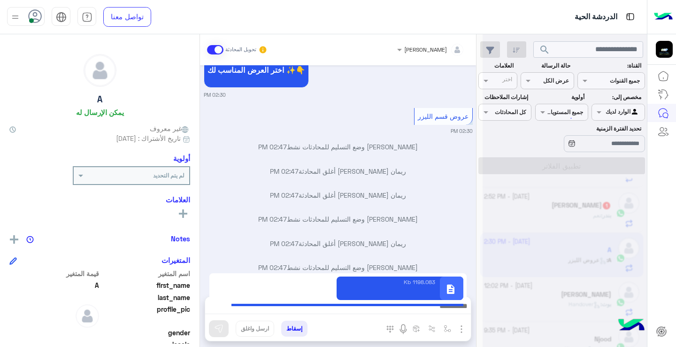
type textarea "**********"
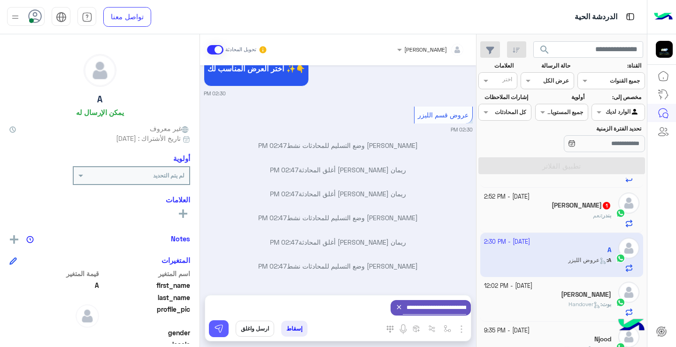
click at [218, 329] on img at bounding box center [218, 328] width 9 height 9
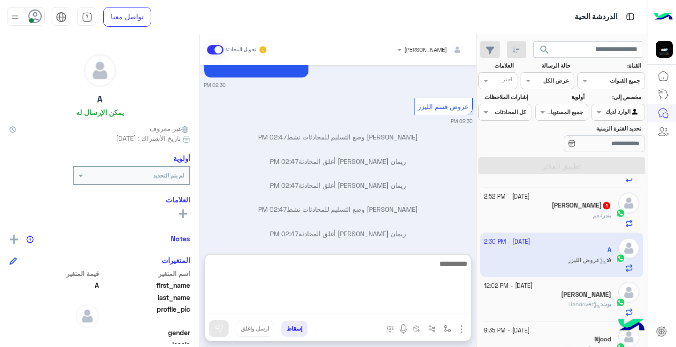
click at [366, 311] on textarea at bounding box center [338, 286] width 266 height 56
click at [266, 275] on textarea at bounding box center [338, 286] width 266 height 56
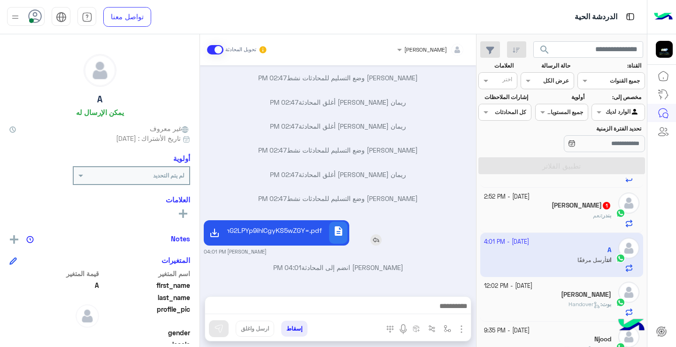
click at [217, 223] on div at bounding box center [214, 232] width 18 height 19
click at [198, 258] on div "A يمكن الإرسال له غير معروف تاريخ الأشتراك : 09/21/2025 أولوية لم يتم التحديد ا…" at bounding box center [99, 188] width 199 height 309
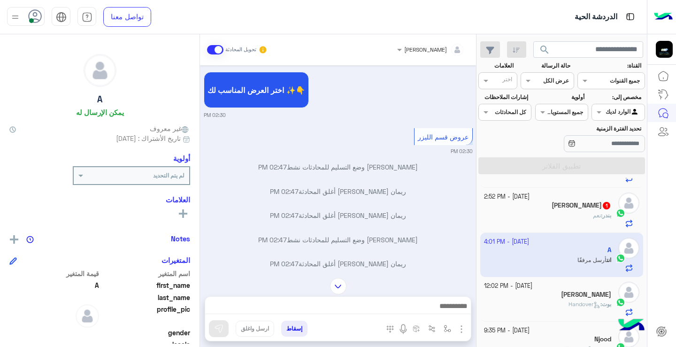
scroll to position [1415, 0]
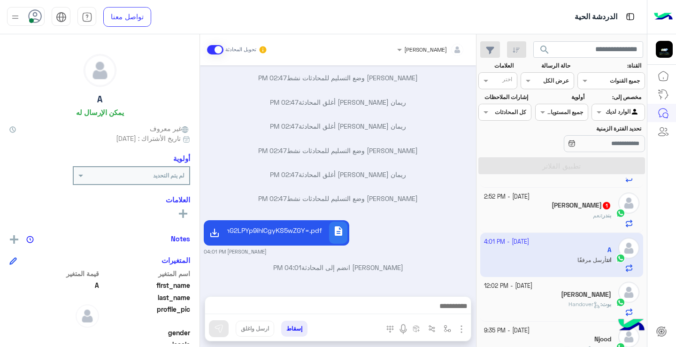
click at [464, 330] on img "button" at bounding box center [461, 328] width 11 height 11
click at [447, 287] on span "المرفقات" at bounding box center [438, 289] width 28 height 11
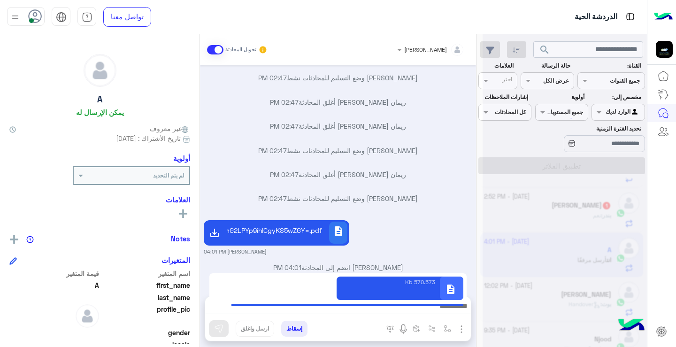
type textarea "**********"
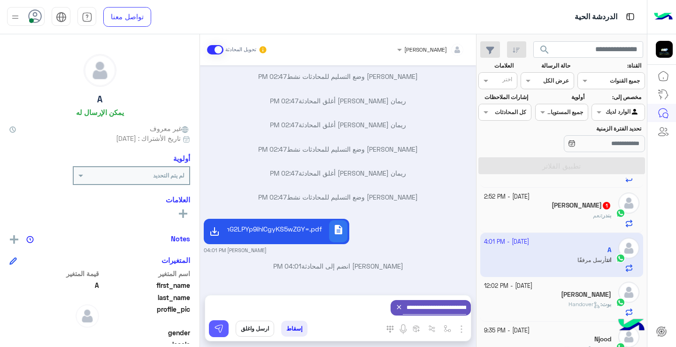
click at [220, 329] on img at bounding box center [218, 328] width 9 height 9
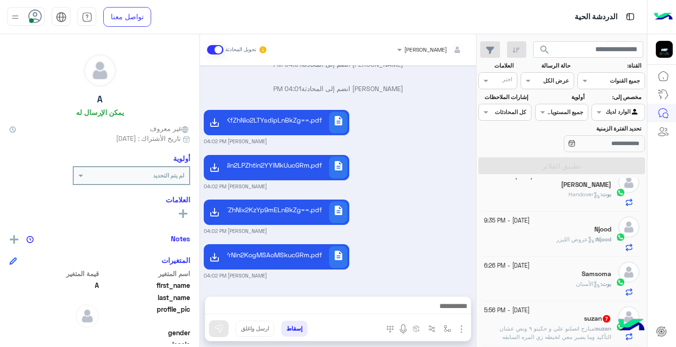
scroll to position [302, 0]
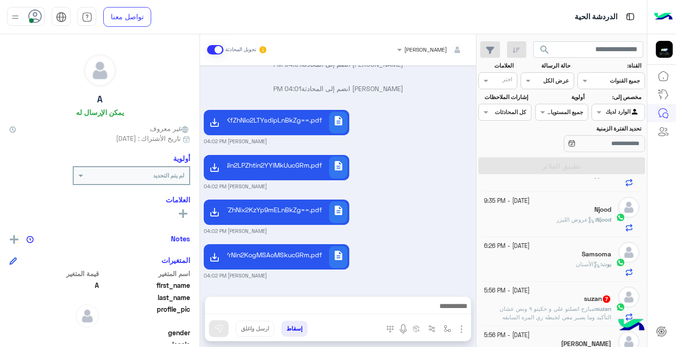
click at [562, 220] on span "عروض الليزر" at bounding box center [575, 219] width 38 height 7
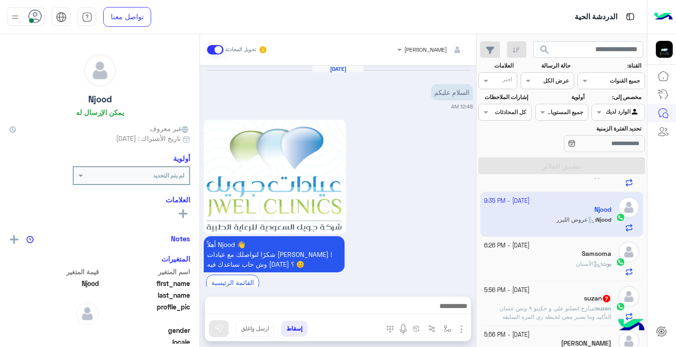
scroll to position [850, 0]
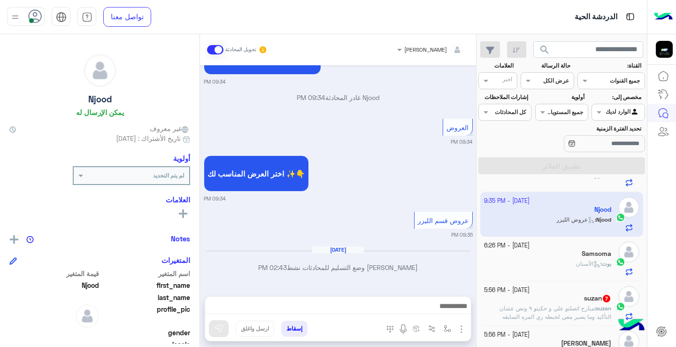
click at [464, 333] on img "button" at bounding box center [461, 328] width 11 height 11
click at [454, 290] on button "المرفقات" at bounding box center [441, 290] width 51 height 19
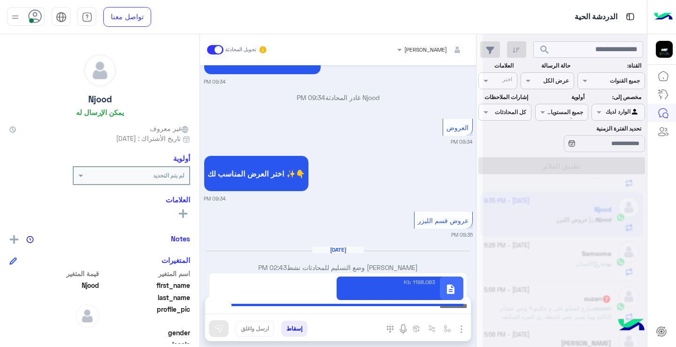
type textarea "**********"
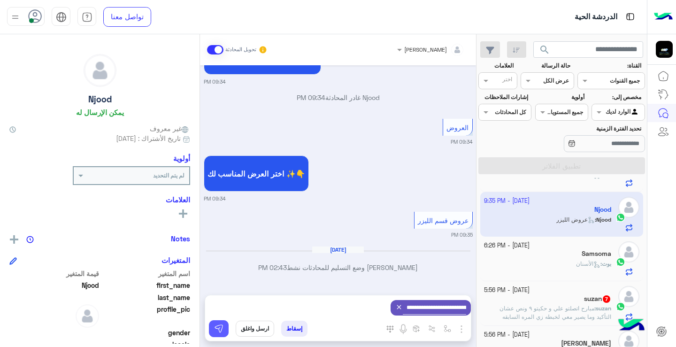
click at [218, 331] on img at bounding box center [218, 328] width 9 height 9
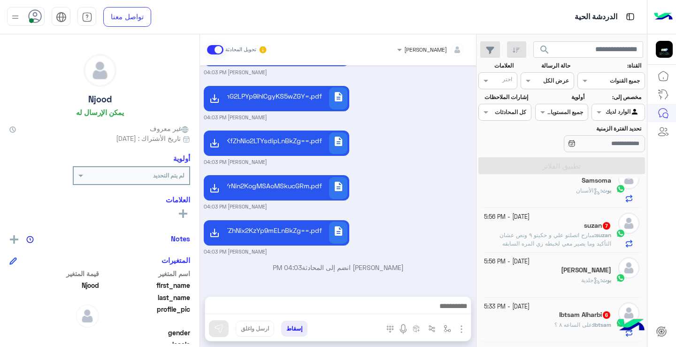
scroll to position [392, 0]
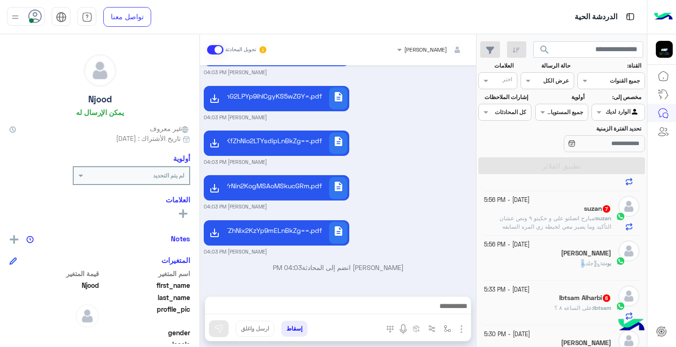
click at [581, 259] on p "بوت : جلدية" at bounding box center [596, 263] width 30 height 8
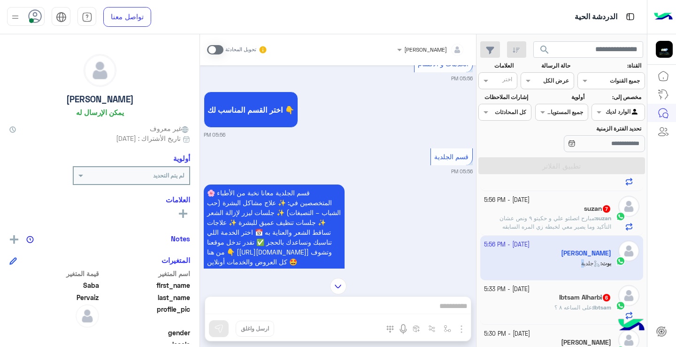
scroll to position [769, 0]
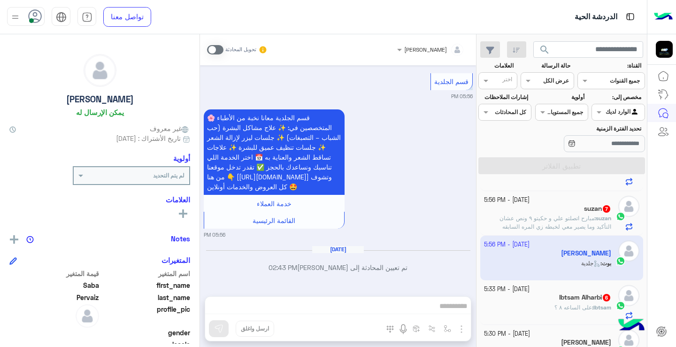
click at [395, 303] on div "ريمان احمد العيسى تحويل المحادثة Sep 20, 2025 You have any independace day deal…" at bounding box center [338, 192] width 276 height 316
click at [217, 50] on span at bounding box center [215, 49] width 16 height 9
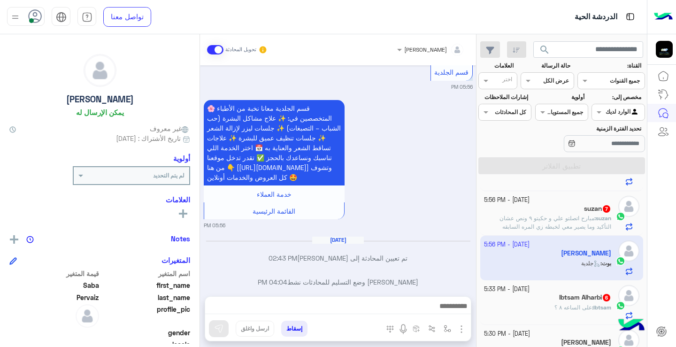
scroll to position [793, 0]
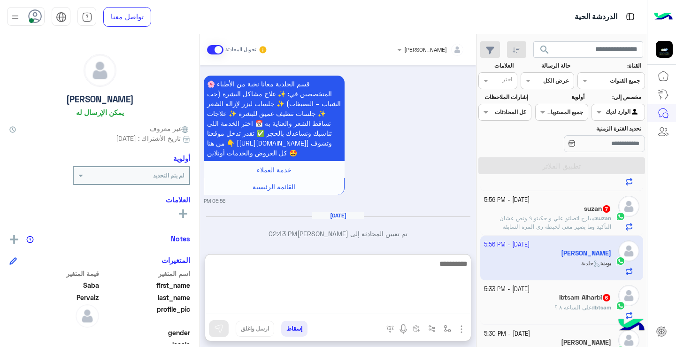
click at [426, 306] on textarea at bounding box center [338, 286] width 266 height 56
type textarea "**********"
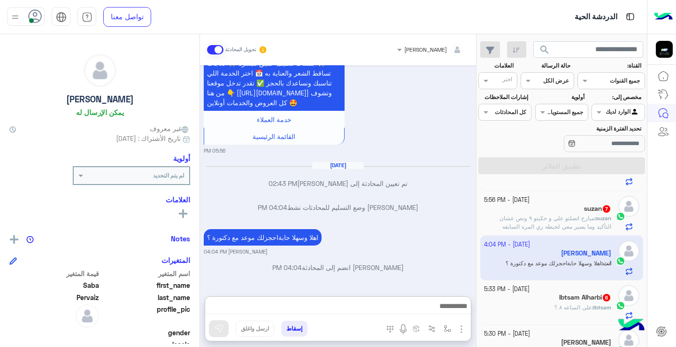
scroll to position [878, 0]
click at [578, 300] on h5 "Ibtsam Alharbi 6" at bounding box center [585, 297] width 52 height 8
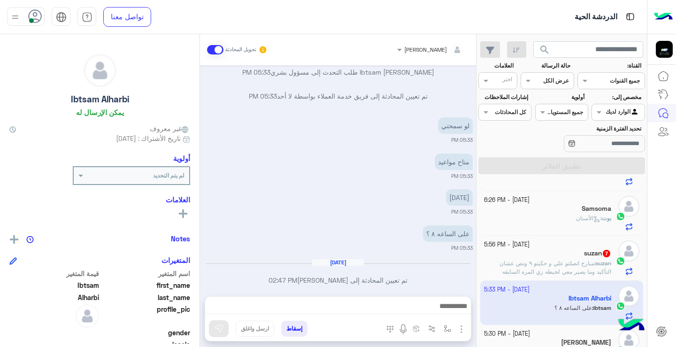
scroll to position [282, 0]
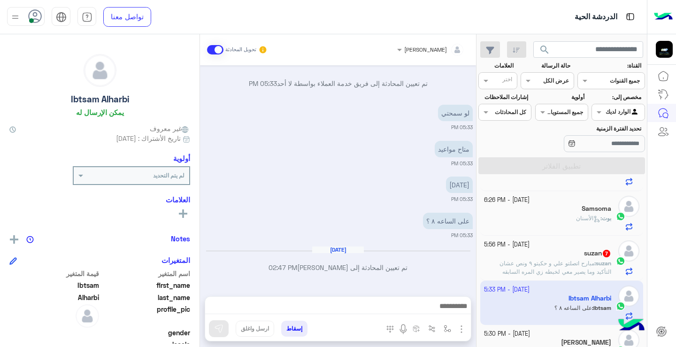
click at [387, 297] on div at bounding box center [338, 307] width 266 height 23
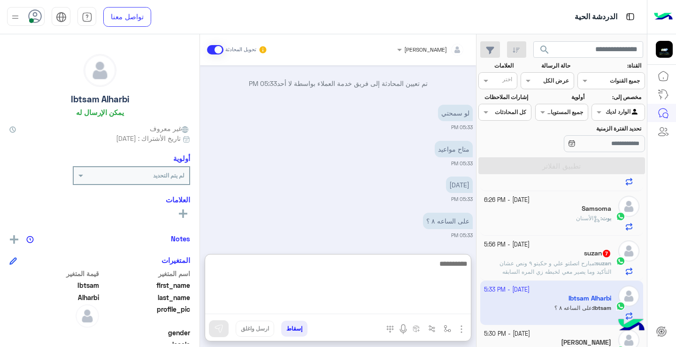
click at [391, 305] on textarea at bounding box center [338, 286] width 266 height 56
type textarea "*********"
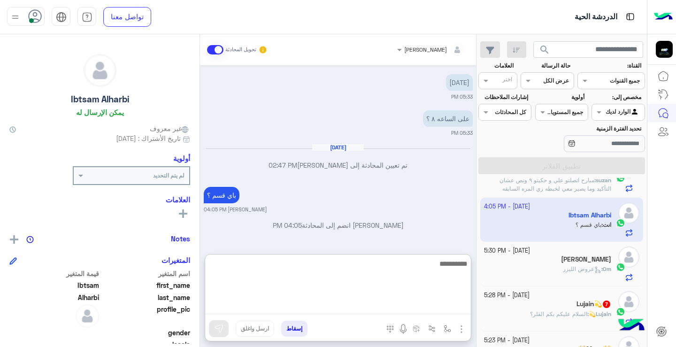
scroll to position [480, 0]
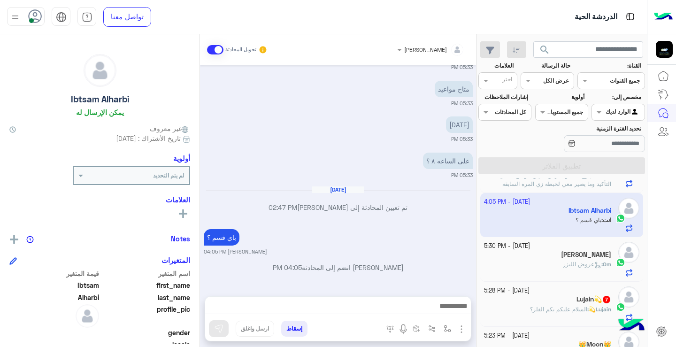
click at [582, 270] on div "Om : عروض الليزر" at bounding box center [548, 268] width 128 height 16
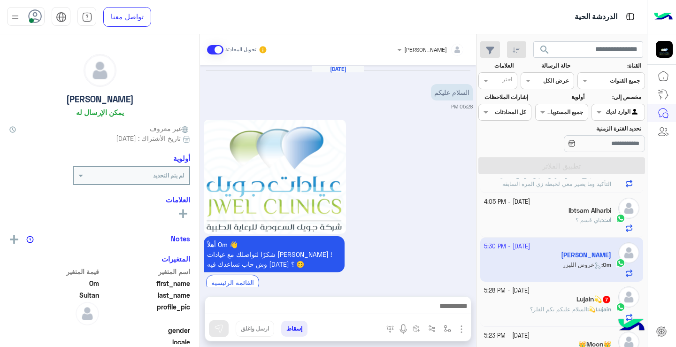
scroll to position [418, 0]
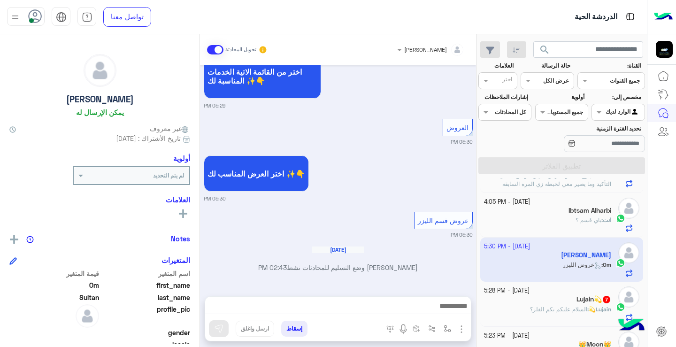
click at [459, 332] on img "button" at bounding box center [461, 328] width 11 height 11
click at [454, 294] on button "المرفقات" at bounding box center [441, 290] width 51 height 19
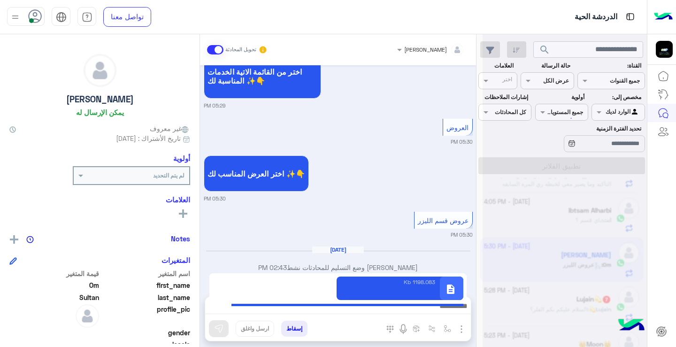
type textarea "**********"
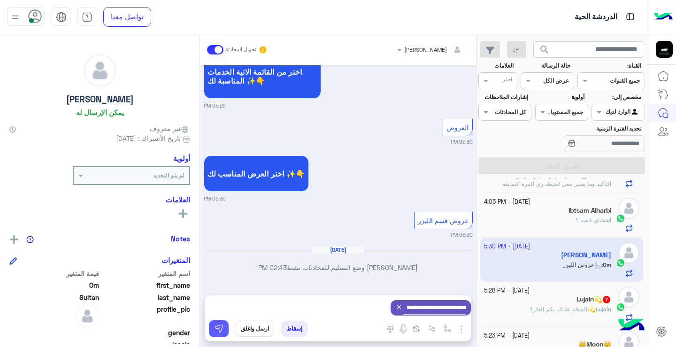
click at [223, 328] on button at bounding box center [219, 328] width 20 height 17
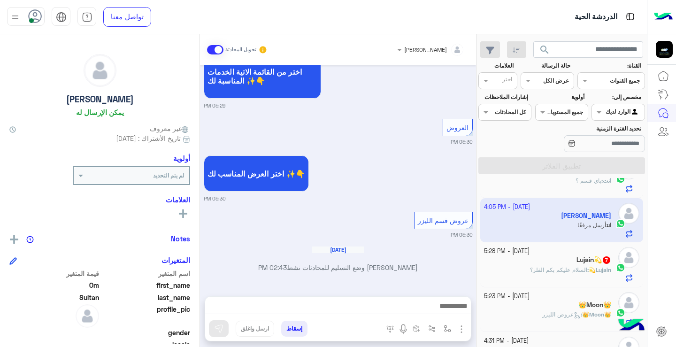
scroll to position [621, 0]
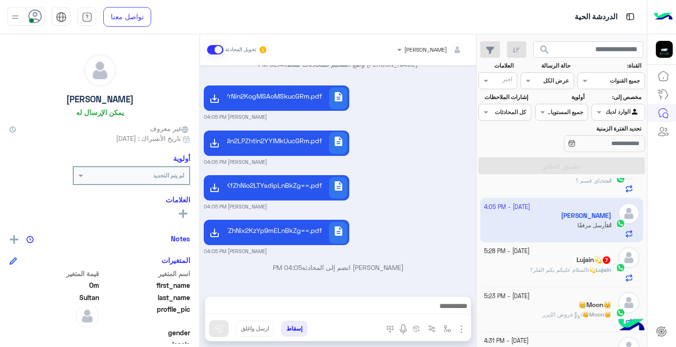
click at [557, 269] on span "السلام عليكم بكم الفلر؟" at bounding box center [558, 269] width 57 height 7
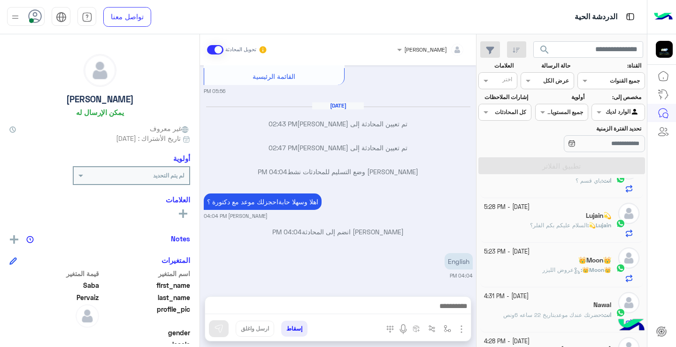
scroll to position [1718, 0]
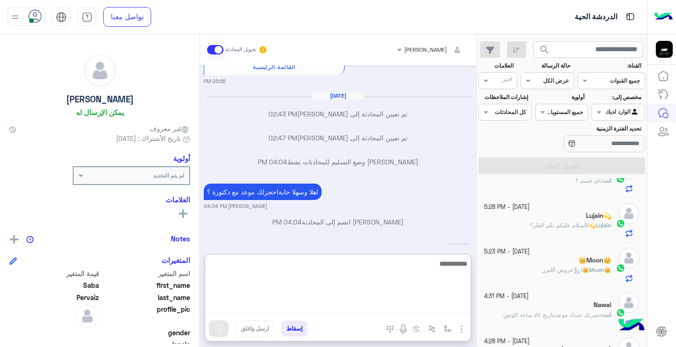
click at [380, 304] on textarea at bounding box center [338, 286] width 266 height 56
type textarea "**********"
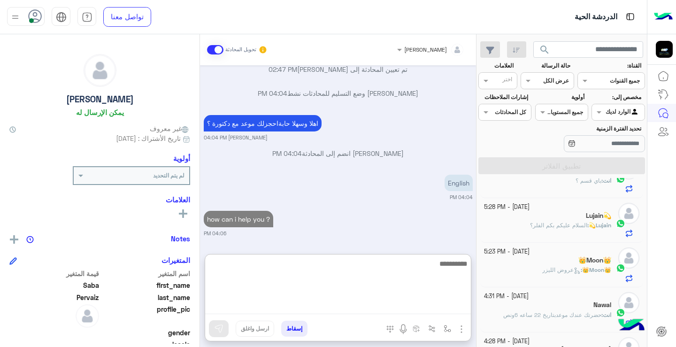
scroll to position [1796, 0]
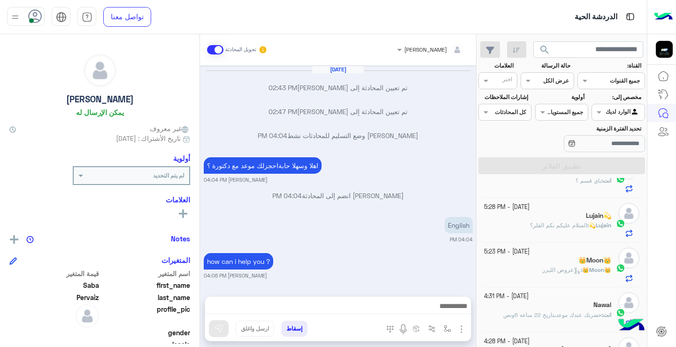
click at [571, 230] on div "Lujain💫 : السلام عليكم بكم الفلر؟" at bounding box center [548, 229] width 128 height 16
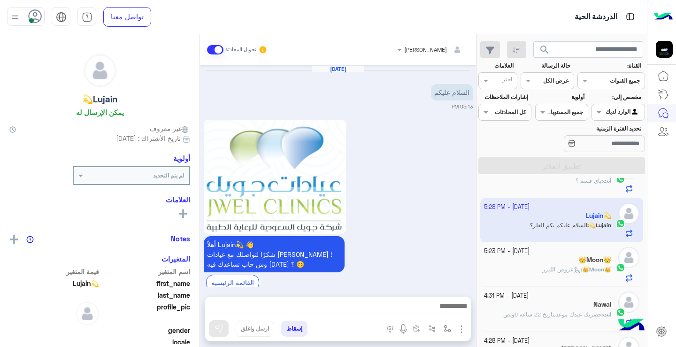
scroll to position [641, 0]
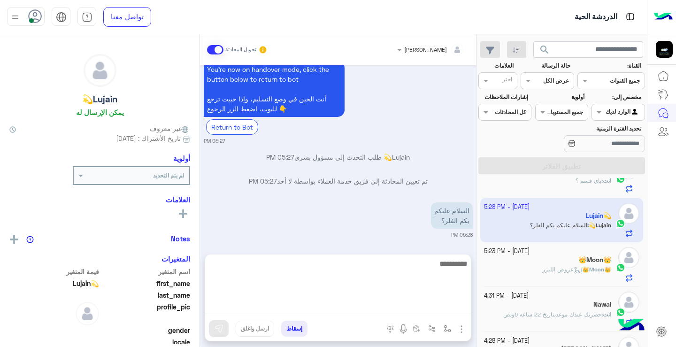
click at [413, 311] on textarea at bounding box center [338, 286] width 266 height 56
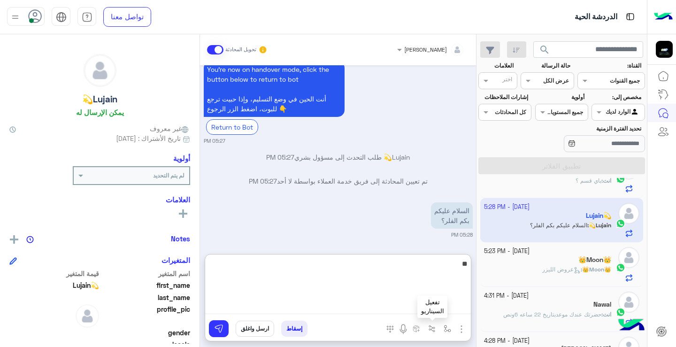
type textarea "*"
type textarea "**********"
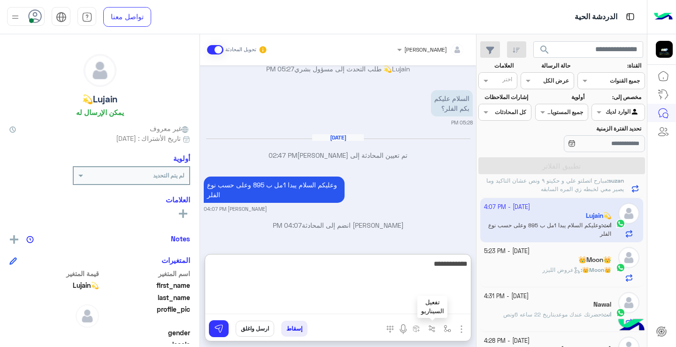
scroll to position [520, 0]
type textarea "**********"
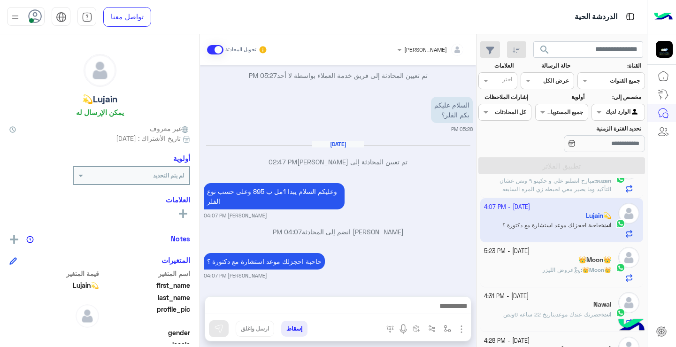
click at [585, 264] on div "👑Moon👑" at bounding box center [548, 261] width 128 height 10
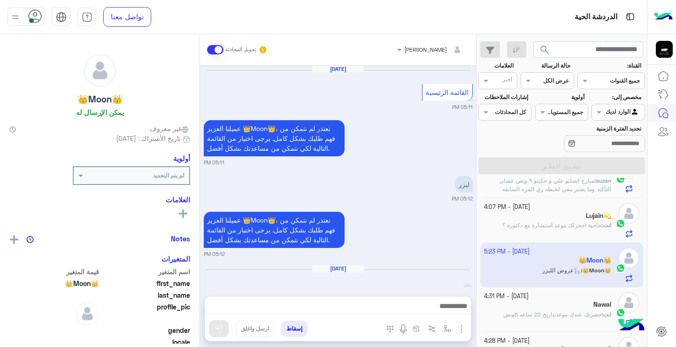
scroll to position [636, 0]
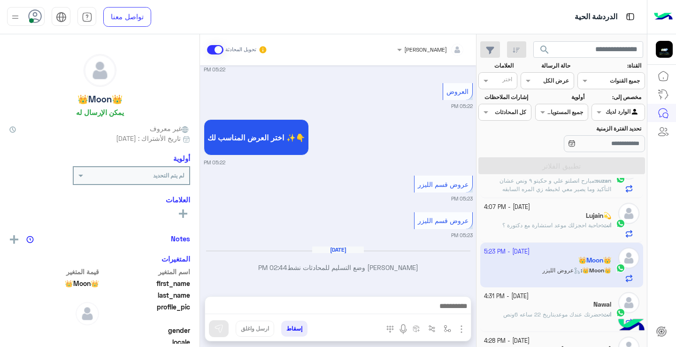
click at [463, 332] on img "button" at bounding box center [461, 328] width 11 height 11
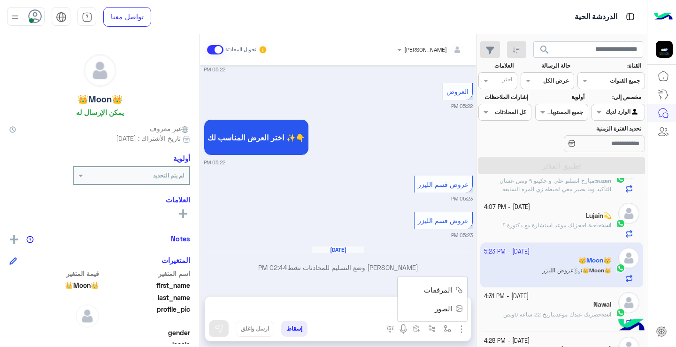
click at [448, 296] on button "المرفقات" at bounding box center [441, 290] width 51 height 19
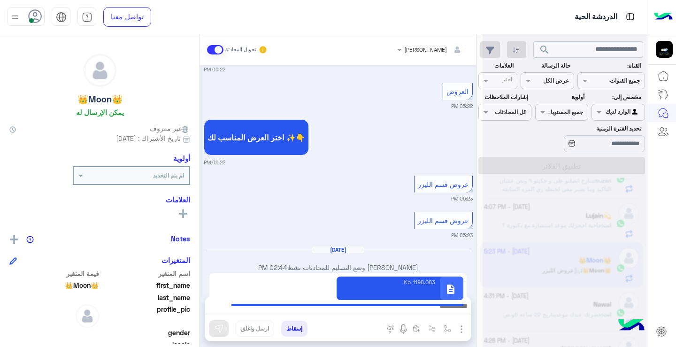
type textarea "**********"
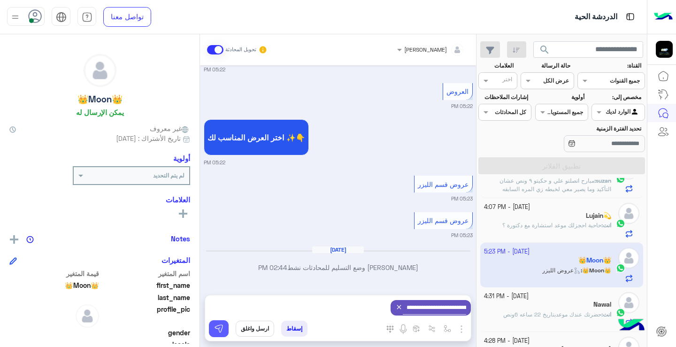
click at [216, 331] on img at bounding box center [218, 328] width 9 height 9
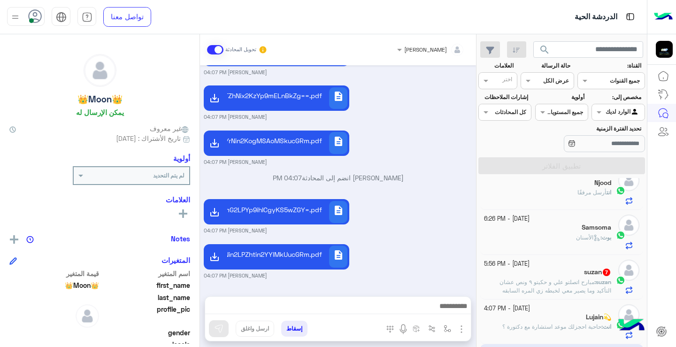
scroll to position [384, 0]
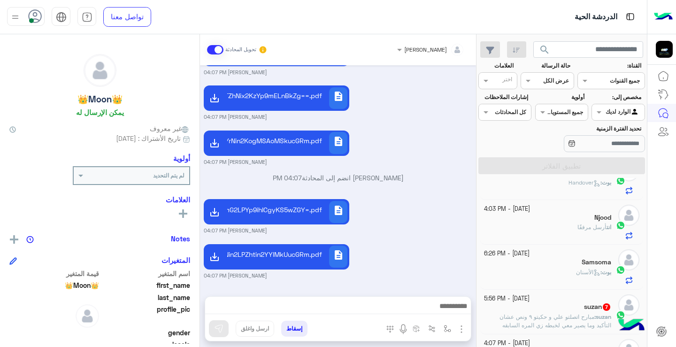
click at [588, 268] on p "بوت : الأسنان" at bounding box center [593, 272] width 35 height 8
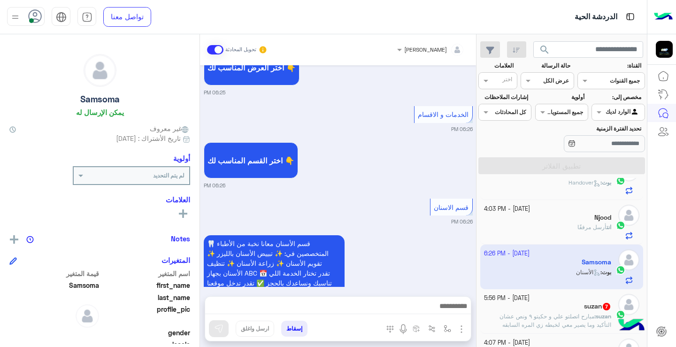
scroll to position [632, 0]
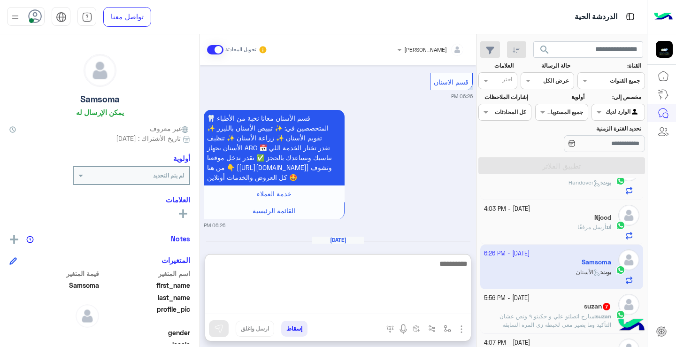
click at [423, 304] on textarea at bounding box center [338, 286] width 266 height 56
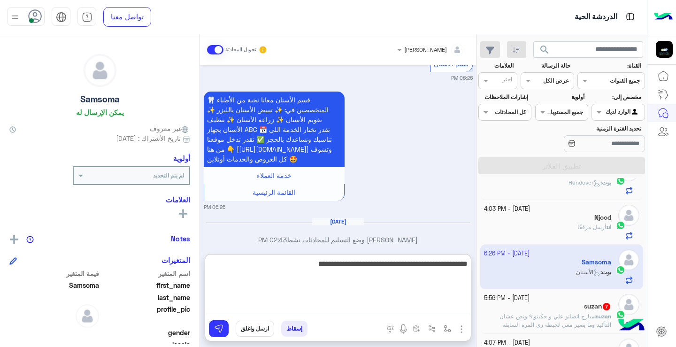
type textarea "**********"
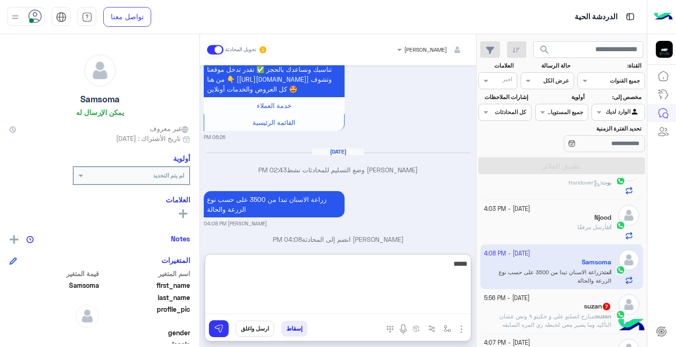
scroll to position [744, 0]
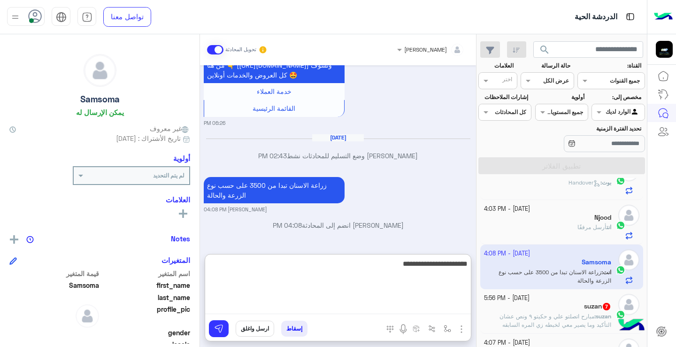
type textarea "**********"
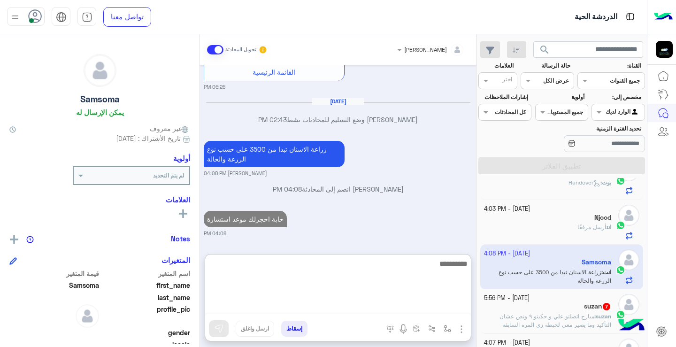
scroll to position [417, 0]
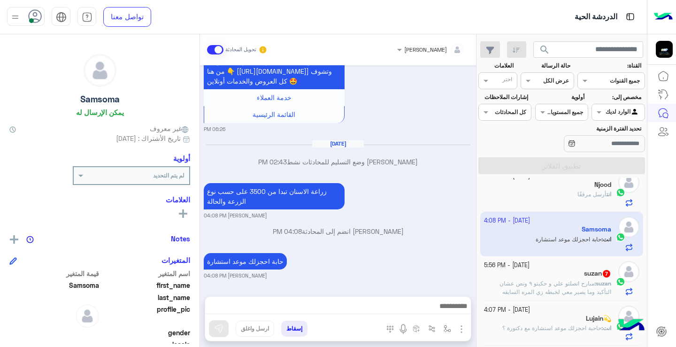
drag, startPoint x: 480, startPoint y: 280, endPoint x: 478, endPoint y: 273, distance: 7.0
click at [478, 273] on div "21 September - 4:07 PM Ibtsam Alharbi 2 Ibtsam : ليش متاخر 21 September - 4:06 …" at bounding box center [561, 264] width 170 height 173
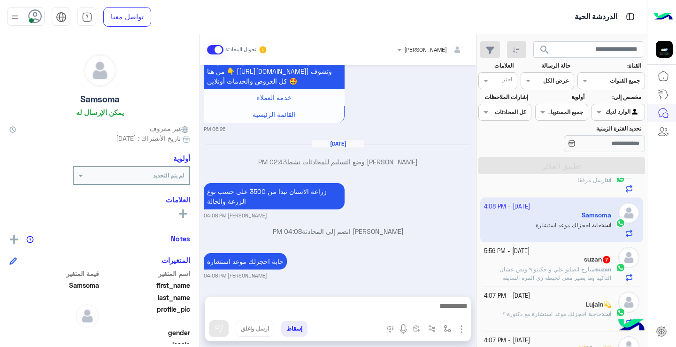
scroll to position [738, 0]
drag, startPoint x: 476, startPoint y: 277, endPoint x: 476, endPoint y: 264, distance: 12.7
click at [476, 264] on mat-drawer "ريمان احمد العيسى تحويل المحادثة Sep 20, 2025 كم زراعة السن 06:25 PM عميلنا الع…" at bounding box center [238, 192] width 476 height 316
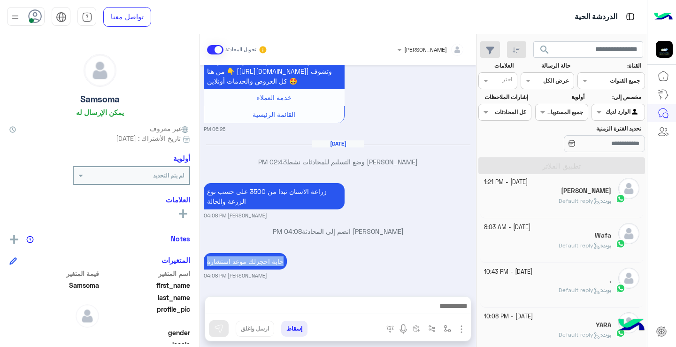
scroll to position [728, 0]
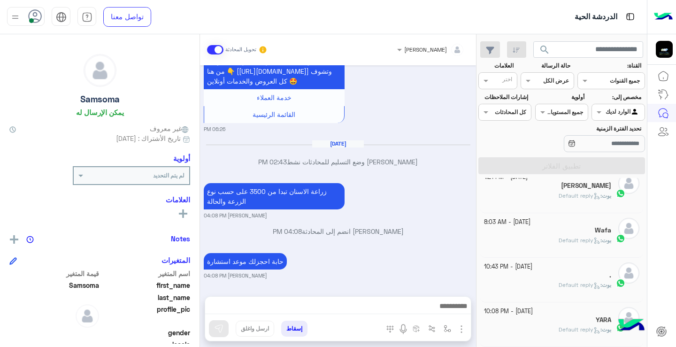
click at [570, 285] on span "Default reply" at bounding box center [579, 284] width 42 height 7
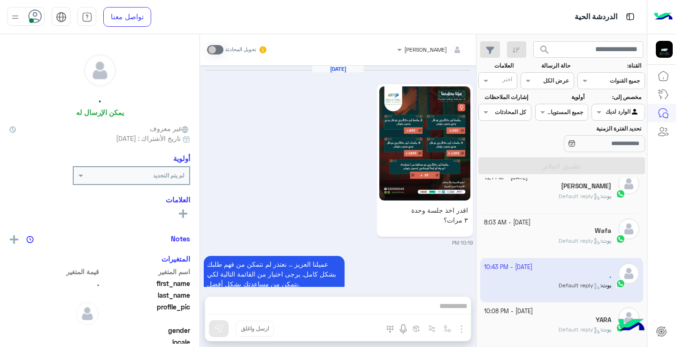
scroll to position [372, 0]
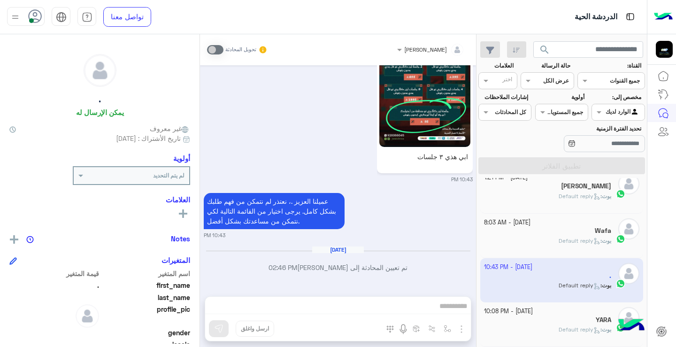
click at [430, 303] on div "ريمان احمد العيسى تحويل المحادثة Sep 19, 2025 اقدر اخذ جلسة وحدة ٣ مرات؟ 10:19 …" at bounding box center [338, 192] width 276 height 316
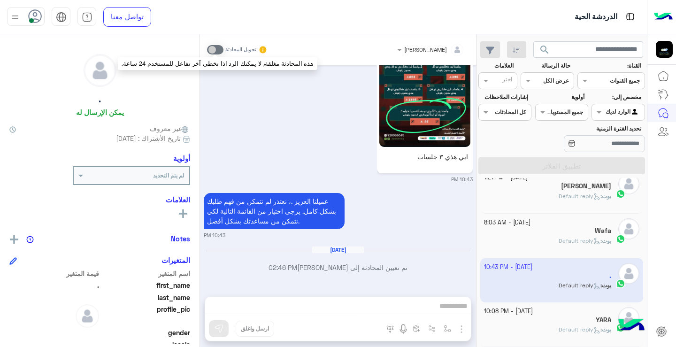
click at [219, 53] on span at bounding box center [215, 49] width 16 height 9
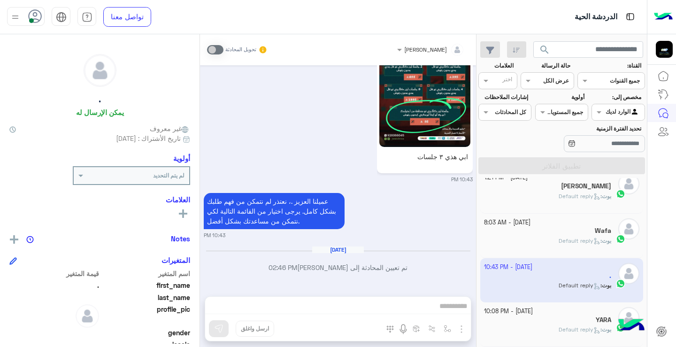
click at [220, 44] on div "تحويل المحادثة" at bounding box center [237, 49] width 61 height 17
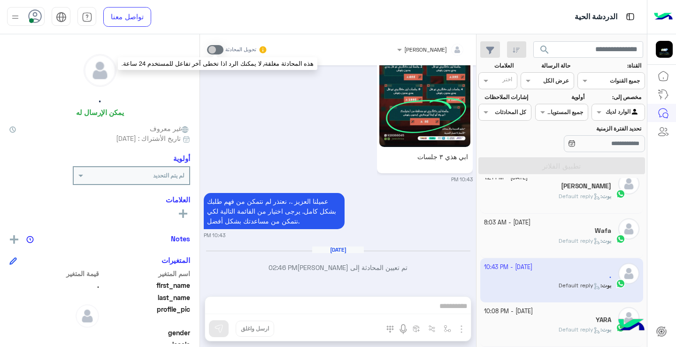
click at [220, 53] on span at bounding box center [215, 49] width 16 height 9
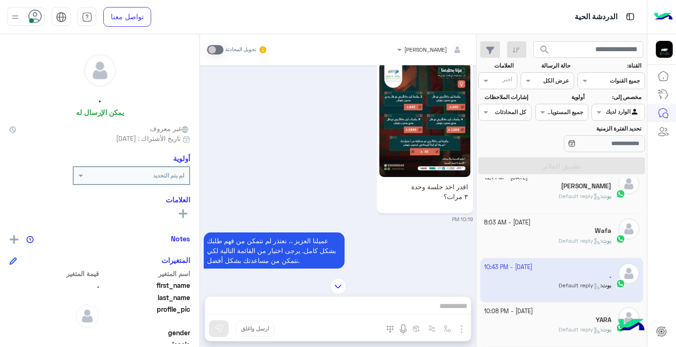
scroll to position [0, 0]
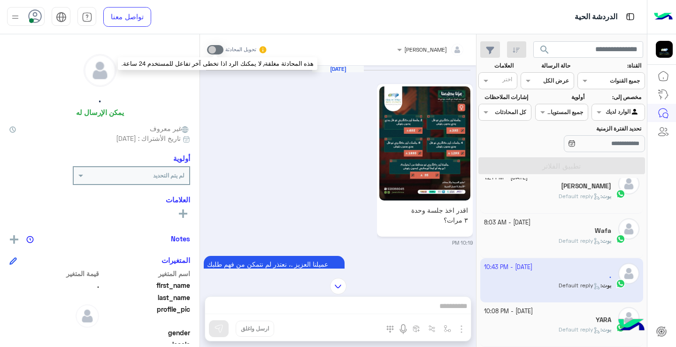
click at [220, 50] on span at bounding box center [215, 49] width 16 height 9
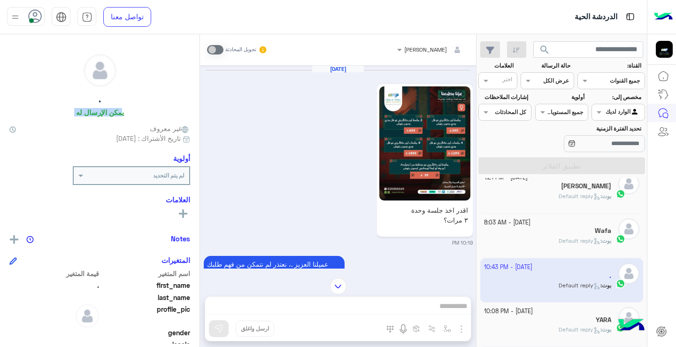
click at [198, 122] on div ". يمكن الإرسال له غير معروف تاريخ الأشتراك : 09/19/2025 أولوية لم يتم التحديد ا…" at bounding box center [99, 188] width 199 height 309
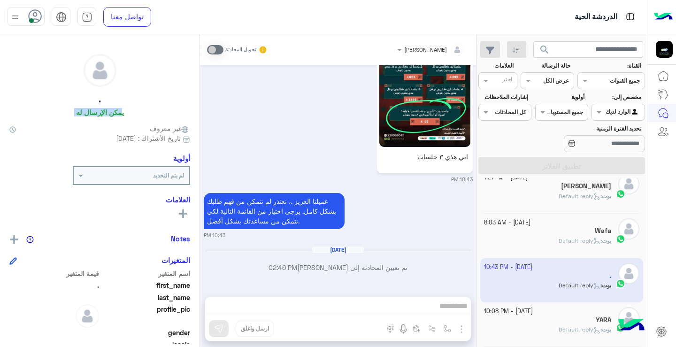
scroll to position [372, 0]
click at [617, 143] on mat-tooltip-component "مركز خدمة العملاء" at bounding box center [614, 131] width 65 height 28
click at [568, 141] on icon at bounding box center [571, 144] width 6 height 6
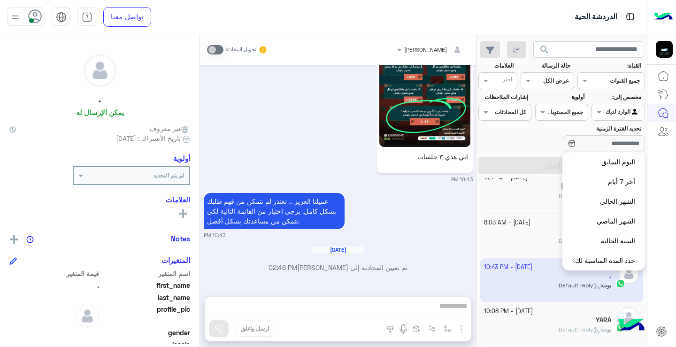
click at [502, 295] on app-inbox-user "19 September - 10:43 PM . بوت : Default reply" at bounding box center [561, 280] width 163 height 44
click at [510, 289] on app-inbox-user "19 September - 10:43 PM . بوت : Default reply" at bounding box center [561, 280] width 163 height 44
click at [438, 308] on div "ريمان احمد العيسى تحويل المحادثة Sep 19, 2025 اقدر اخذ جلسة وحدة ٣ مرات؟ 10:19 …" at bounding box center [338, 192] width 276 height 316
click at [232, 140] on div "ابي هذي ٣ جلسات 10:43 PM" at bounding box center [338, 105] width 269 height 155
click at [210, 54] on div "تحويل المحادثة" at bounding box center [237, 49] width 61 height 17
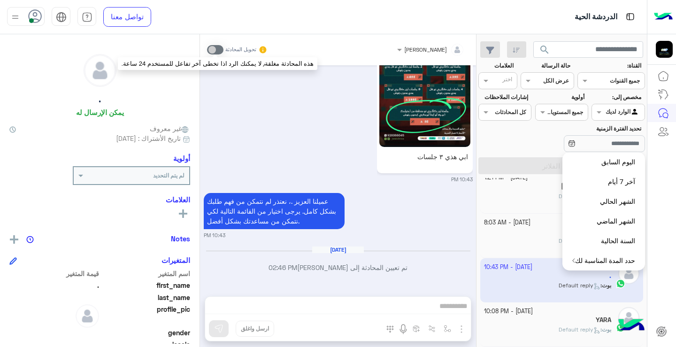
click at [215, 50] on span at bounding box center [215, 49] width 16 height 9
click at [212, 48] on span at bounding box center [215, 49] width 16 height 9
click at [215, 50] on span at bounding box center [215, 49] width 16 height 9
click at [217, 52] on span at bounding box center [215, 49] width 16 height 9
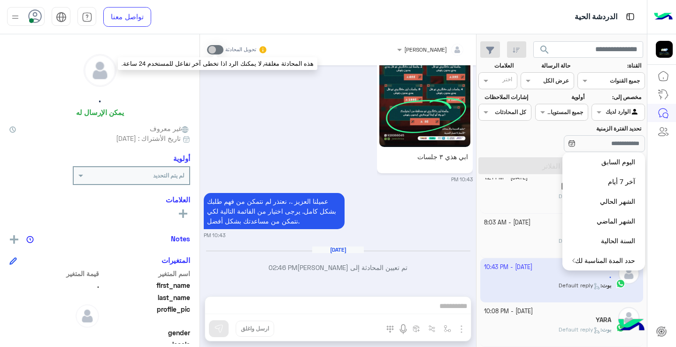
click at [217, 52] on span at bounding box center [215, 49] width 16 height 9
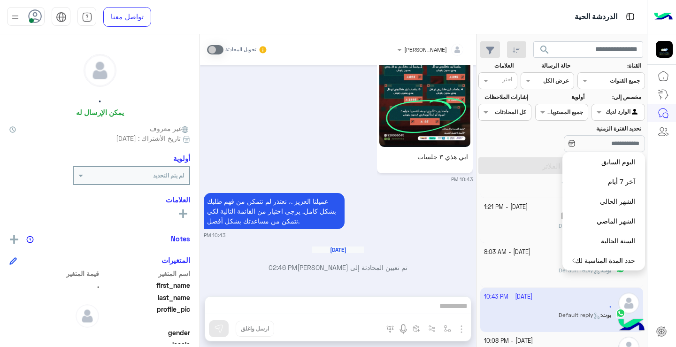
scroll to position [728, 0]
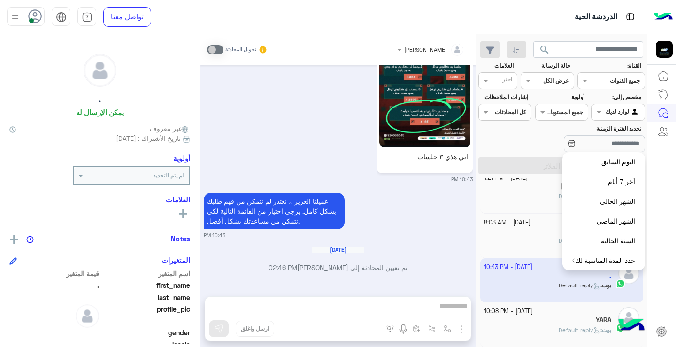
drag, startPoint x: 210, startPoint y: 232, endPoint x: 207, endPoint y: 223, distance: 9.3
click at [207, 228] on div "عميلنا العزيز .، نعتذر لم نتمكن من فهم طلبك بشكل كامل. يرجى اختيار من القائمة ا…" at bounding box center [338, 214] width 269 height 48
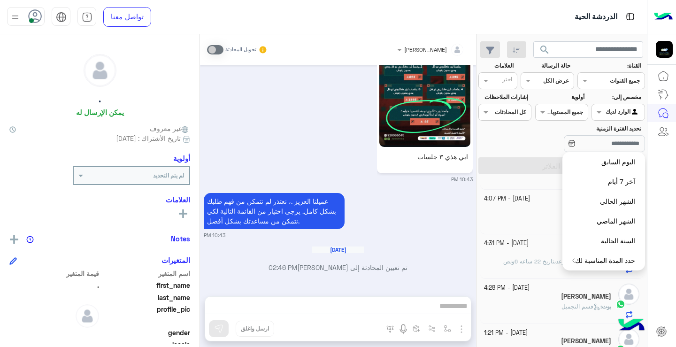
scroll to position [490, 0]
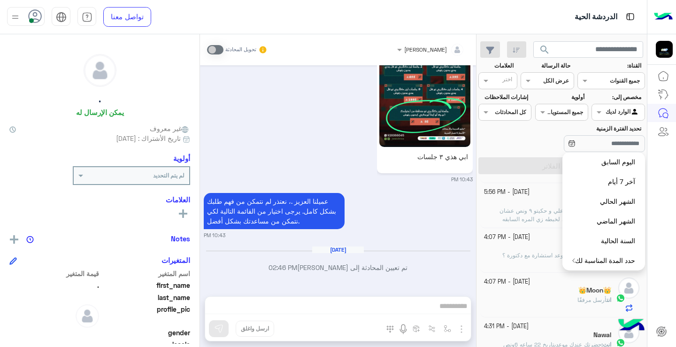
click at [515, 284] on small "21 September - 4:07 PM" at bounding box center [507, 281] width 46 height 9
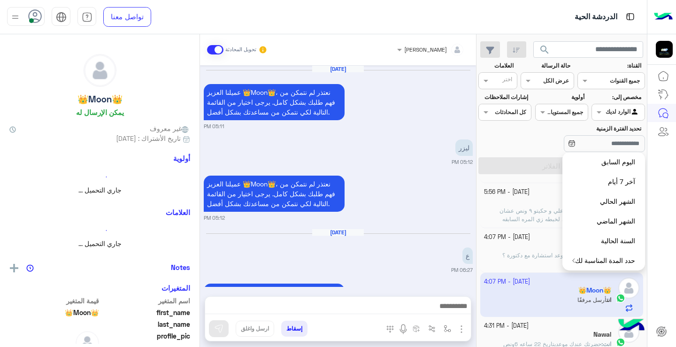
scroll to position [848, 0]
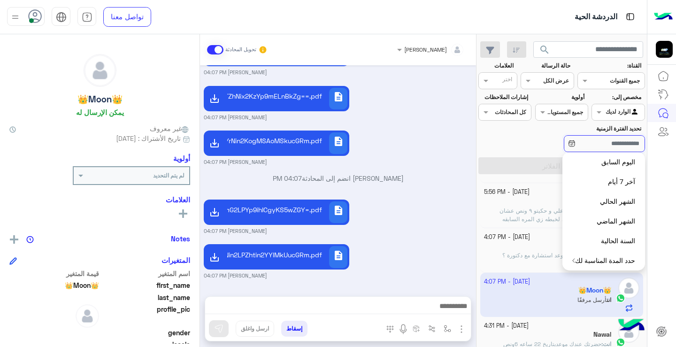
click at [570, 147] on input "تحديد الفترة الزمنية" at bounding box center [603, 143] width 81 height 17
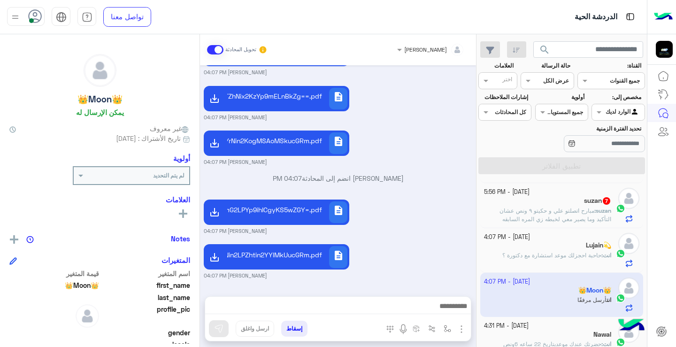
click at [565, 213] on span "مبارح اتصلتو علي و حكيتو ٩ ونص عشان التأكيد وما يصير معي لخبطه زي المره السابقه" at bounding box center [555, 214] width 112 height 15
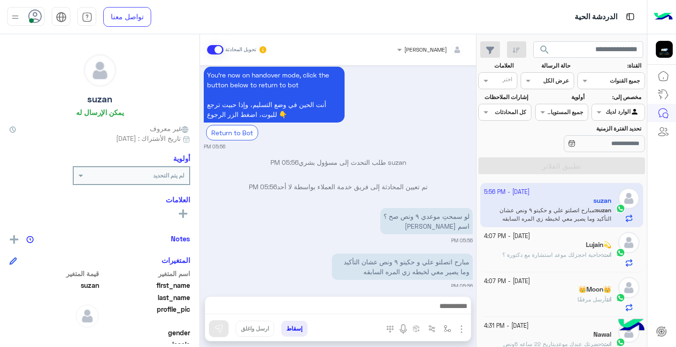
scroll to position [660, 0]
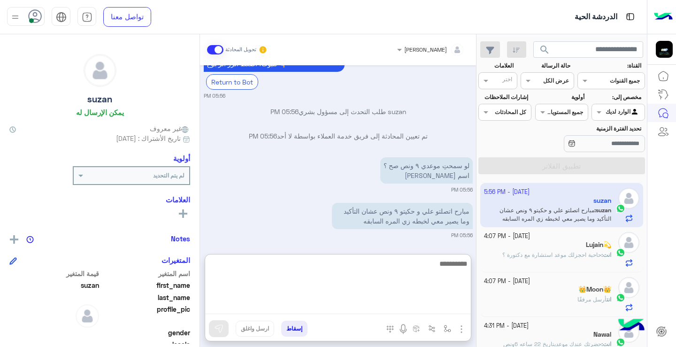
click at [388, 309] on textarea at bounding box center [338, 286] width 266 height 56
type textarea "**********"
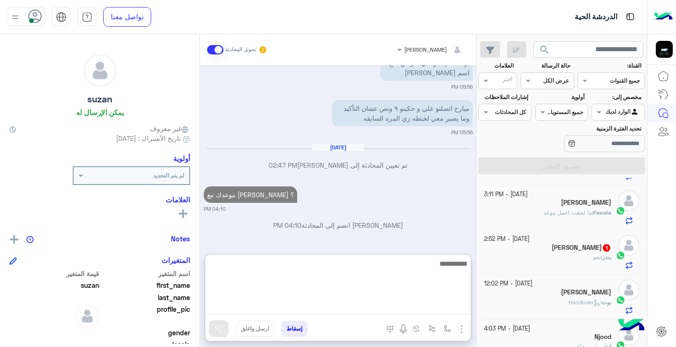
scroll to position [265, 0]
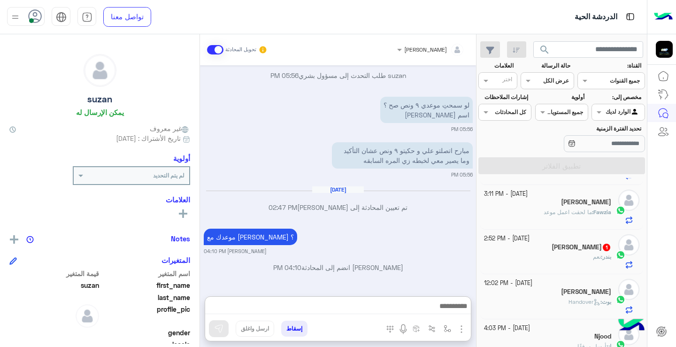
click at [531, 249] on div "بندر النمر 1" at bounding box center [548, 248] width 128 height 10
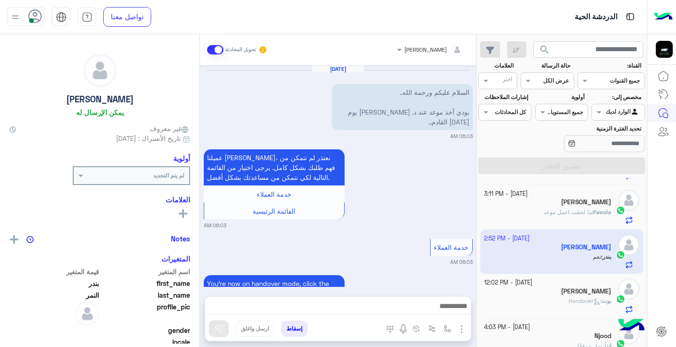
scroll to position [631, 0]
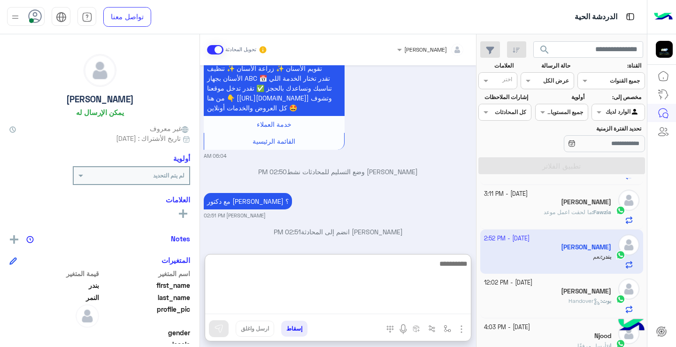
click at [438, 308] on textarea at bounding box center [338, 286] width 266 height 56
type textarea "**********"
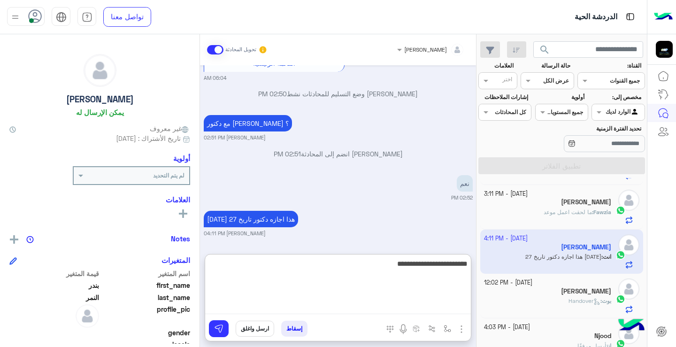
type textarea "**********"
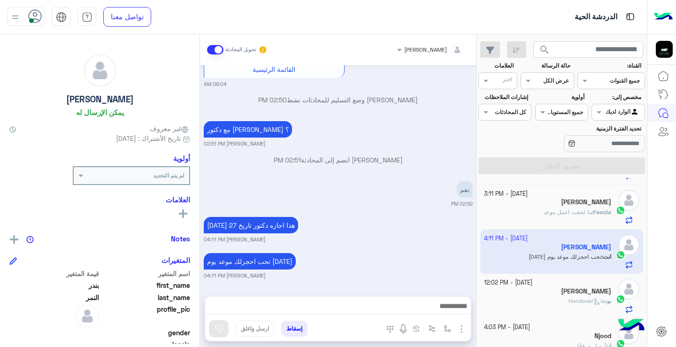
click at [560, 213] on span "ما لحقت اعمل موعد" at bounding box center [567, 211] width 48 height 7
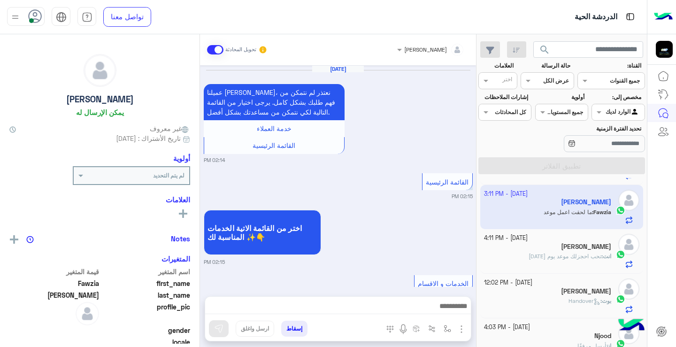
scroll to position [709, 0]
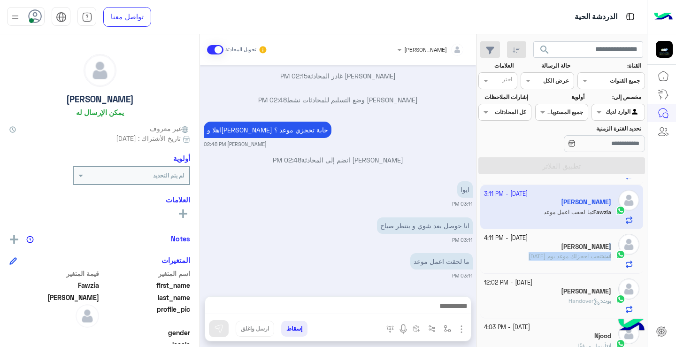
drag, startPoint x: 479, startPoint y: 260, endPoint x: 475, endPoint y: 245, distance: 15.1
click at [476, 246] on mat-drawer-container "search القناة: القناه جميع القنوات حالة الرسالة القناه عرض الكل العلامات اختر م…" at bounding box center [323, 192] width 646 height 316
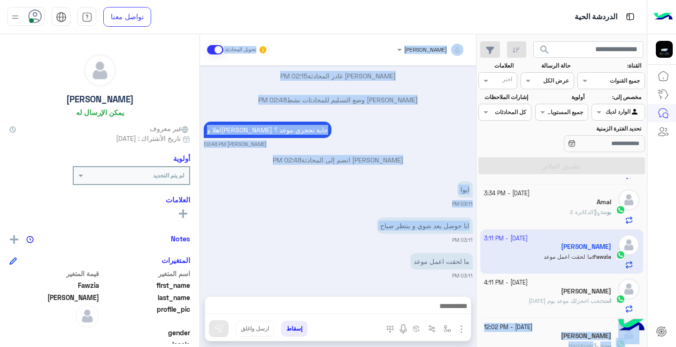
scroll to position [211, 0]
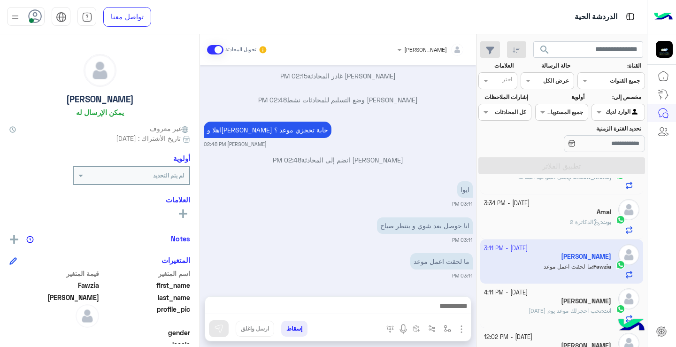
click at [553, 217] on div "Amal" at bounding box center [548, 213] width 128 height 10
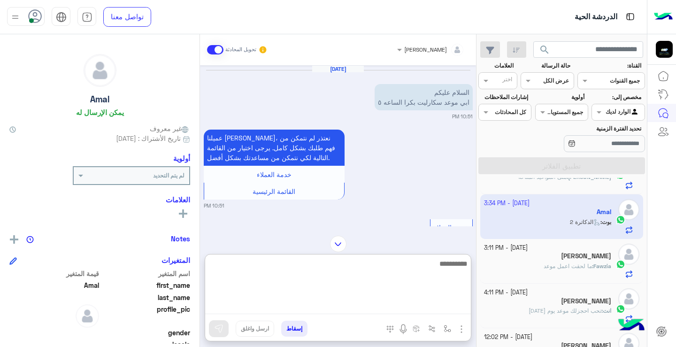
click at [420, 300] on textarea at bounding box center [338, 286] width 266 height 56
type textarea "**********"
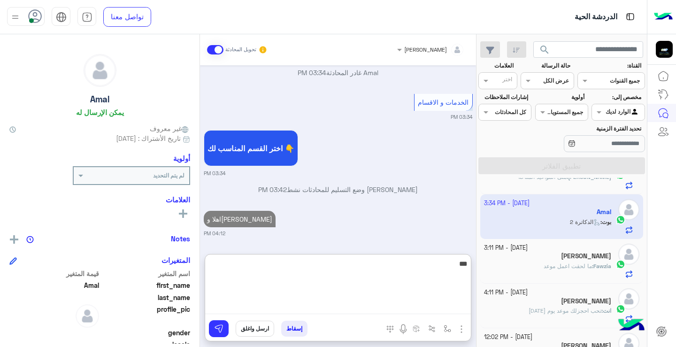
scroll to position [469, 0]
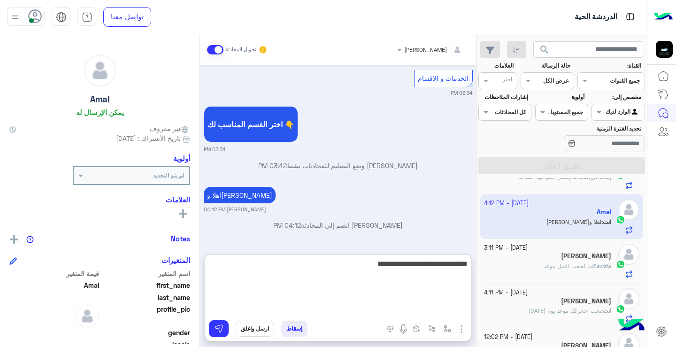
type textarea "**********"
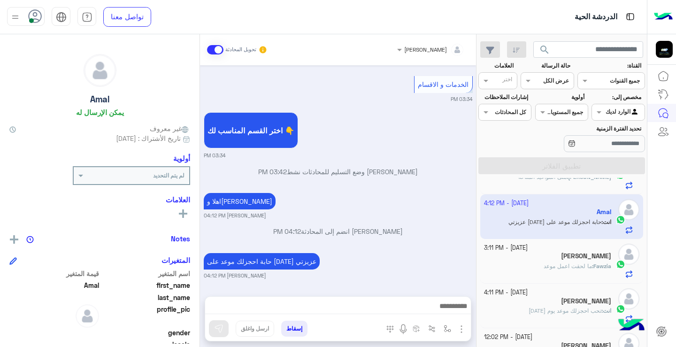
scroll to position [463, 0]
drag, startPoint x: 479, startPoint y: 243, endPoint x: 479, endPoint y: 235, distance: 8.4
click at [479, 235] on div "21 September - 4:09 PM Saba Pervaiz 1 Saba : Do you provide hydrafacial service…" at bounding box center [561, 264] width 170 height 173
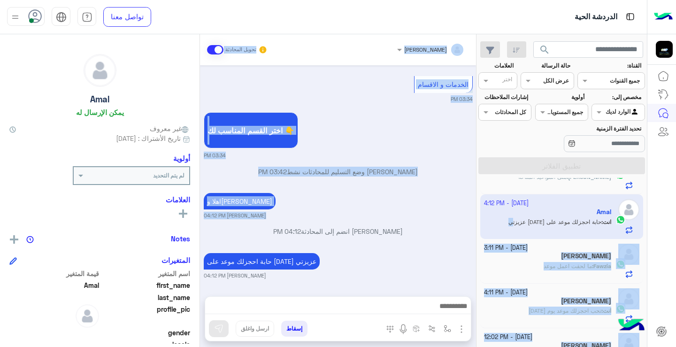
drag, startPoint x: 475, startPoint y: 239, endPoint x: 479, endPoint y: 227, distance: 13.4
click at [479, 227] on mat-drawer-container "search القناة: القناه جميع القنوات حالة الرسالة القناه عرض الكل العلامات اختر م…" at bounding box center [323, 192] width 646 height 316
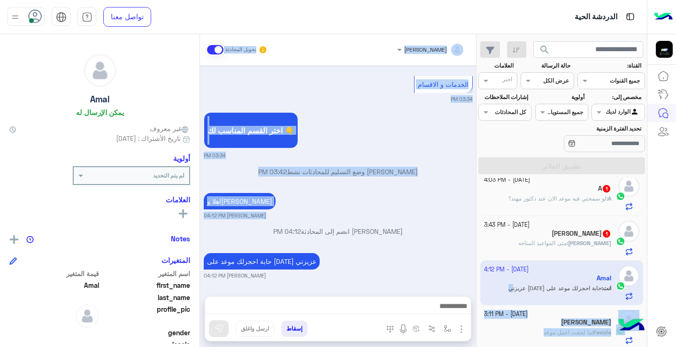
scroll to position [118, 0]
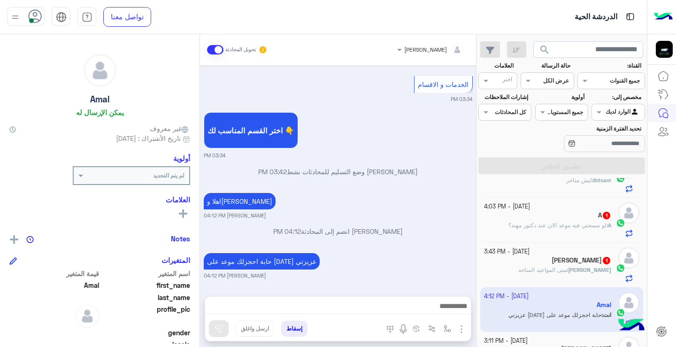
click at [593, 247] on div "21 September - 3:43 PM" at bounding box center [548, 251] width 128 height 9
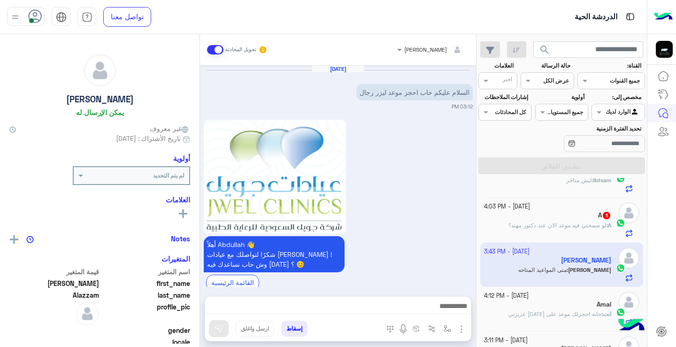
scroll to position [312, 0]
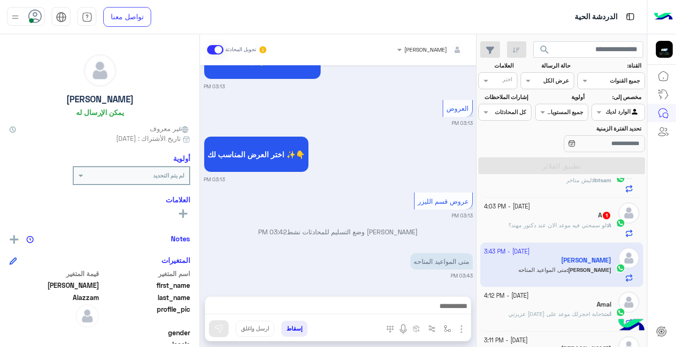
click at [199, 247] on mat-drawer "Abdullah Alazzam يمكن الإرسال له غير معروف تاريخ الأشتراك : 09/21/2025 أولوية ل…" at bounding box center [100, 192] width 200 height 316
drag, startPoint x: 412, startPoint y: 298, endPoint x: 417, endPoint y: 306, distance: 9.3
click at [417, 306] on div at bounding box center [338, 307] width 266 height 23
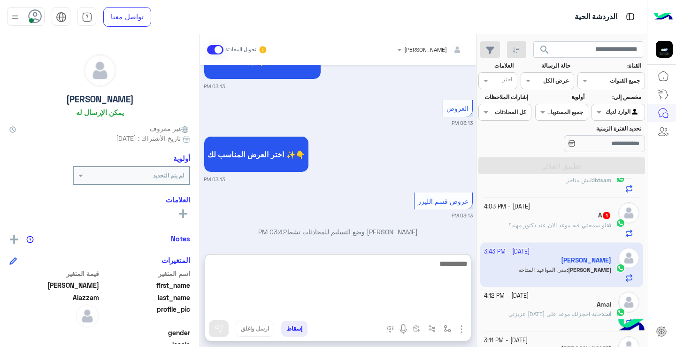
click at [417, 306] on textarea at bounding box center [338, 286] width 266 height 56
type textarea "**********"
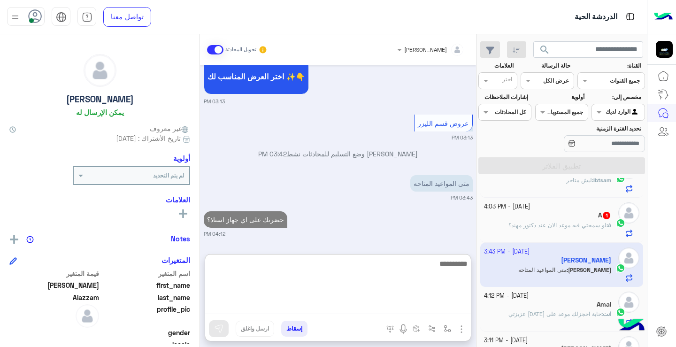
scroll to position [414, 0]
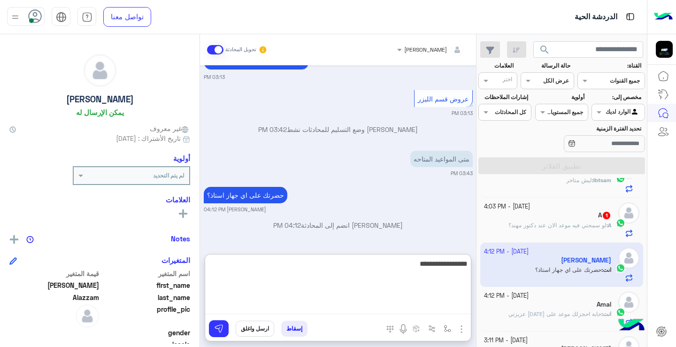
type textarea "**********"
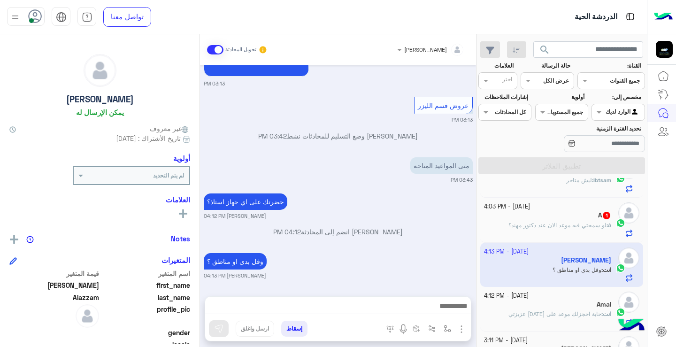
scroll to position [436, 0]
click at [514, 223] on span "لو سمحتي فيه موعد الان عند دكتور مهند؟" at bounding box center [557, 224] width 98 height 7
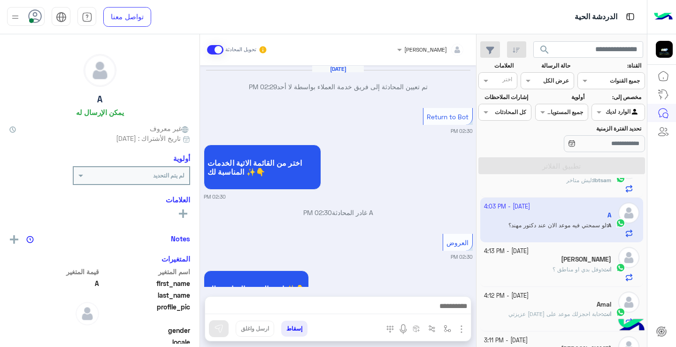
scroll to position [502, 0]
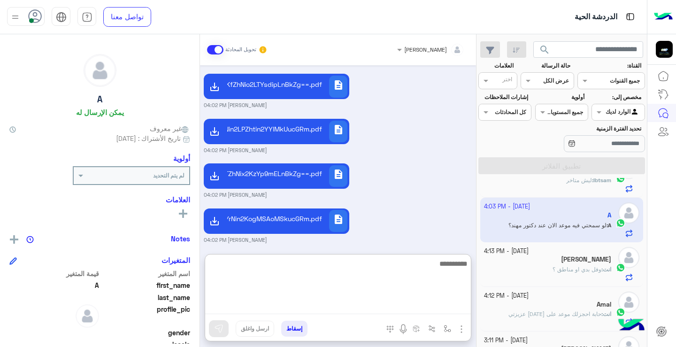
click at [385, 306] on textarea at bounding box center [338, 286] width 266 height 56
type textarea "**********"
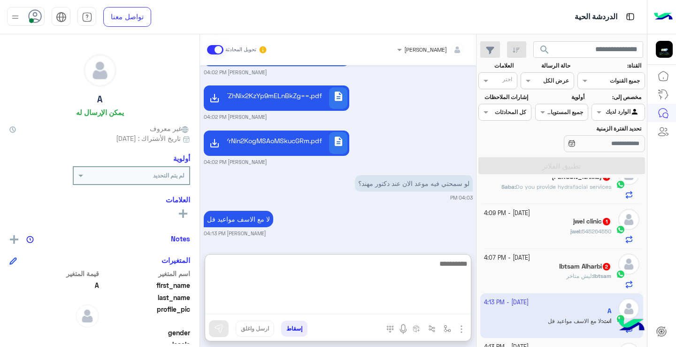
scroll to position [8, 0]
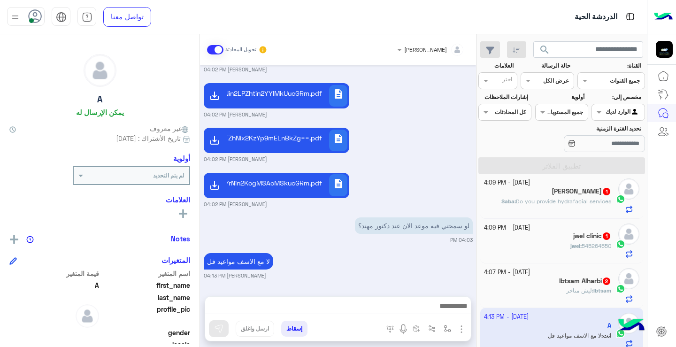
click at [530, 230] on small "21 September - 4:09 PM" at bounding box center [507, 227] width 46 height 9
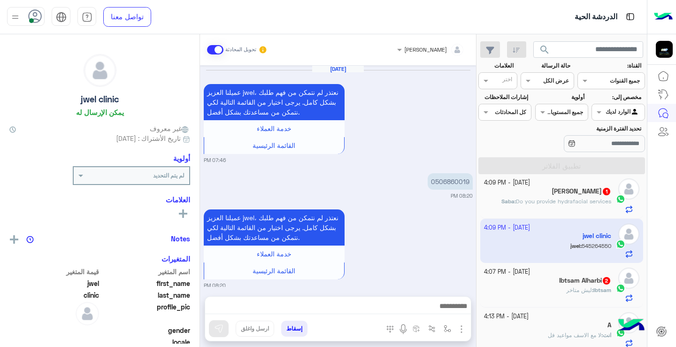
scroll to position [891, 0]
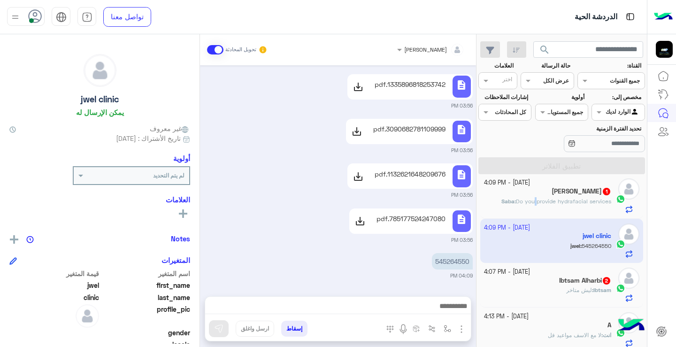
click at [536, 203] on span "Do you provide hydrafacial services" at bounding box center [563, 201] width 95 height 7
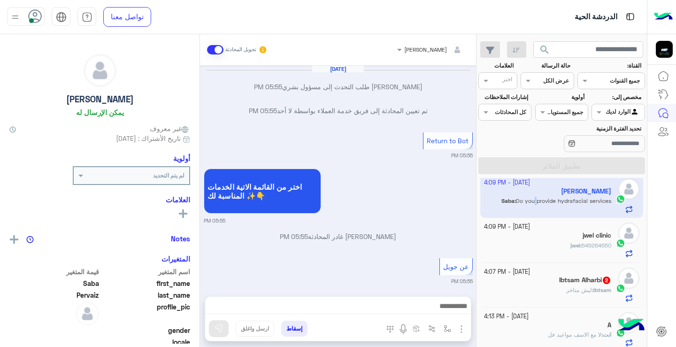
scroll to position [706, 0]
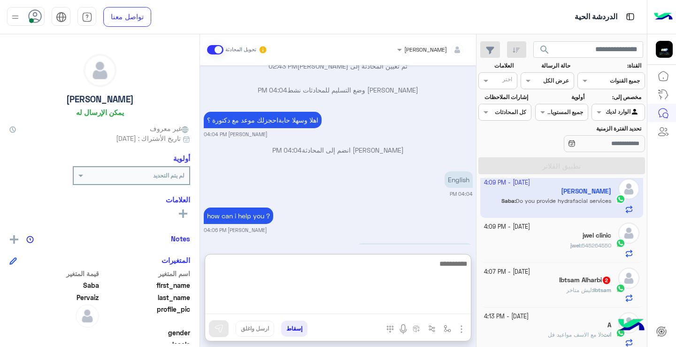
click at [448, 304] on textarea at bounding box center [338, 286] width 266 height 56
type textarea "*"
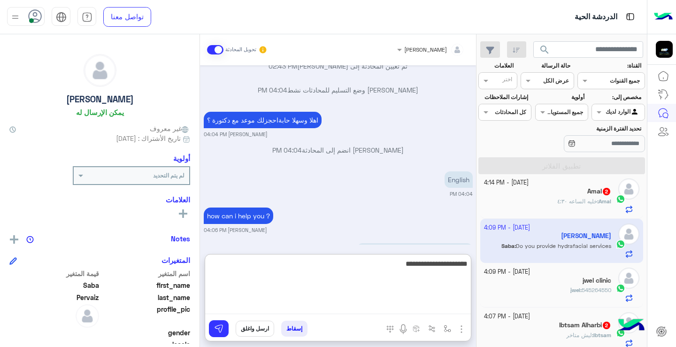
click at [450, 264] on textarea "**********" at bounding box center [338, 286] width 266 height 56
click at [468, 265] on textarea "**********" at bounding box center [338, 286] width 266 height 56
click at [449, 268] on textarea "**********" at bounding box center [338, 286] width 266 height 56
type textarea "**********"
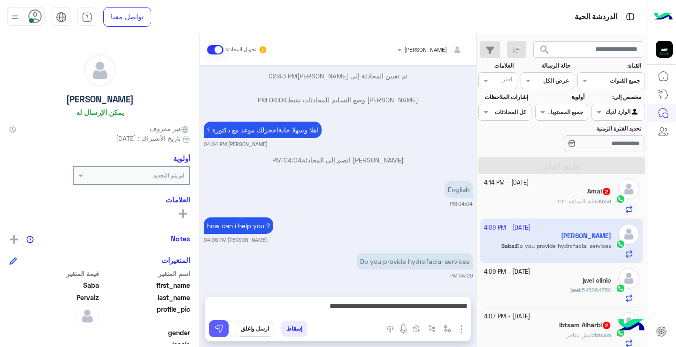
click at [221, 326] on img at bounding box center [218, 328] width 9 height 9
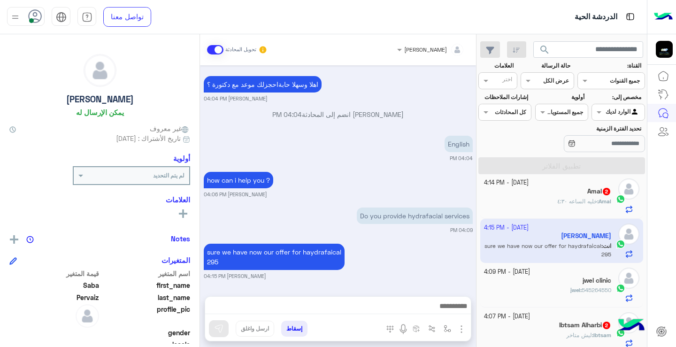
click at [603, 198] on span "Amal" at bounding box center [604, 201] width 13 height 7
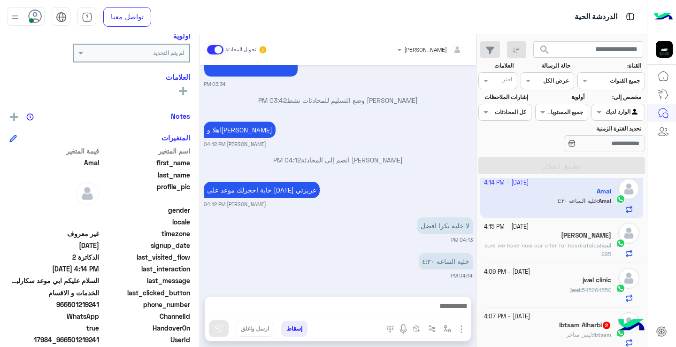
scroll to position [140, 0]
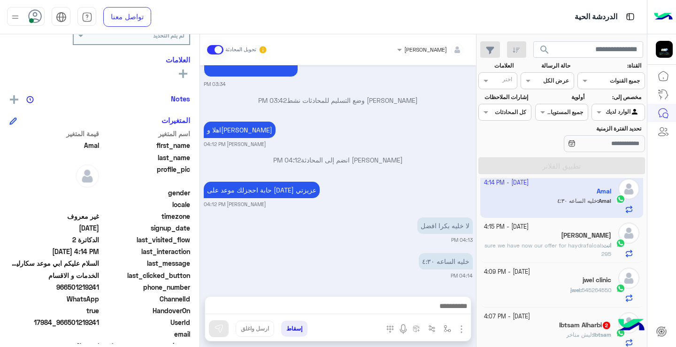
drag, startPoint x: 70, startPoint y: 289, endPoint x: 99, endPoint y: 289, distance: 29.6
click at [99, 289] on span "966501219241" at bounding box center [54, 287] width 90 height 10
copy span "501219241"
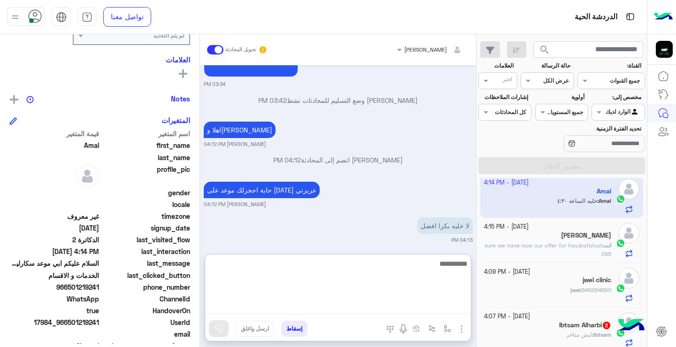
click at [392, 312] on textarea at bounding box center [338, 286] width 266 height 56
type textarea "*"
type textarea "**********"
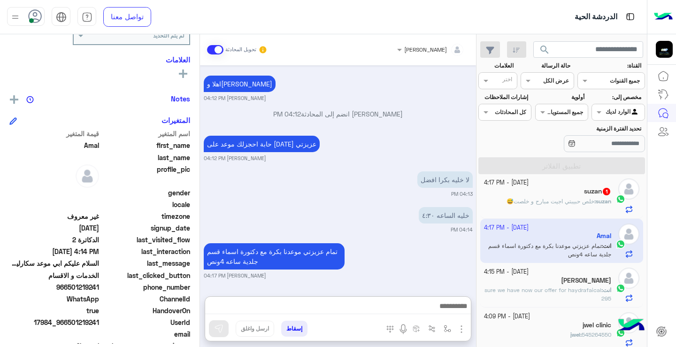
click at [562, 204] on span "خلص حبيبتي اجيت مبارح و خلصت😅" at bounding box center [550, 201] width 88 height 7
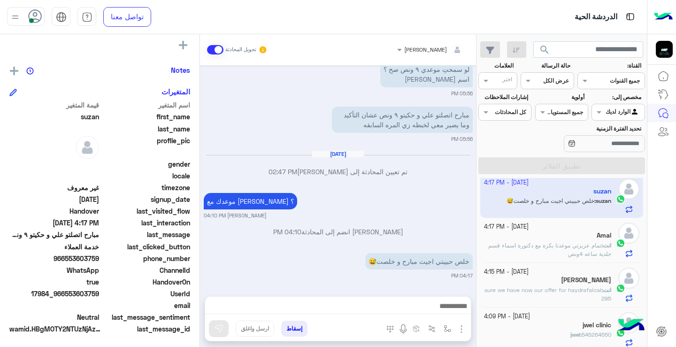
scroll to position [170, 0]
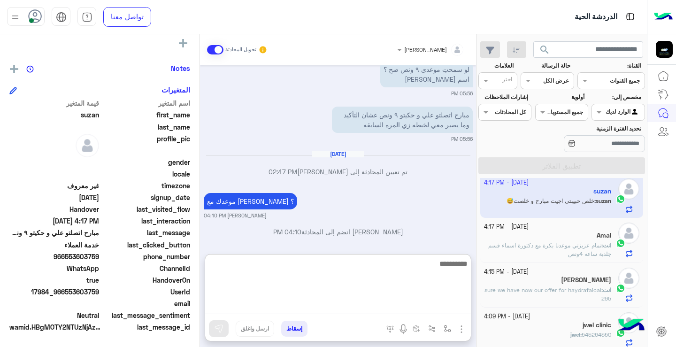
click at [407, 309] on textarea at bounding box center [338, 286] width 266 height 56
type textarea "**********"
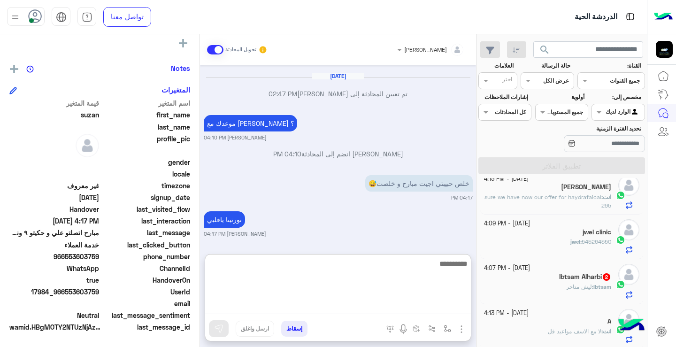
scroll to position [130, 0]
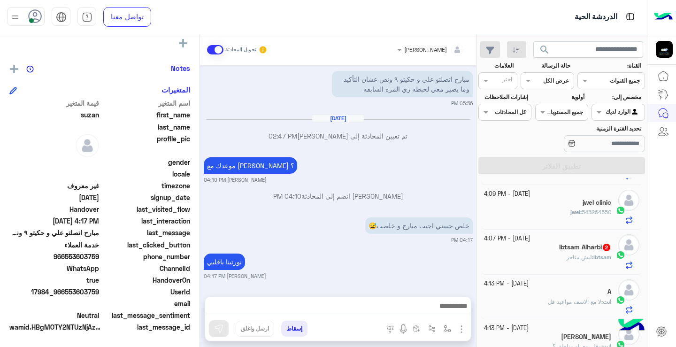
click at [566, 245] on h5 "Ibtsam Alharbi 2" at bounding box center [585, 247] width 52 height 8
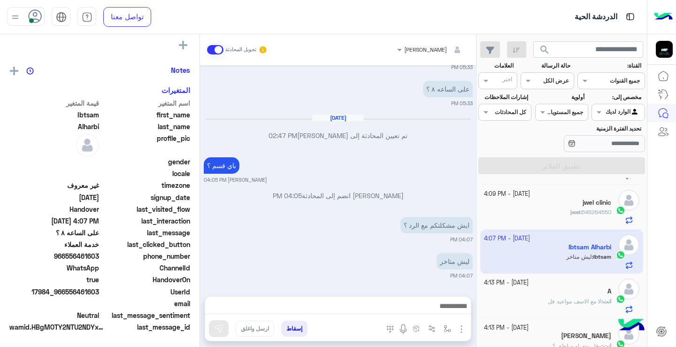
scroll to position [170, 0]
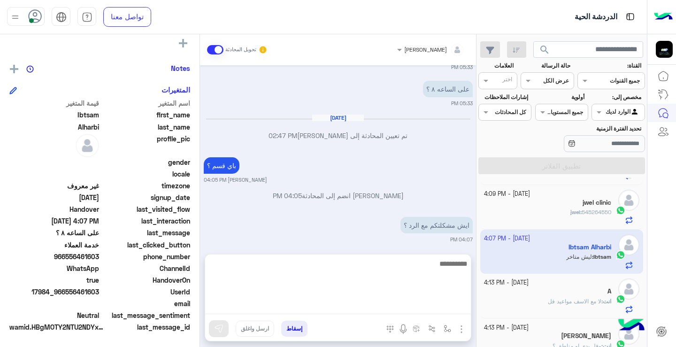
click at [443, 305] on textarea at bounding box center [338, 286] width 266 height 56
type textarea "**********"
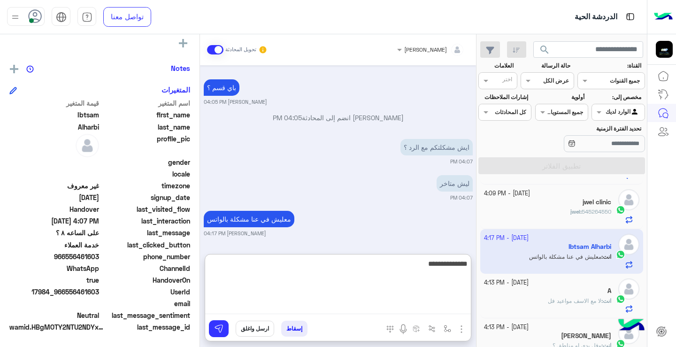
type textarea "**********"
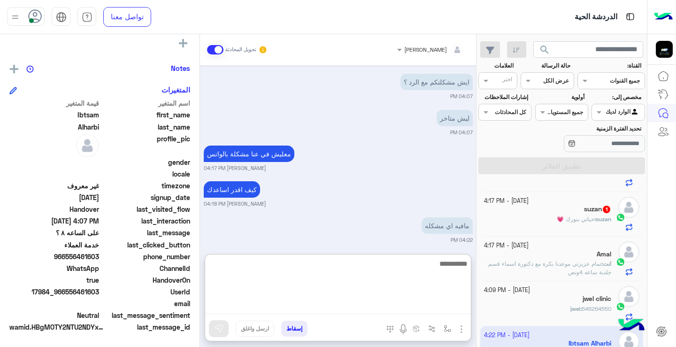
scroll to position [0, 0]
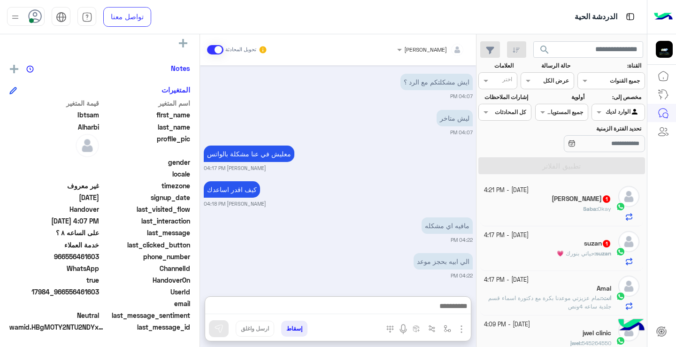
click at [585, 205] on span "Saba" at bounding box center [589, 208] width 13 height 7
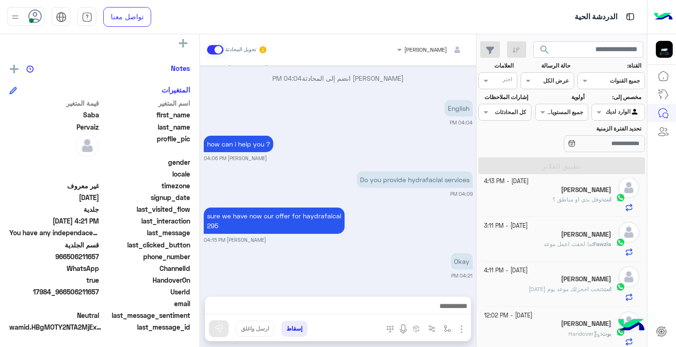
scroll to position [245, 0]
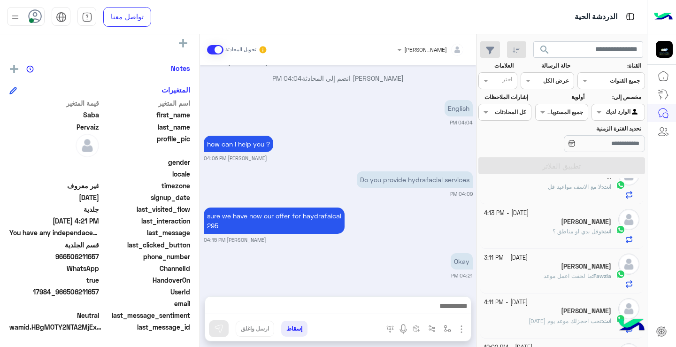
click at [568, 246] on div "21 September - 4:13 PM Abdullah Alazzam انت : وفل بدي او مناطق ؟" at bounding box center [561, 226] width 163 height 45
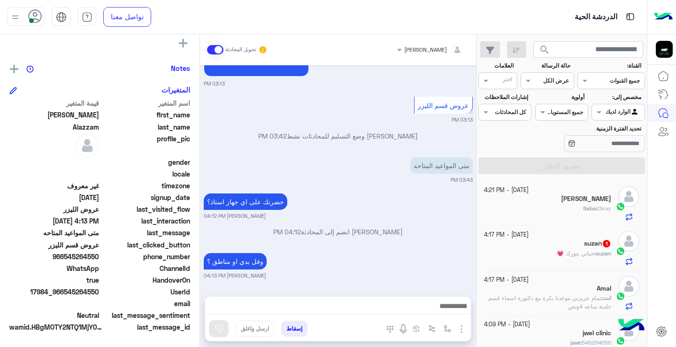
click at [547, 245] on div "suzan 1" at bounding box center [548, 244] width 128 height 10
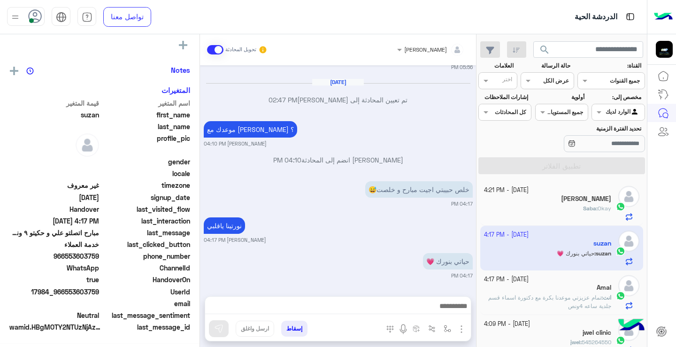
scroll to position [170, 0]
drag, startPoint x: 481, startPoint y: 202, endPoint x: 481, endPoint y: 219, distance: 16.4
click at [481, 219] on div "21 September - 4:21 PM Saba Pervaiz Saba : Okay 21 September - 4:17 PM suzan su…" at bounding box center [561, 264] width 170 height 173
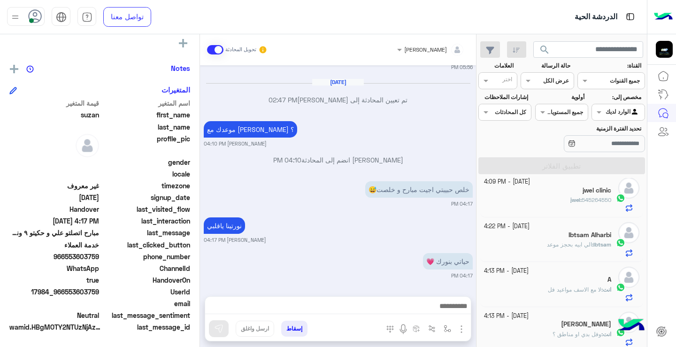
scroll to position [0, 0]
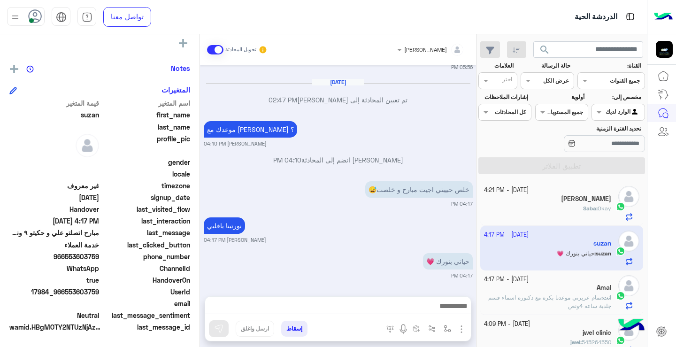
click at [555, 165] on section "القناة: القناه جميع القنوات حالة الرسالة القناه عرض الكل العلامات اختر مخصص إلى…" at bounding box center [561, 117] width 156 height 113
click at [558, 88] on div "القناه عرض الكل" at bounding box center [546, 80] width 53 height 17
click at [557, 101] on b "عرض الكل" at bounding box center [554, 99] width 30 height 8
click at [609, 84] on div "جميع القنوات" at bounding box center [624, 80] width 30 height 8
click at [612, 120] on b "واتساب" at bounding box center [615, 117] width 21 height 8
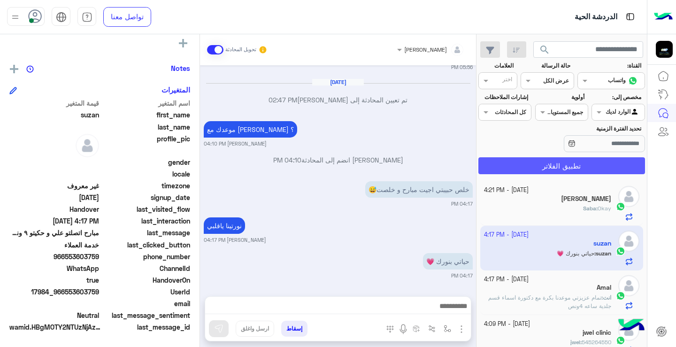
click at [591, 166] on button "تطبيق الفلاتر" at bounding box center [561, 165] width 167 height 17
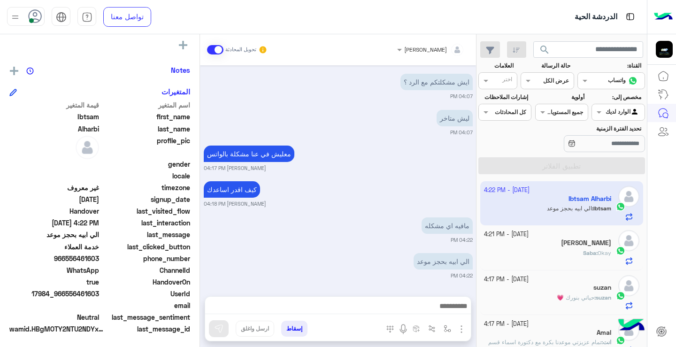
scroll to position [170, 0]
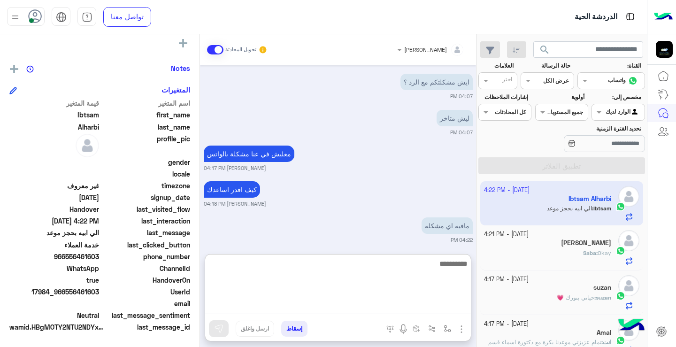
click at [448, 306] on textarea at bounding box center [338, 286] width 266 height 56
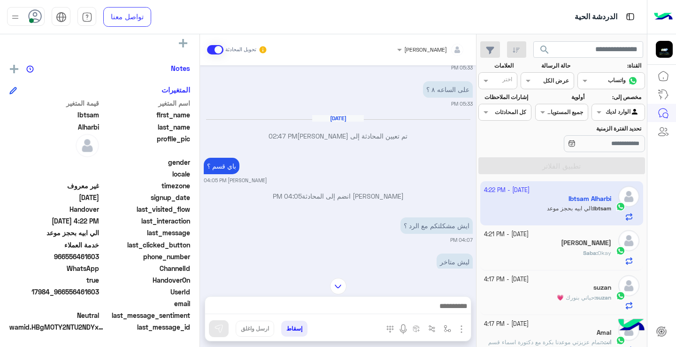
scroll to position [367, 0]
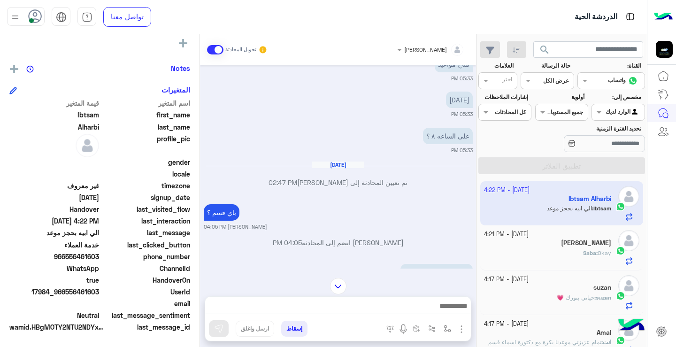
drag, startPoint x: 199, startPoint y: 181, endPoint x: 203, endPoint y: 160, distance: 21.0
click at [203, 160] on mat-drawer-container "ريمان احمد العيسى تحويل المحادثة Sep 20, 2025 ؟ 05:33 PM عميلنا العزيز Ibtsam، …" at bounding box center [238, 192] width 476 height 316
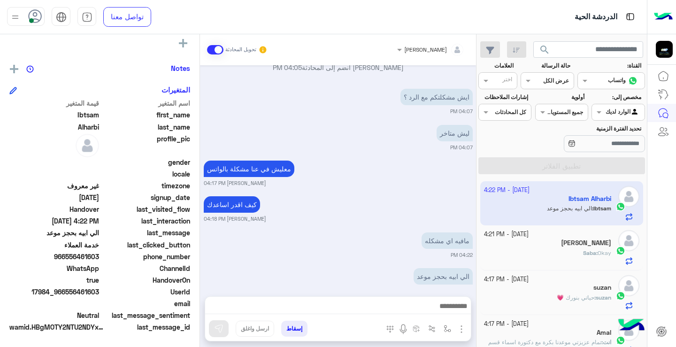
scroll to position [557, 0]
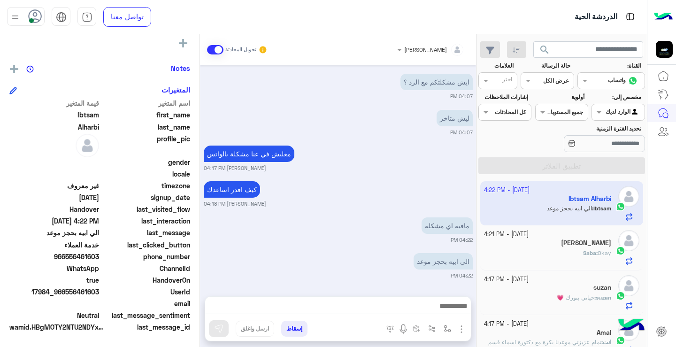
click at [392, 311] on textarea at bounding box center [338, 307] width 266 height 14
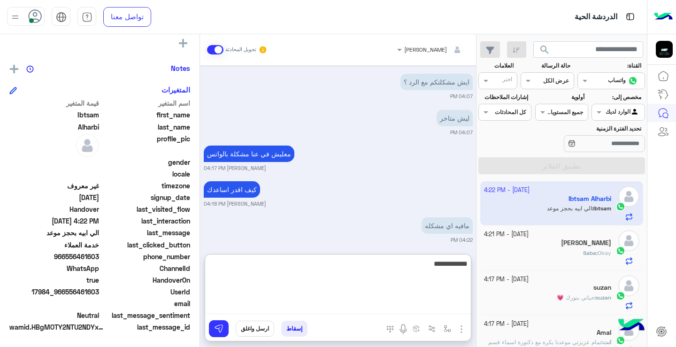
type textarea "**********"
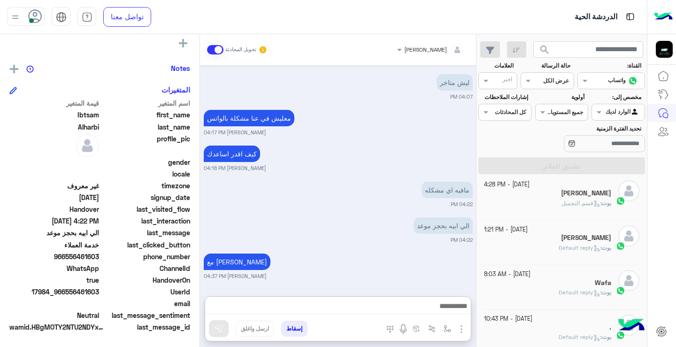
scroll to position [613, 0]
click at [547, 177] on div "20 September - 4:28 PM Fawzia Alasmari بوت : قسم التجميل" at bounding box center [561, 197] width 163 height 45
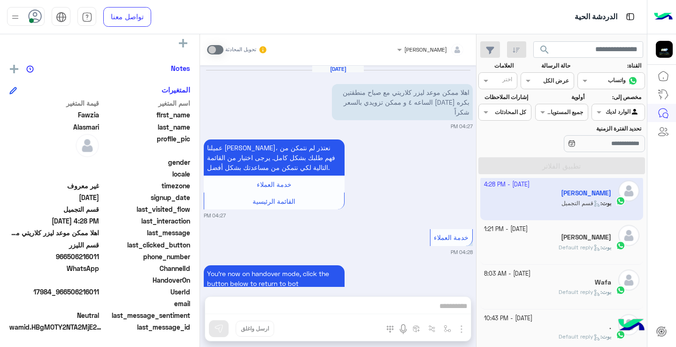
scroll to position [537, 0]
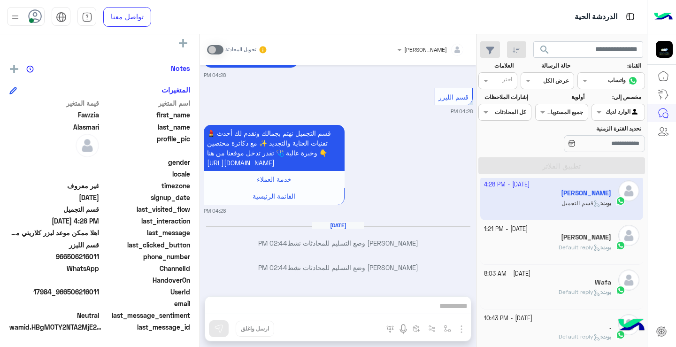
click at [476, 320] on mat-drawer "ريمان احمد العيسى تحويل المحادثة Sep 20, 2025 اهلا ممكن موعد ليزر كلاريتي مع صب…" at bounding box center [238, 192] width 476 height 316
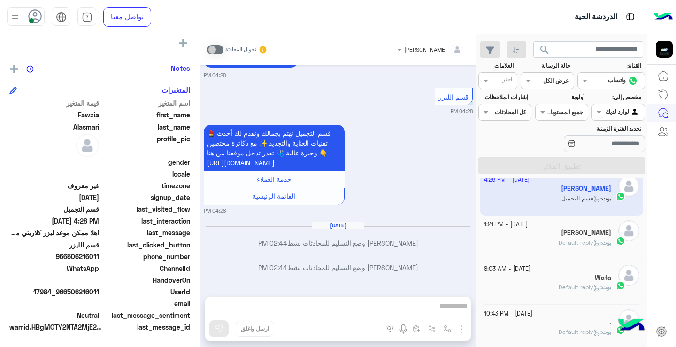
scroll to position [728, 0]
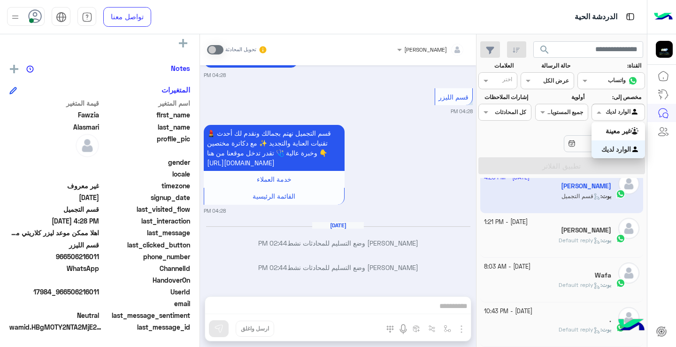
click at [616, 111] on div at bounding box center [618, 110] width 52 height 9
click at [577, 149] on input "تحديد الفترة الزمنية" at bounding box center [603, 143] width 81 height 17
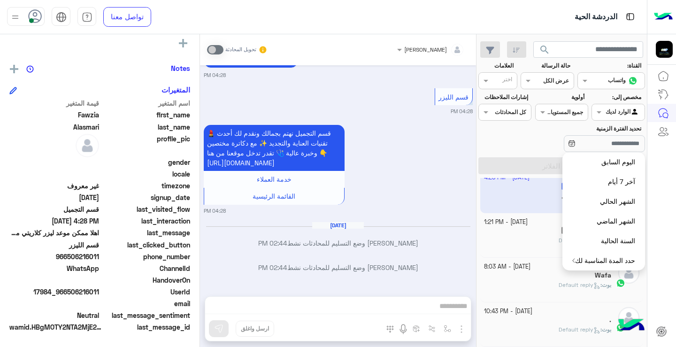
click at [612, 204] on button "الشهر الحالي" at bounding box center [603, 201] width 83 height 20
type input "**********"
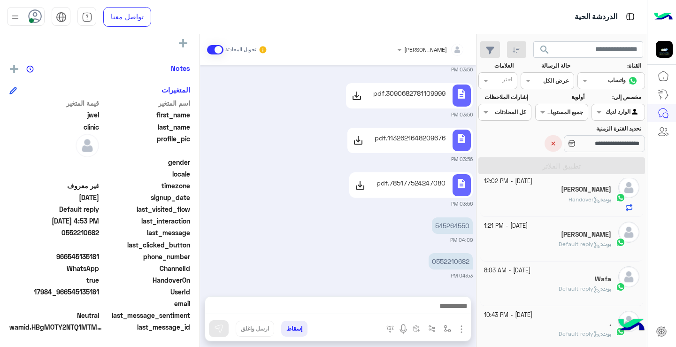
scroll to position [683, 0]
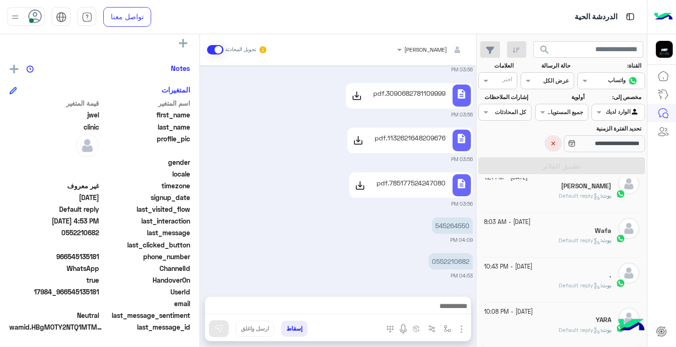
click at [547, 144] on button "×" at bounding box center [552, 143] width 17 height 16
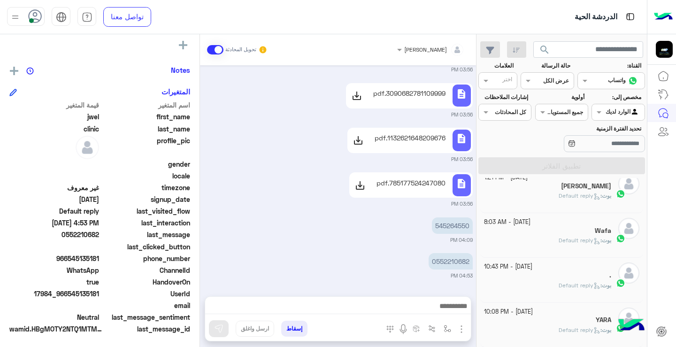
scroll to position [170, 0]
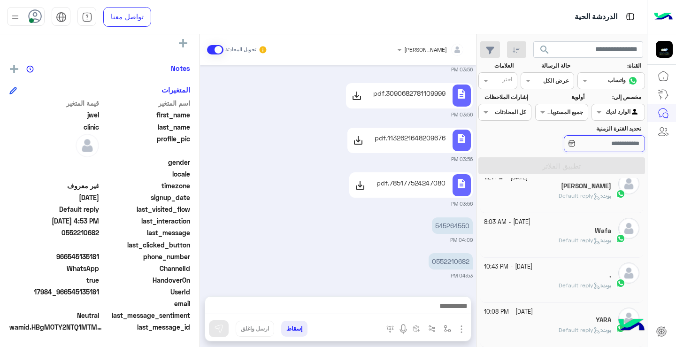
click at [566, 145] on input "تحديد الفترة الزمنية" at bounding box center [603, 143] width 81 height 17
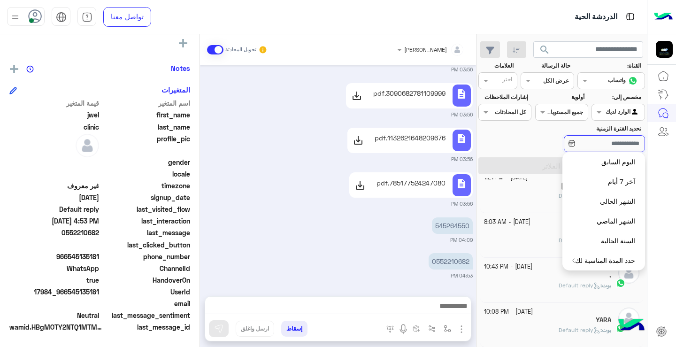
click at [566, 145] on input "تحديد الفترة الزمنية" at bounding box center [603, 143] width 81 height 17
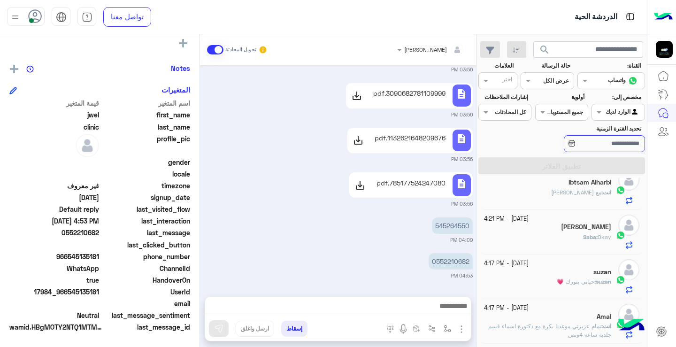
scroll to position [0, 0]
